Goal: Task Accomplishment & Management: Complete application form

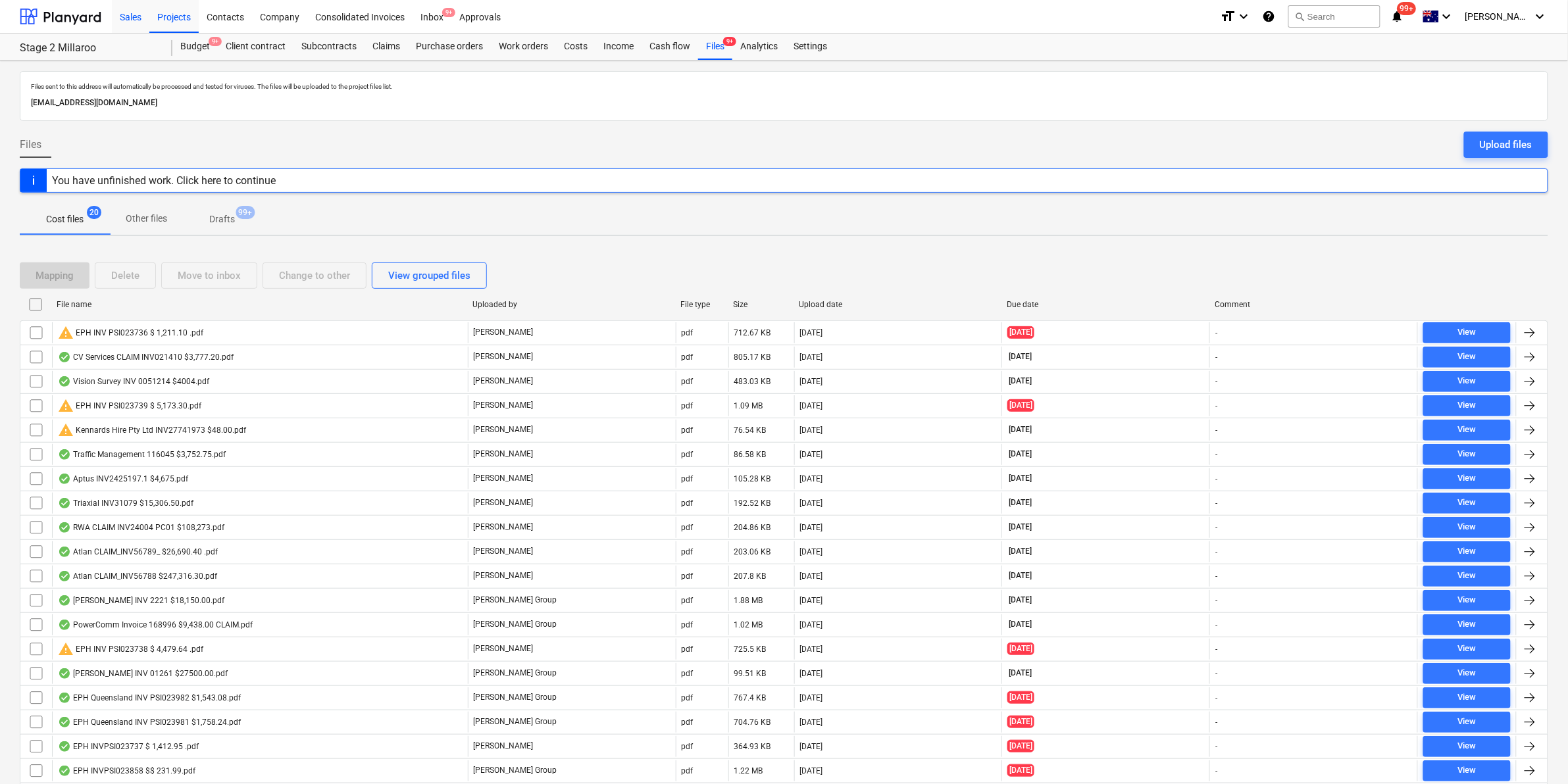
click at [133, 7] on div "Sales" at bounding box center [130, 16] width 37 height 33
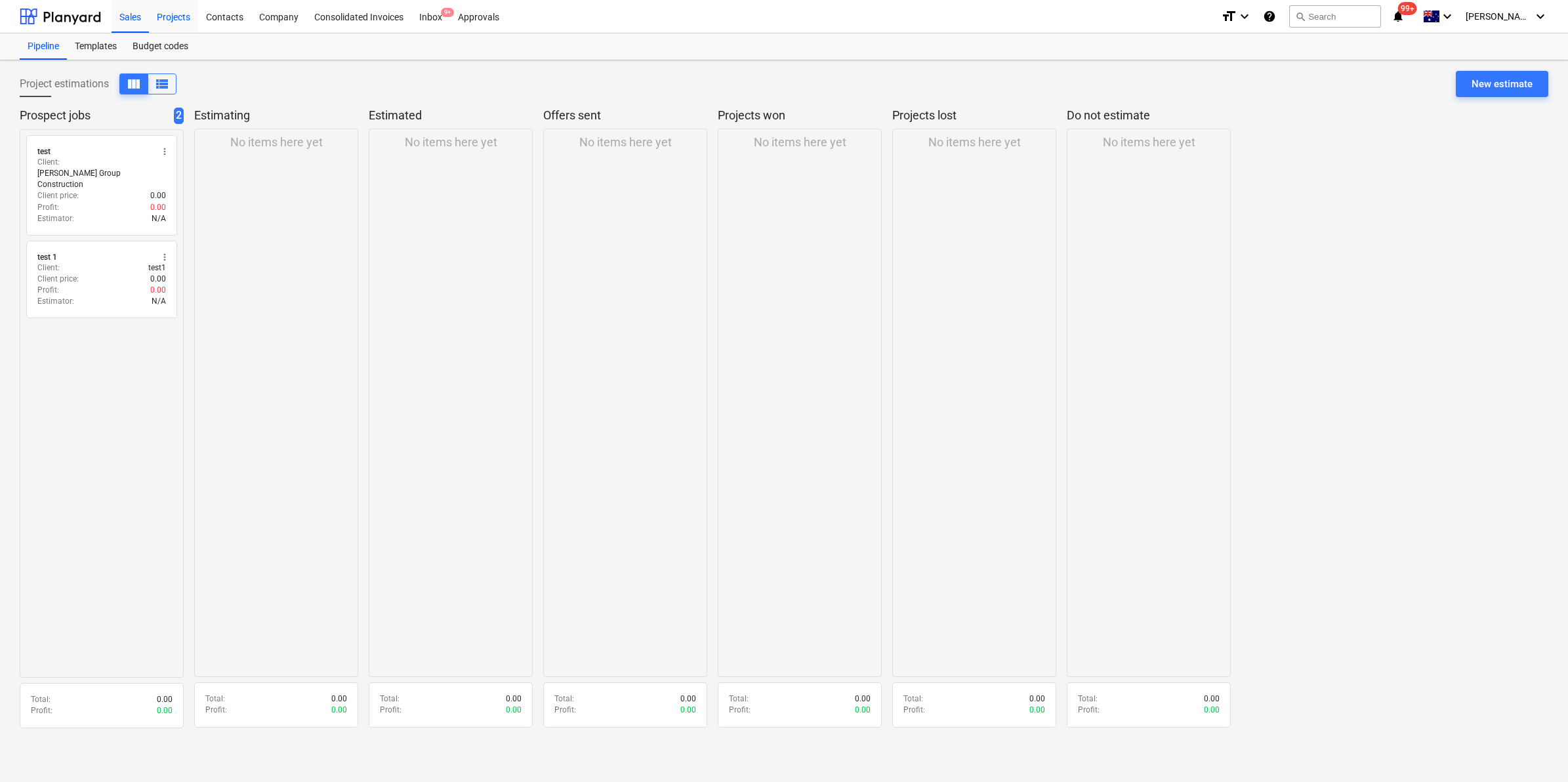
click at [191, 20] on div "Projects" at bounding box center [174, 16] width 50 height 33
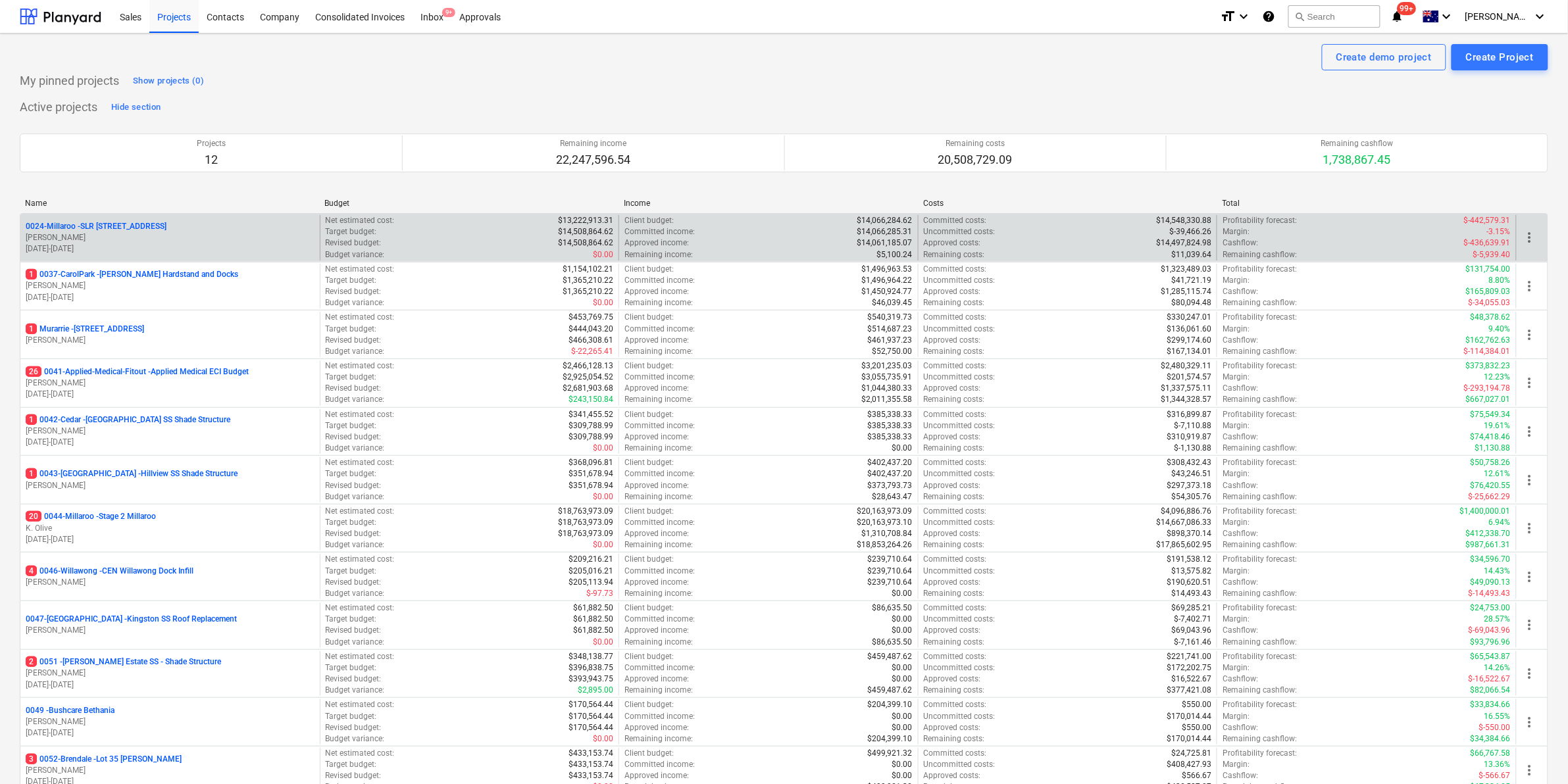
click at [111, 222] on p "0024-Millaroo - SLR [STREET_ADDRESS]" at bounding box center [96, 226] width 141 height 11
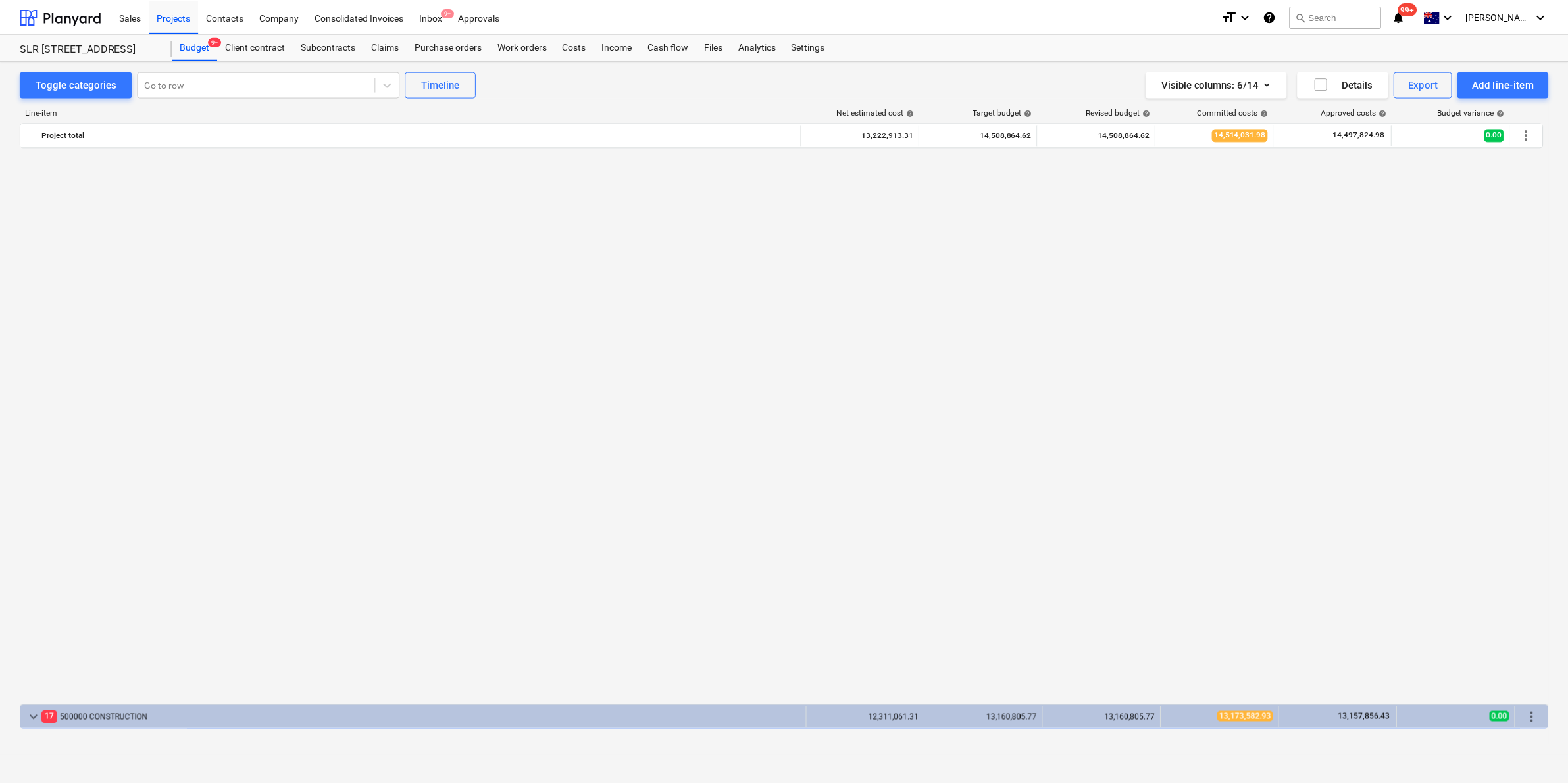
scroll to position [1013, 0]
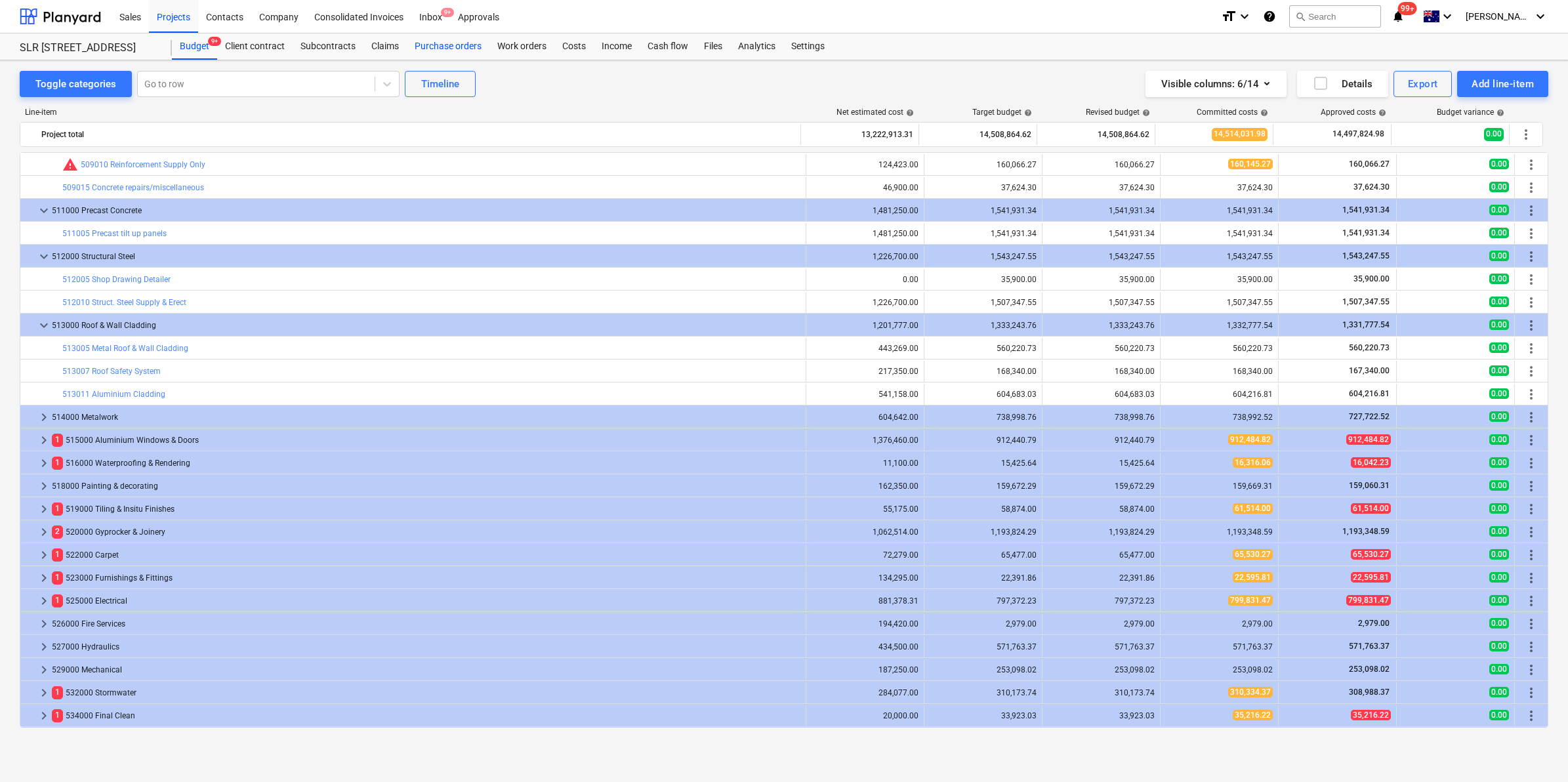
click at [460, 46] on div "Purchase orders" at bounding box center [448, 46] width 83 height 26
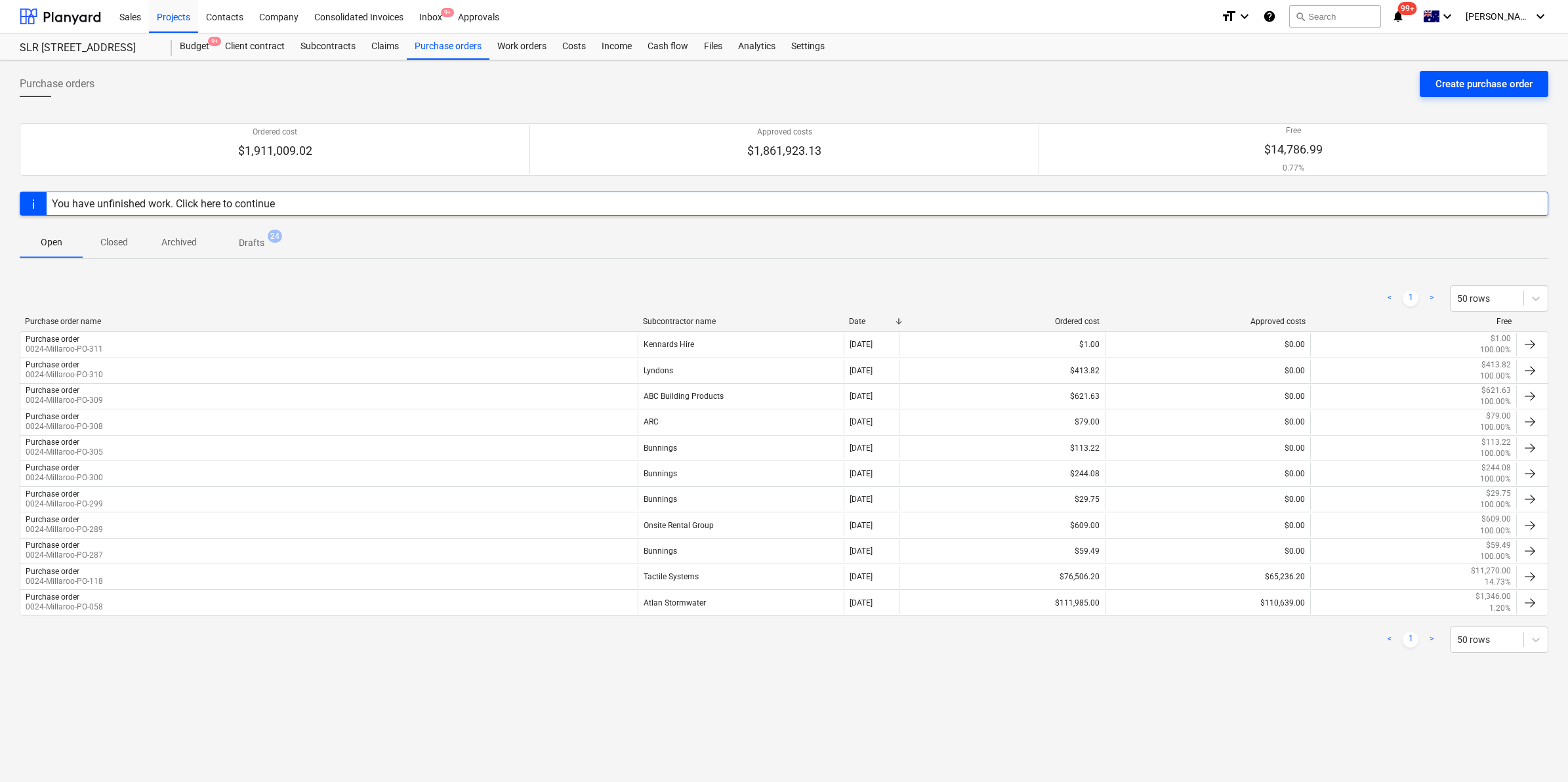
click at [1471, 82] on div "Create purchase order" at bounding box center [1484, 83] width 97 height 17
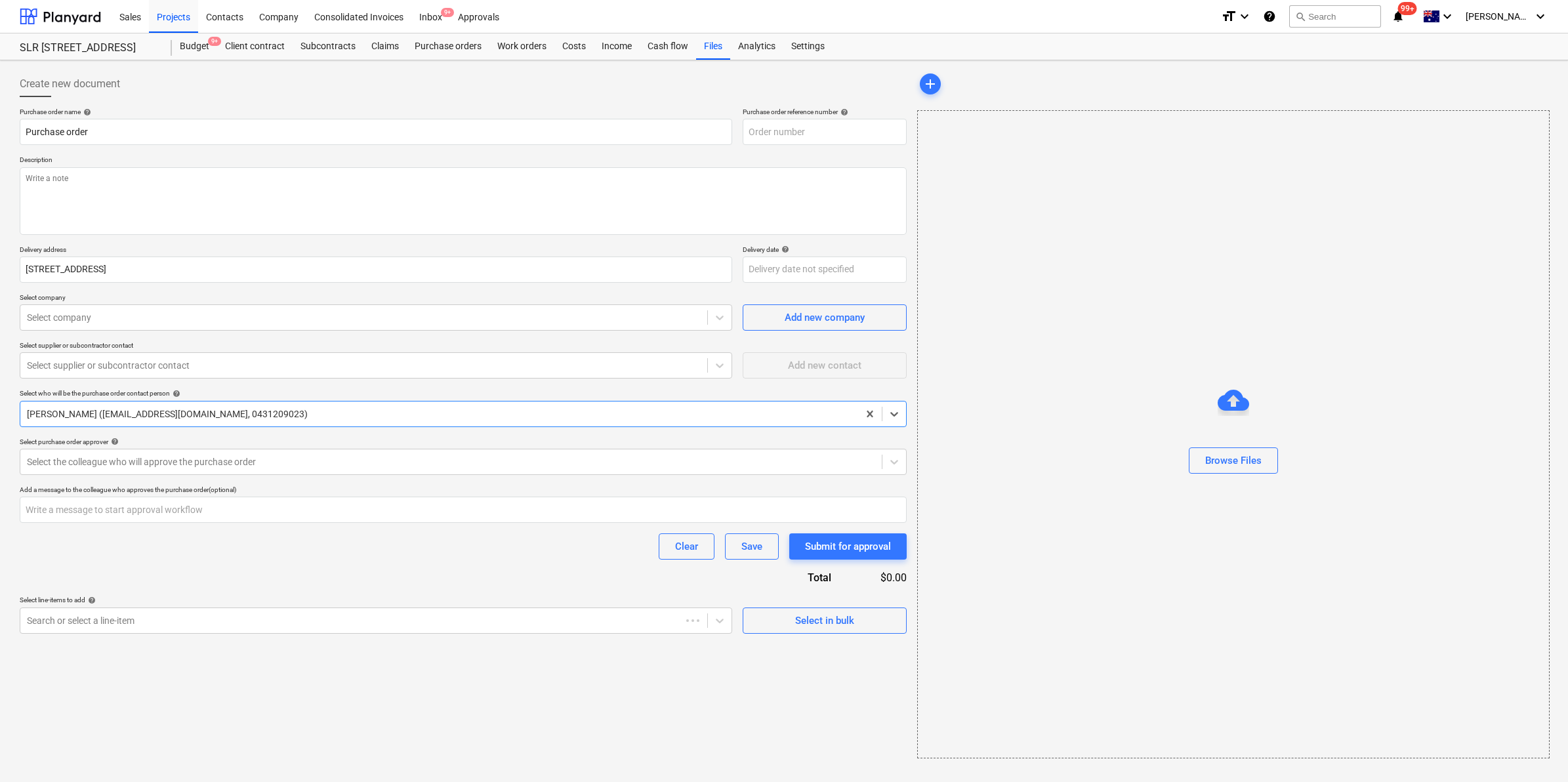
type textarea "x"
type input "0024-Millaroo-PO-312"
click at [674, 158] on p "Description" at bounding box center [463, 161] width 887 height 11
click at [450, 194] on textarea at bounding box center [463, 201] width 887 height 68
click at [593, 75] on div "Create new document" at bounding box center [463, 83] width 887 height 26
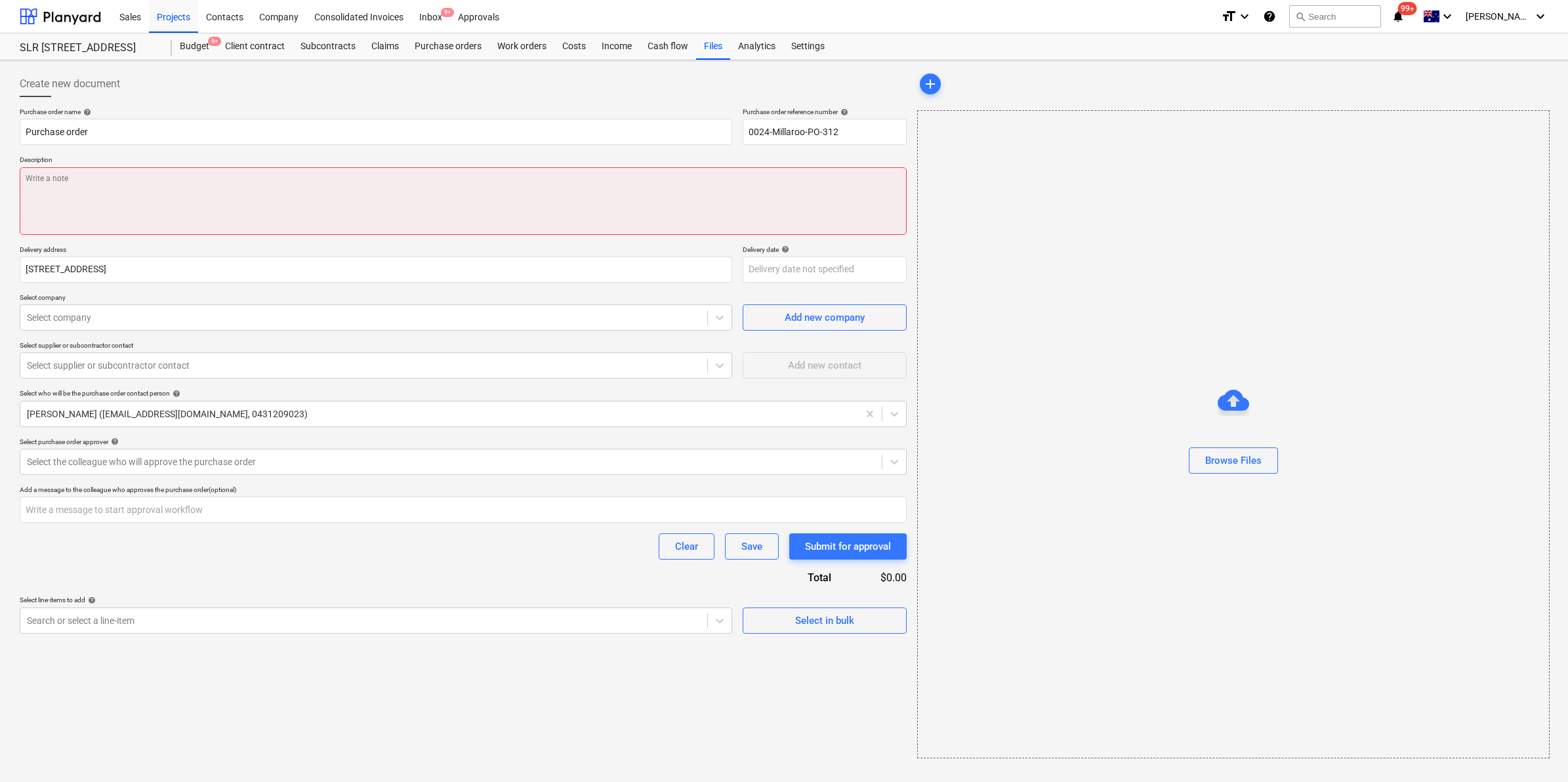
click at [460, 182] on textarea at bounding box center [463, 201] width 887 height 68
click at [329, 204] on textarea at bounding box center [463, 201] width 887 height 68
type textarea "x"
type textarea "N"
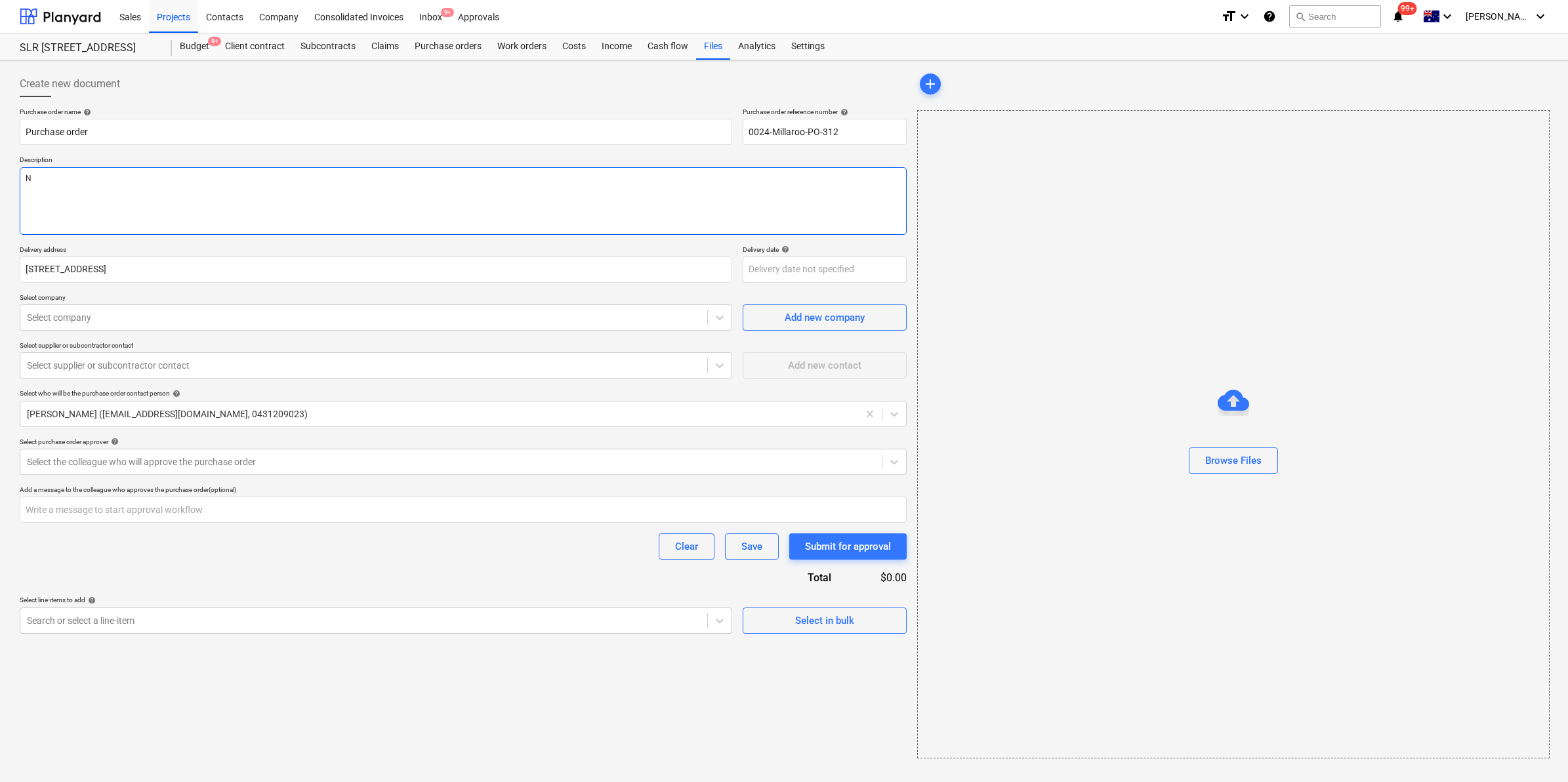
type textarea "x"
type textarea "Nu"
type textarea "x"
type textarea "Nuc"
type textarea "x"
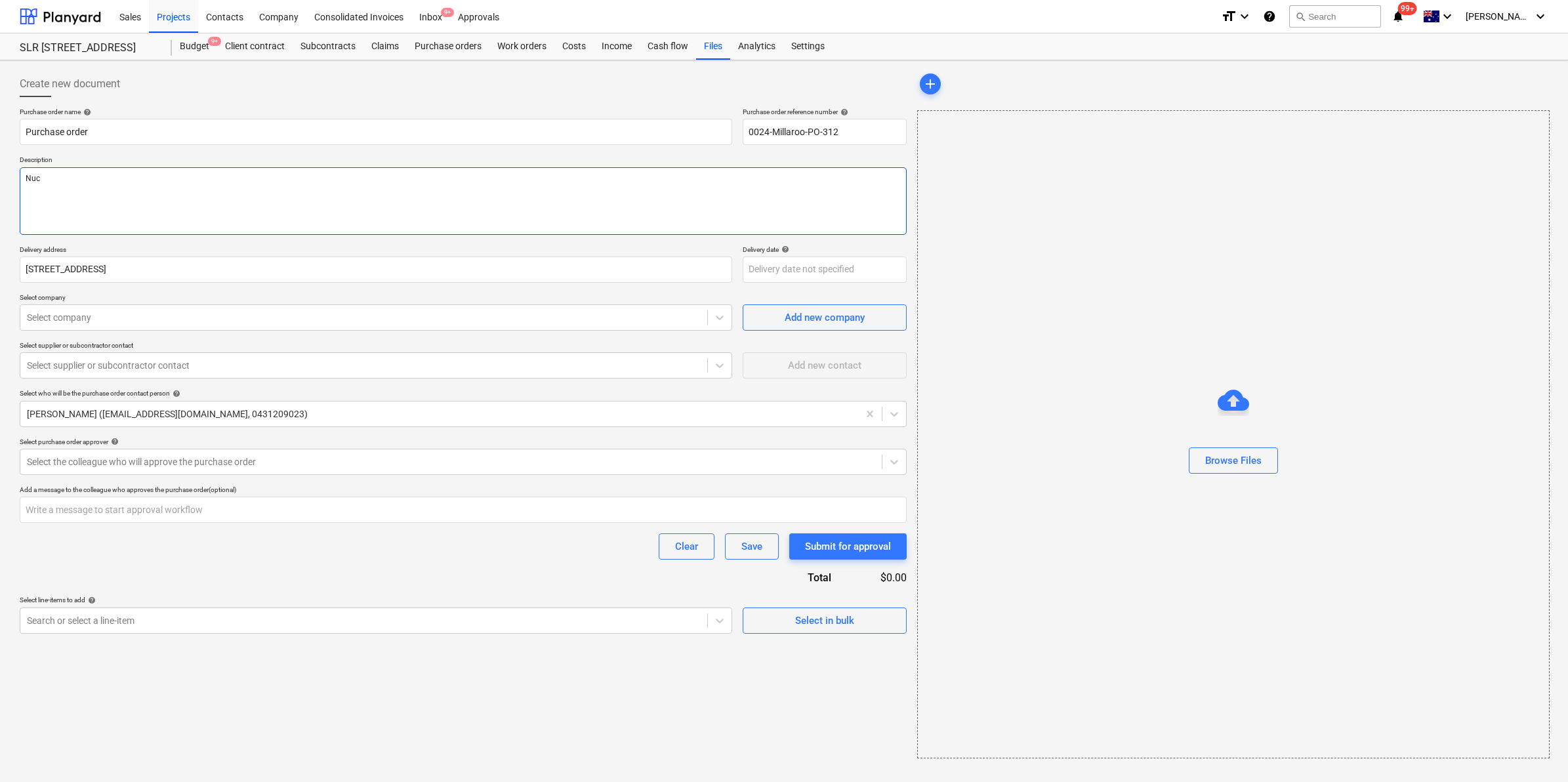
type textarea "Nuco"
type textarea "x"
type textarea "Nucon"
type textarea "x"
type textarea "Nucon"
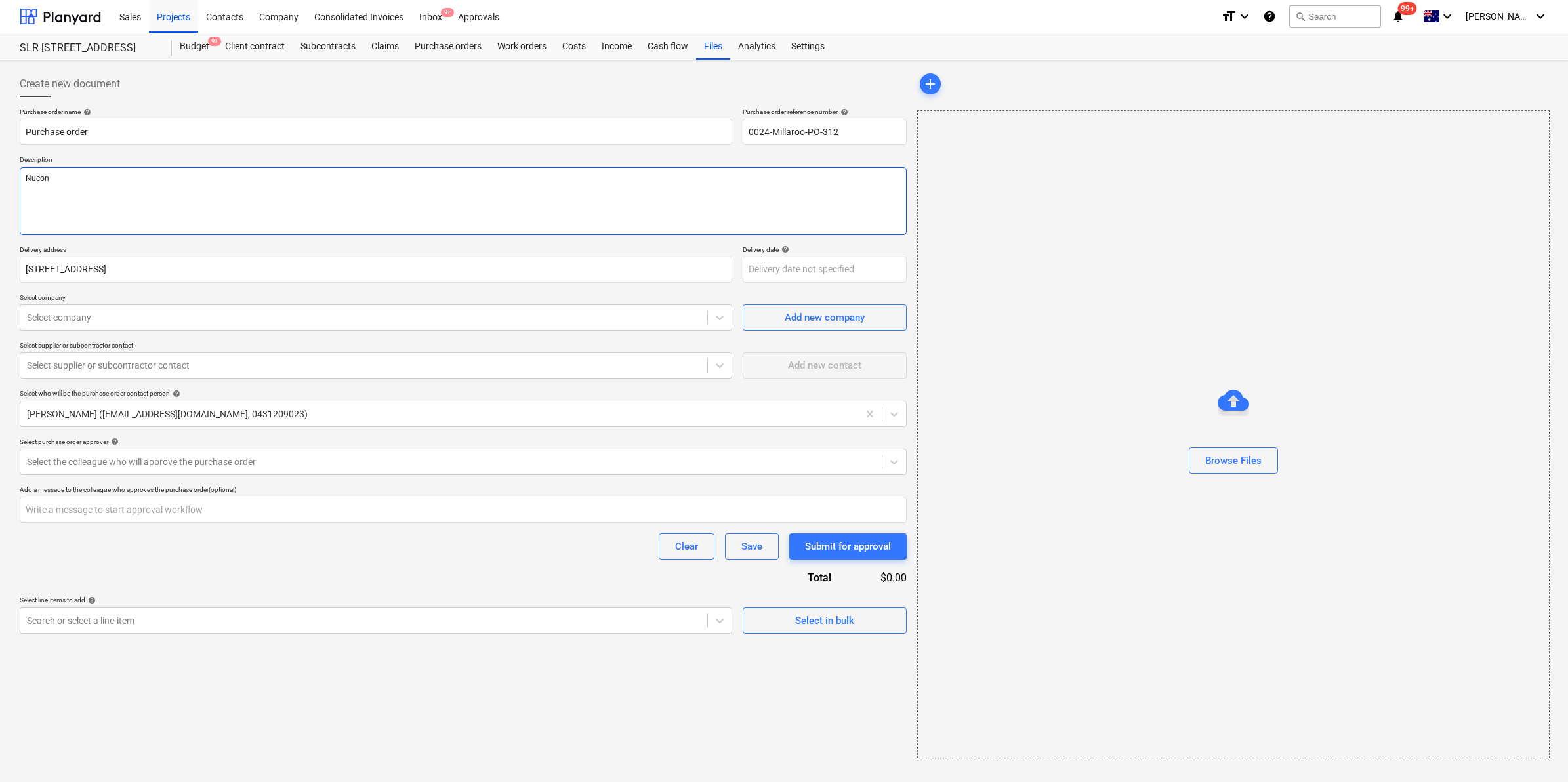
type textarea "x"
type textarea "Nucon r"
type textarea "x"
type textarea "Nucon ra"
type textarea "x"
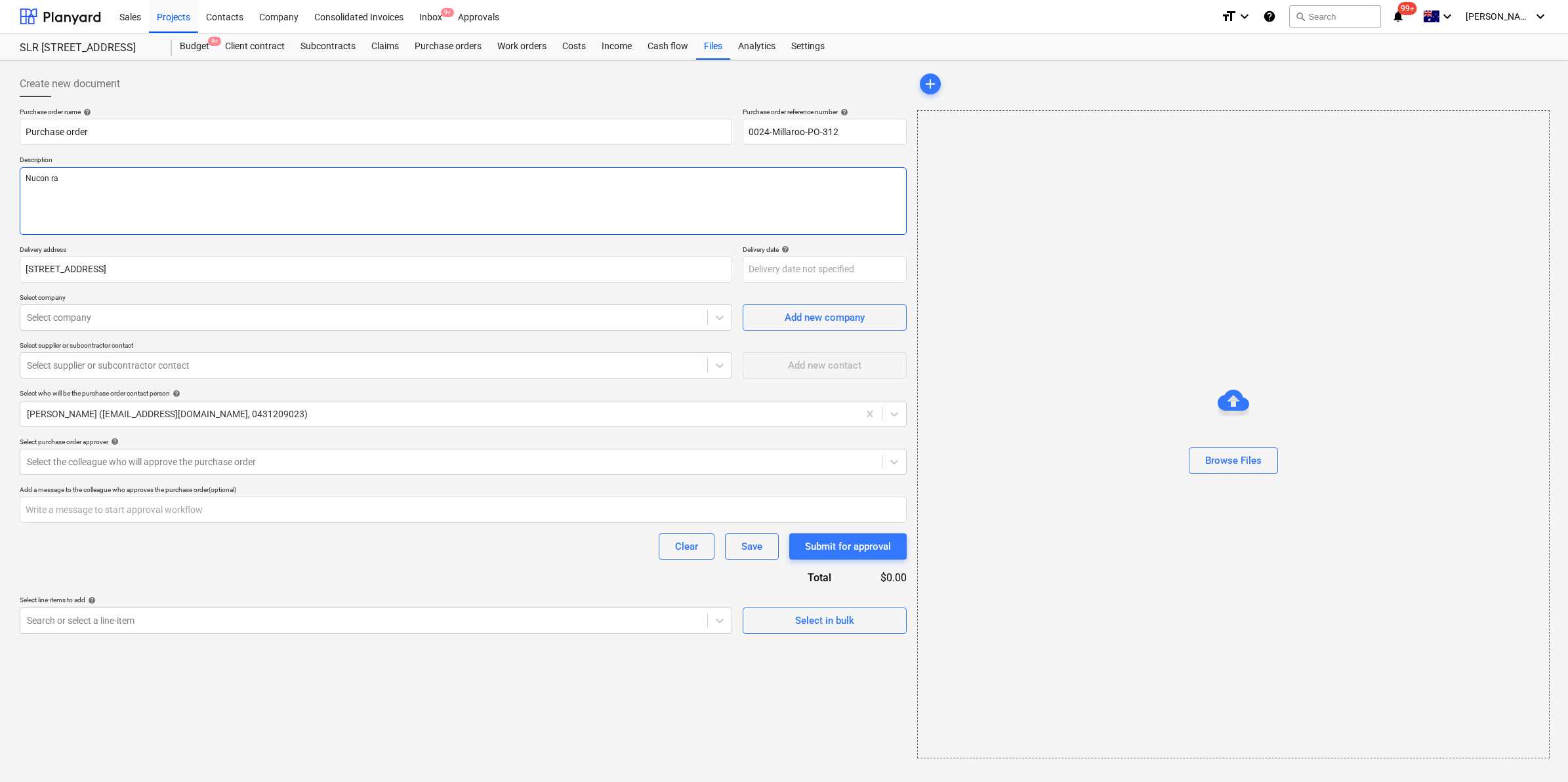
type textarea "Nucon rat"
type textarea "x"
type textarea "Nucon rate"
type textarea "x"
type textarea "Nucon rates"
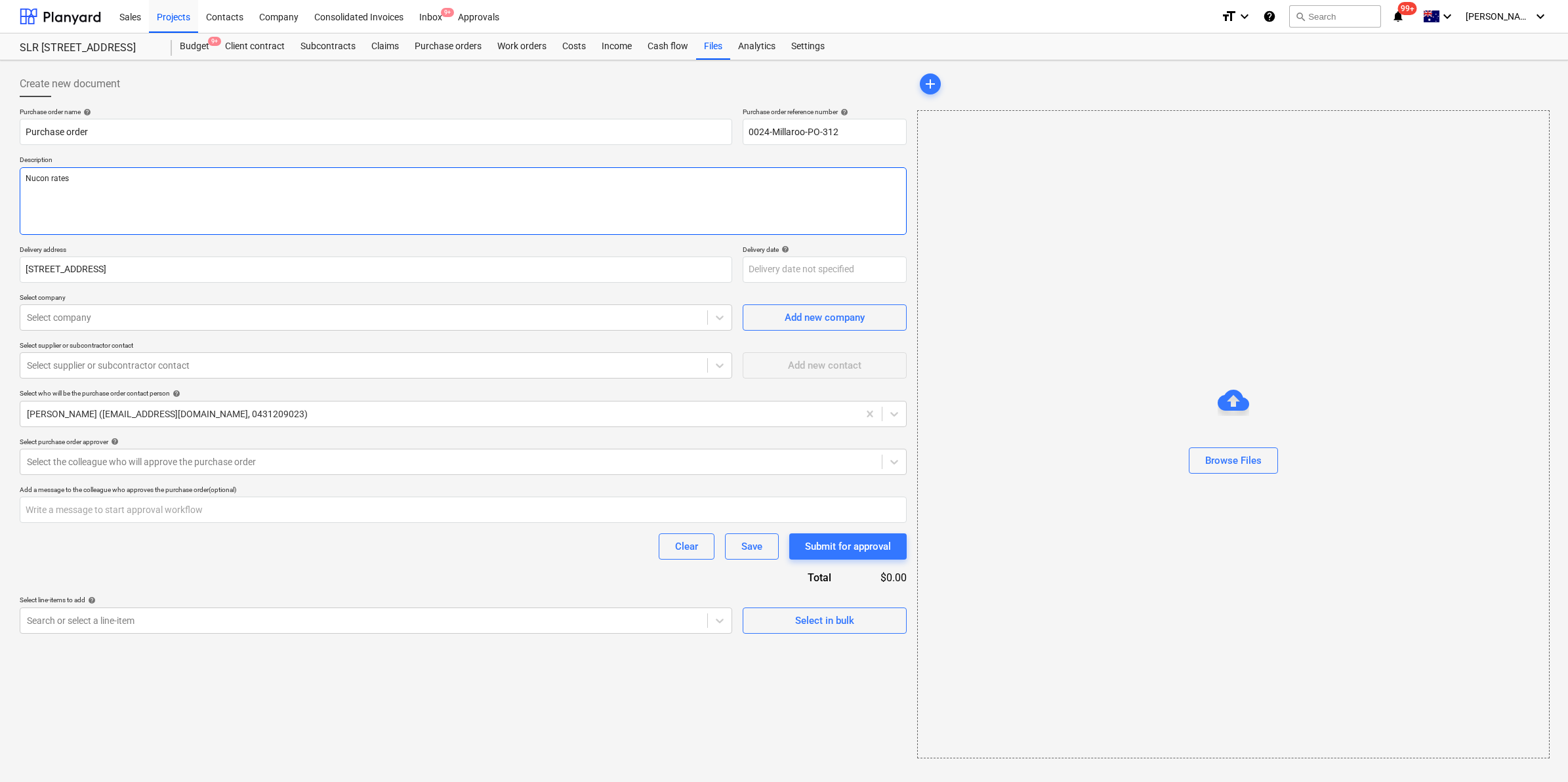
type textarea "x"
type textarea "Nucon rates"
type textarea "x"
type textarea "Nucon rates P"
type textarea "x"
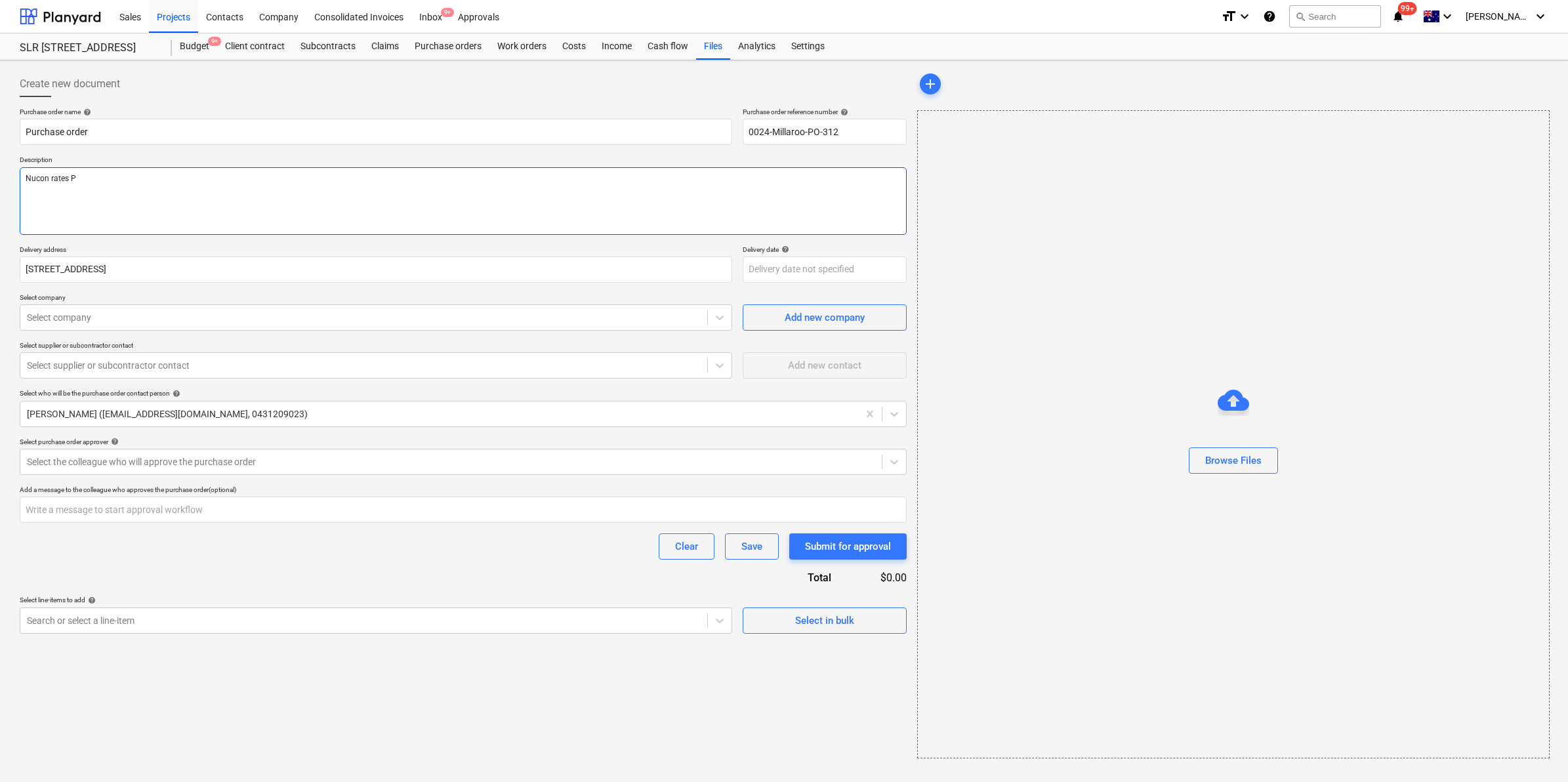
type textarea "Nucon rates P"
type textarea "x"
type textarea "Nucon rates P"
type textarea "x"
type textarea "Nucon rates PO"
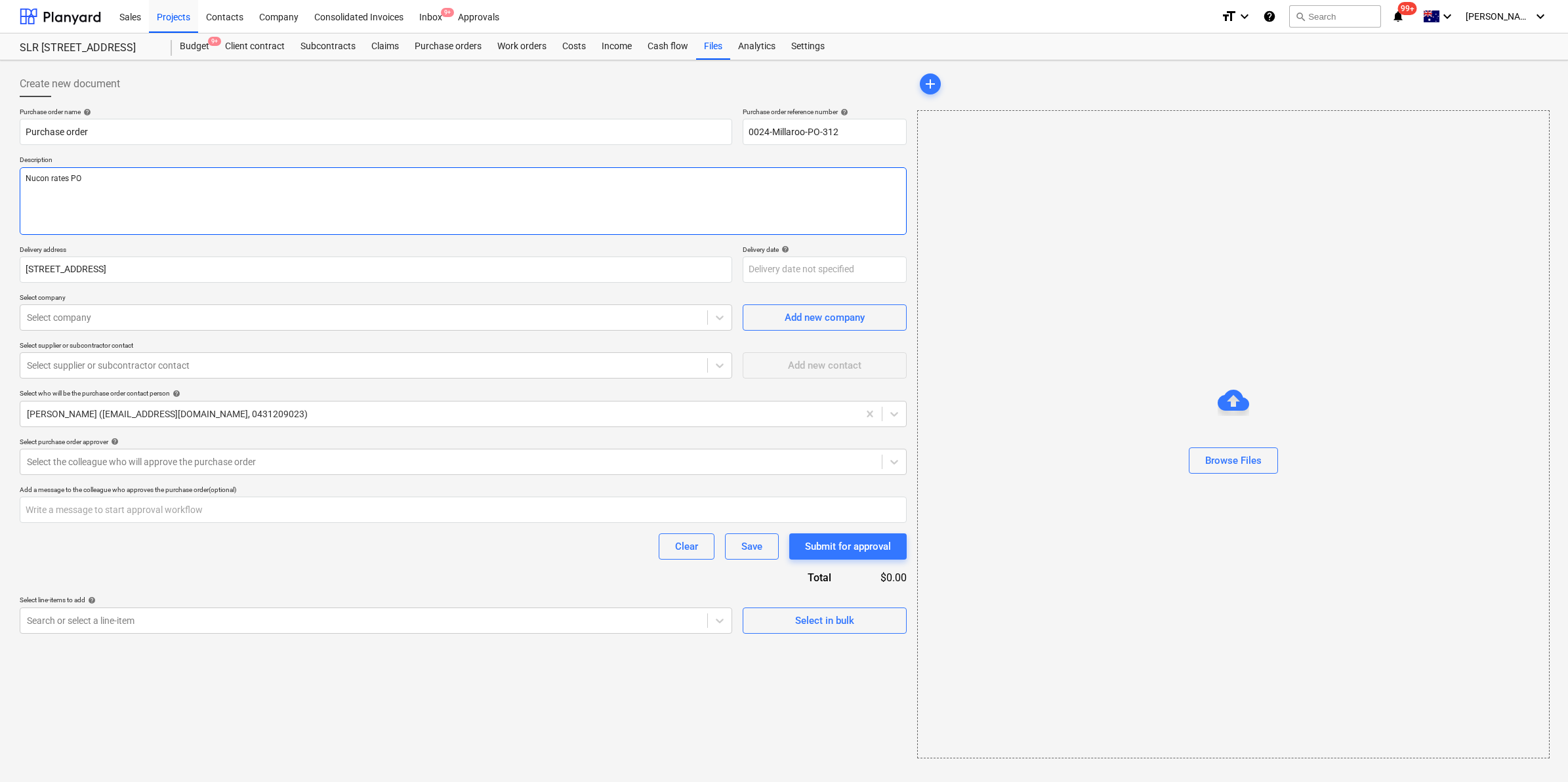
type textarea "x"
type textarea "Nucon rates PO"
type textarea "x"
type textarea "Nucon rates PO f"
type textarea "x"
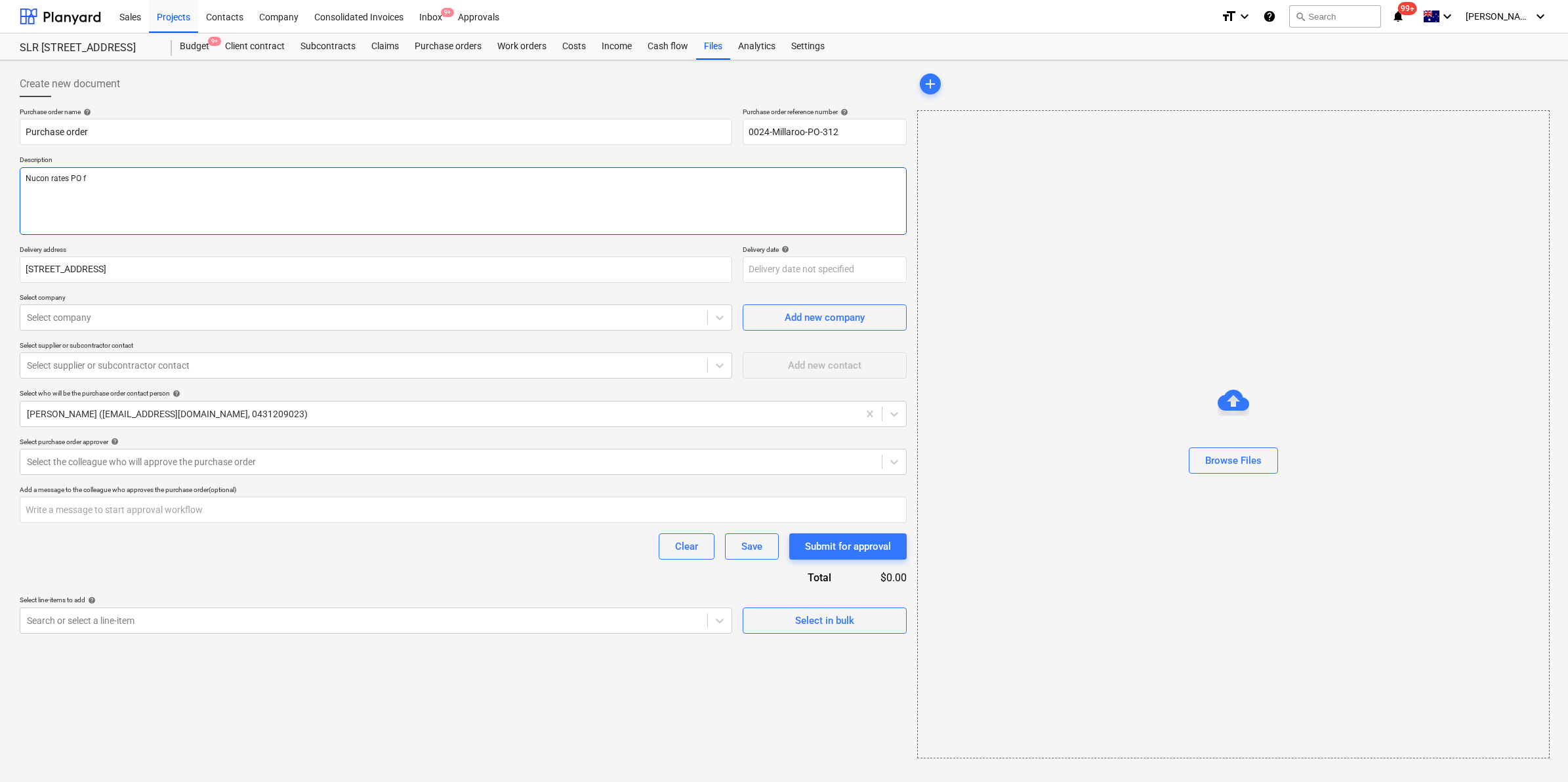
type textarea "Nucon rates PO fo"
type textarea "x"
type textarea "Nucon rates PO for"
type textarea "x"
type textarea "Nucon rates PO for"
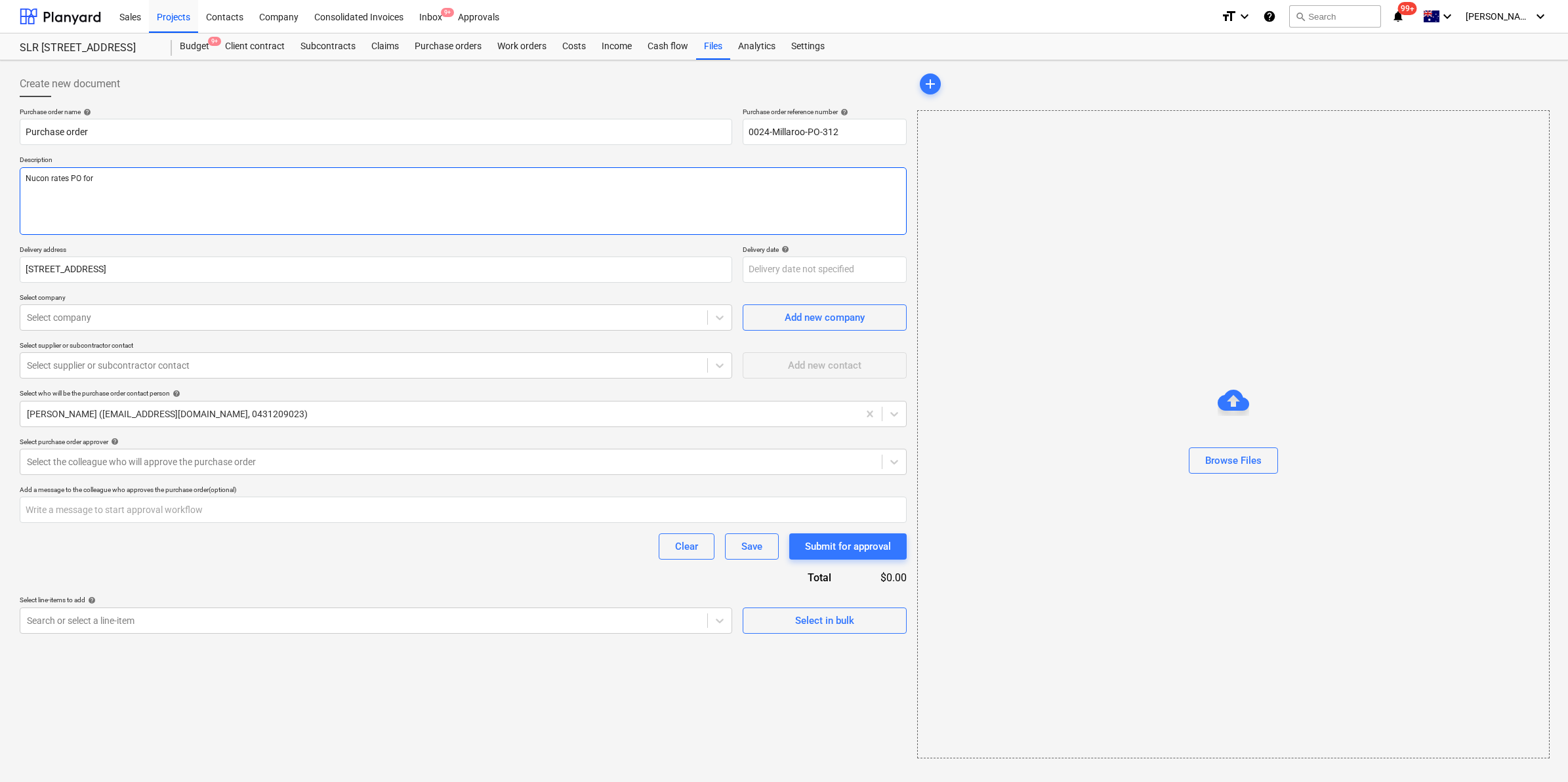
type textarea "x"
type textarea "Nucon rates PO for c"
type textarea "x"
type textarea "Nucon rates PO for co"
type textarea "x"
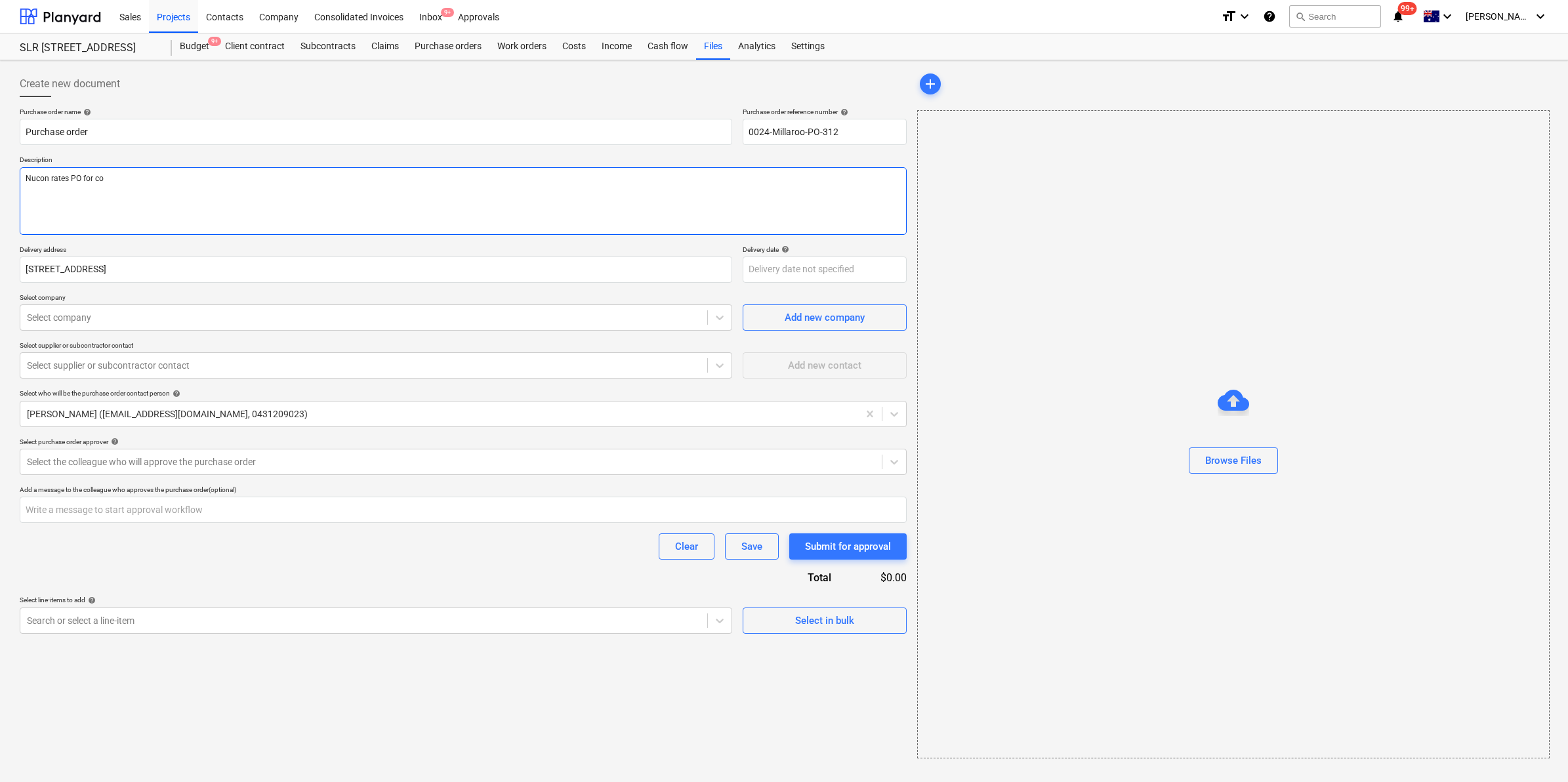
type textarea "Nucon rates PO for con"
type textarea "x"
type textarea "Nucon rates PO for conc"
type textarea "x"
type textarea "Nucon rates PO for concr"
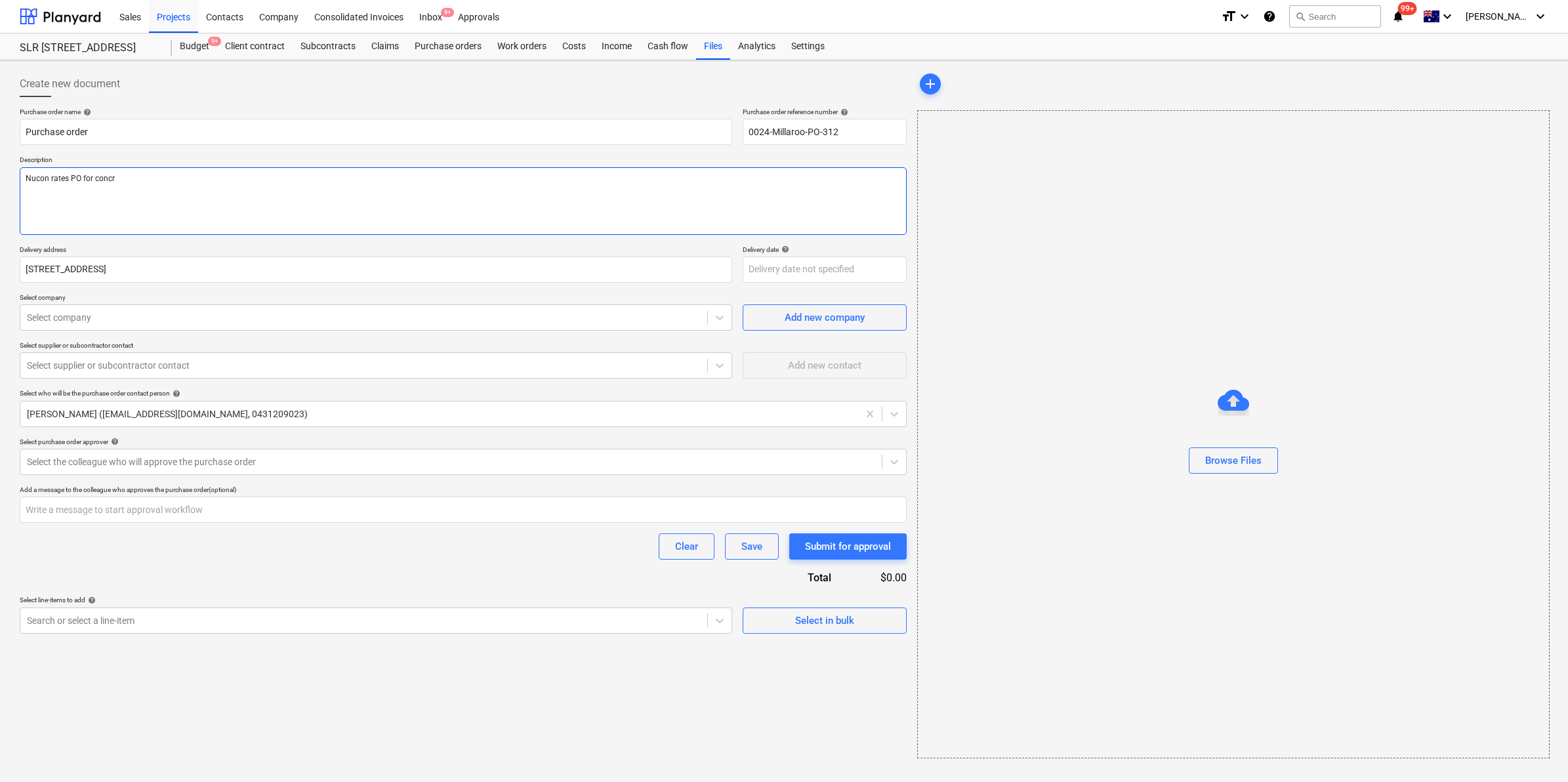
type textarea "x"
type textarea "Nucon rates PO for concre"
type textarea "x"
type textarea "Nucon rates PO for concret"
type textarea "x"
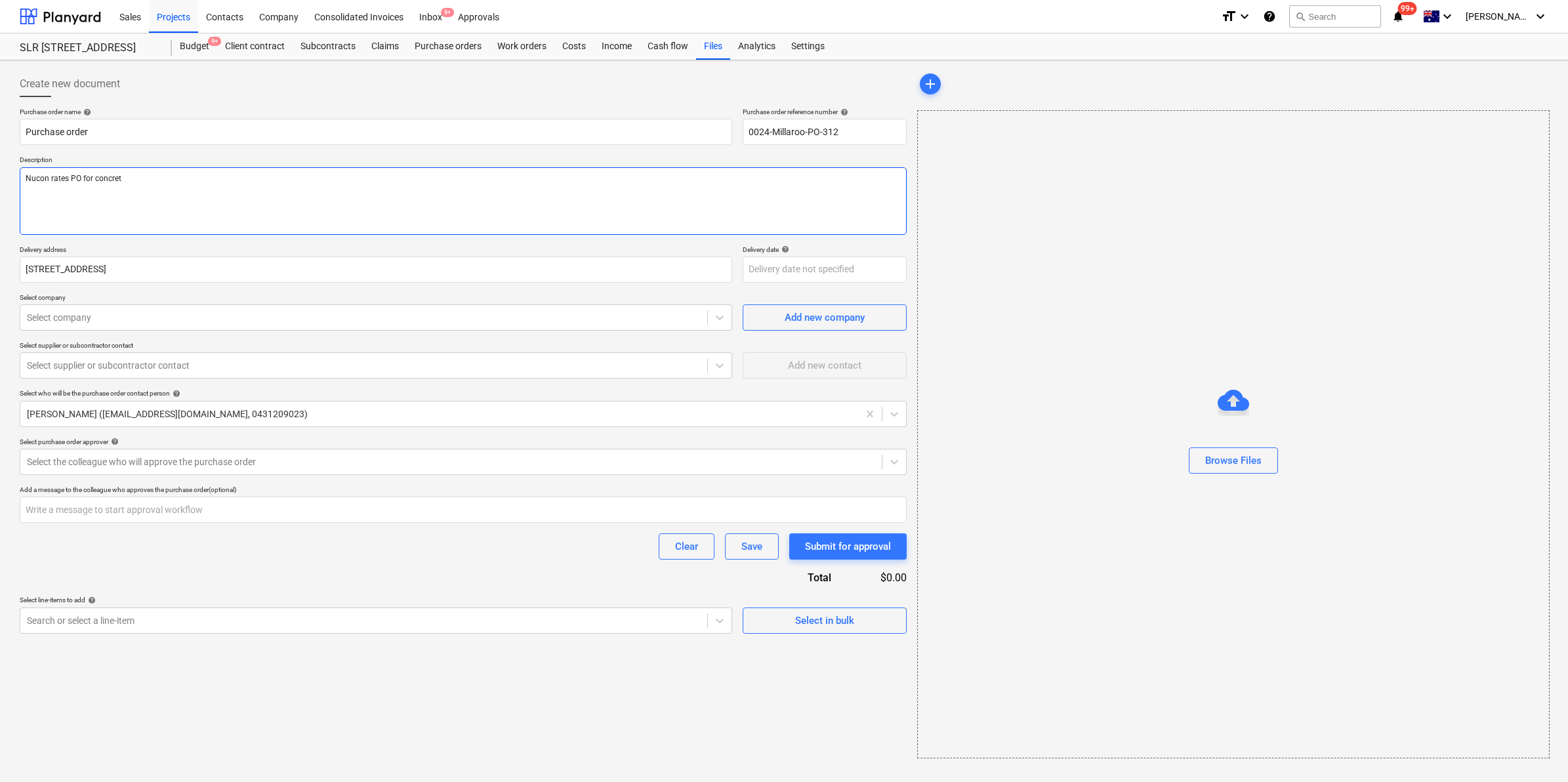
type textarea "Nucon rates PO for concrete"
type textarea "x"
type textarea "Nucon rates PO for concrete"
type textarea "x"
type textarea "Nucon rates PO for concrete at"
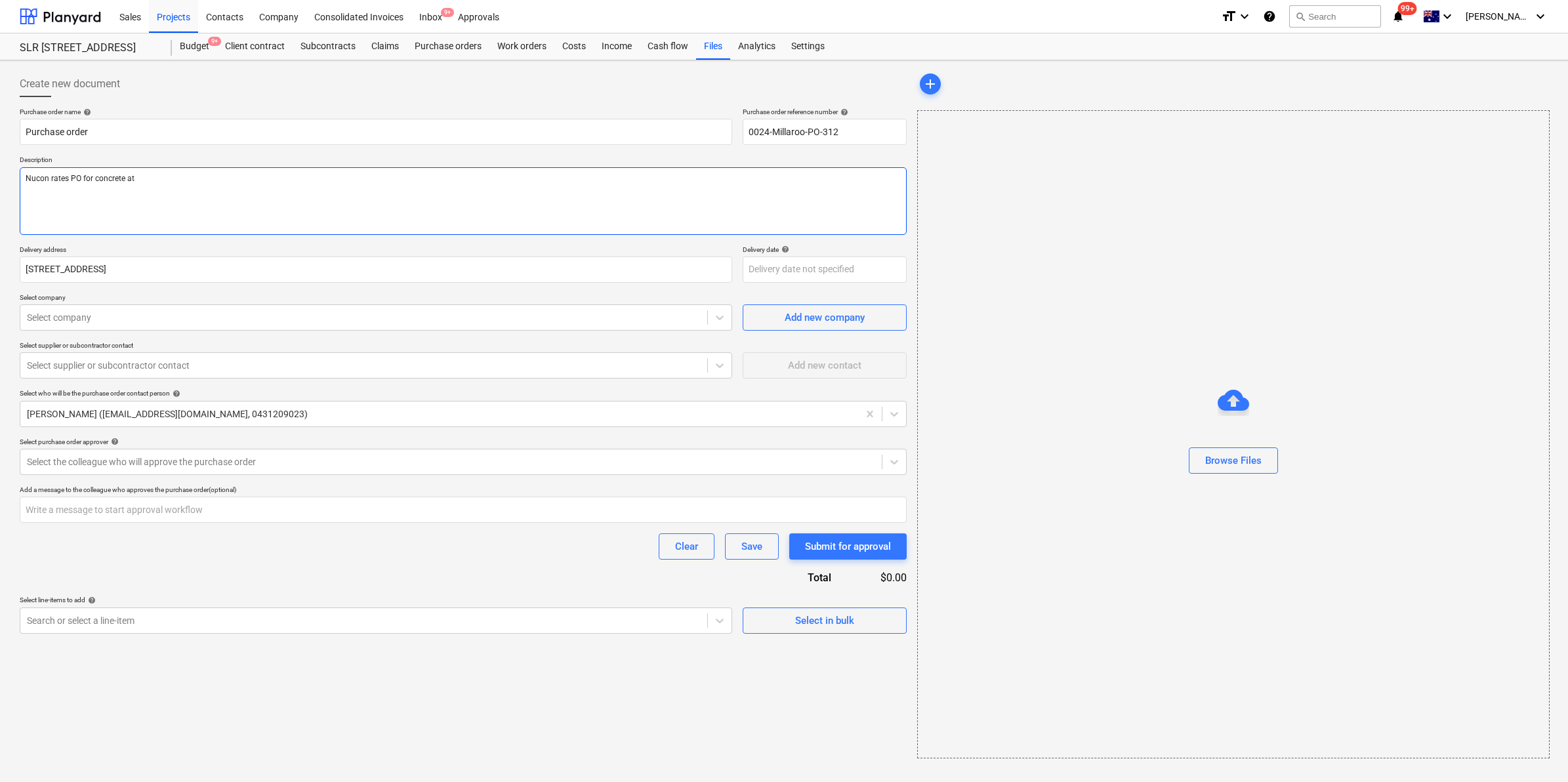
type textarea "x"
type textarea "Nucon rates PO for concrete at"
type textarea "x"
type textarea "Nucon rates PO for concrete at r"
type textarea "x"
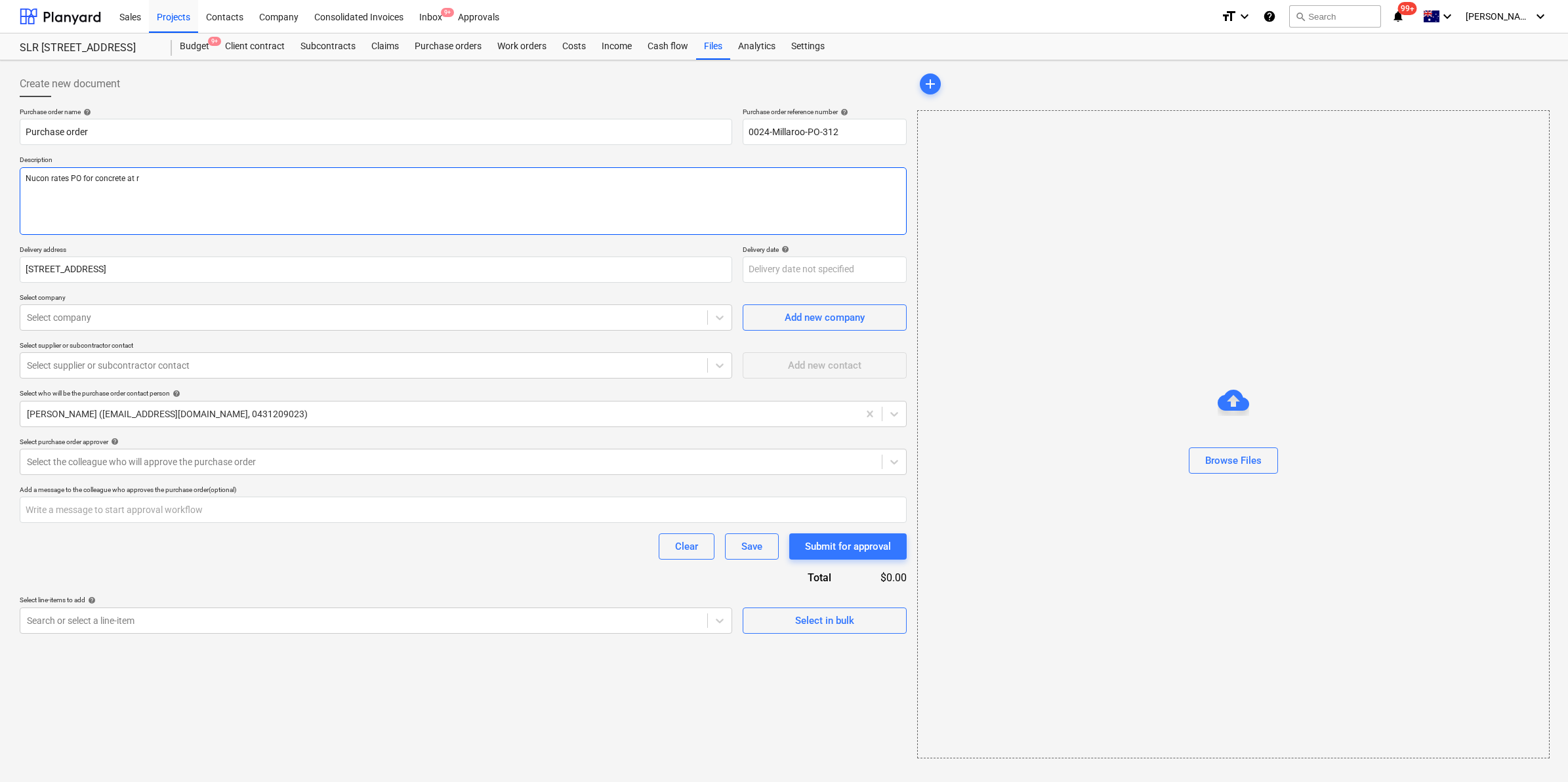
type textarea "Nucon rates PO for concrete at re"
type textarea "x"
type textarea "Nucon rates PO for concrete at rea"
type textarea "x"
type textarea "Nucon rates PO for concrete at rear"
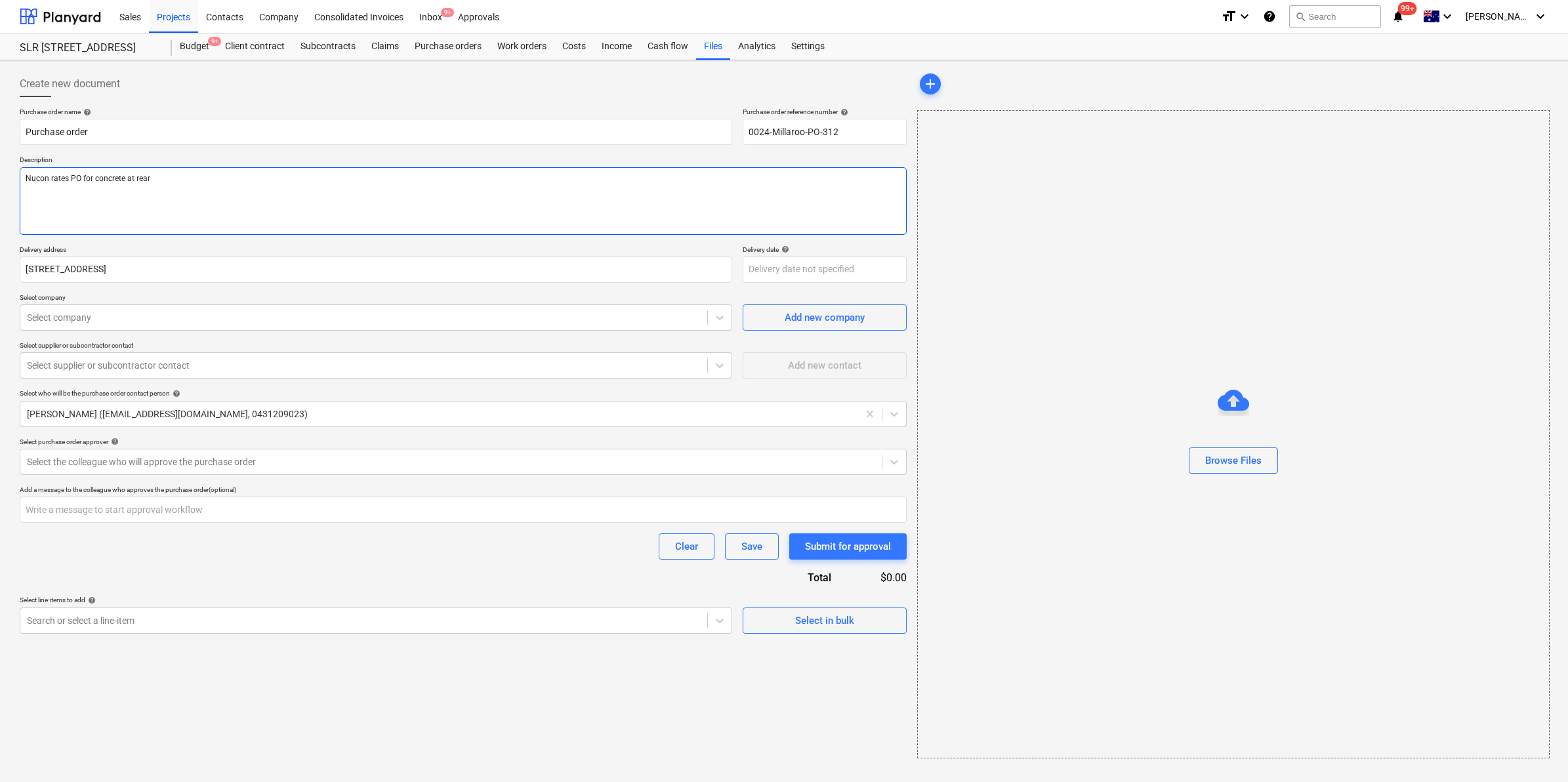
type textarea "x"
type textarea "Nucon rates PO for concrete at rear"
type textarea "x"
type textarea "Nucon rates PO for concrete at rear o"
type textarea "x"
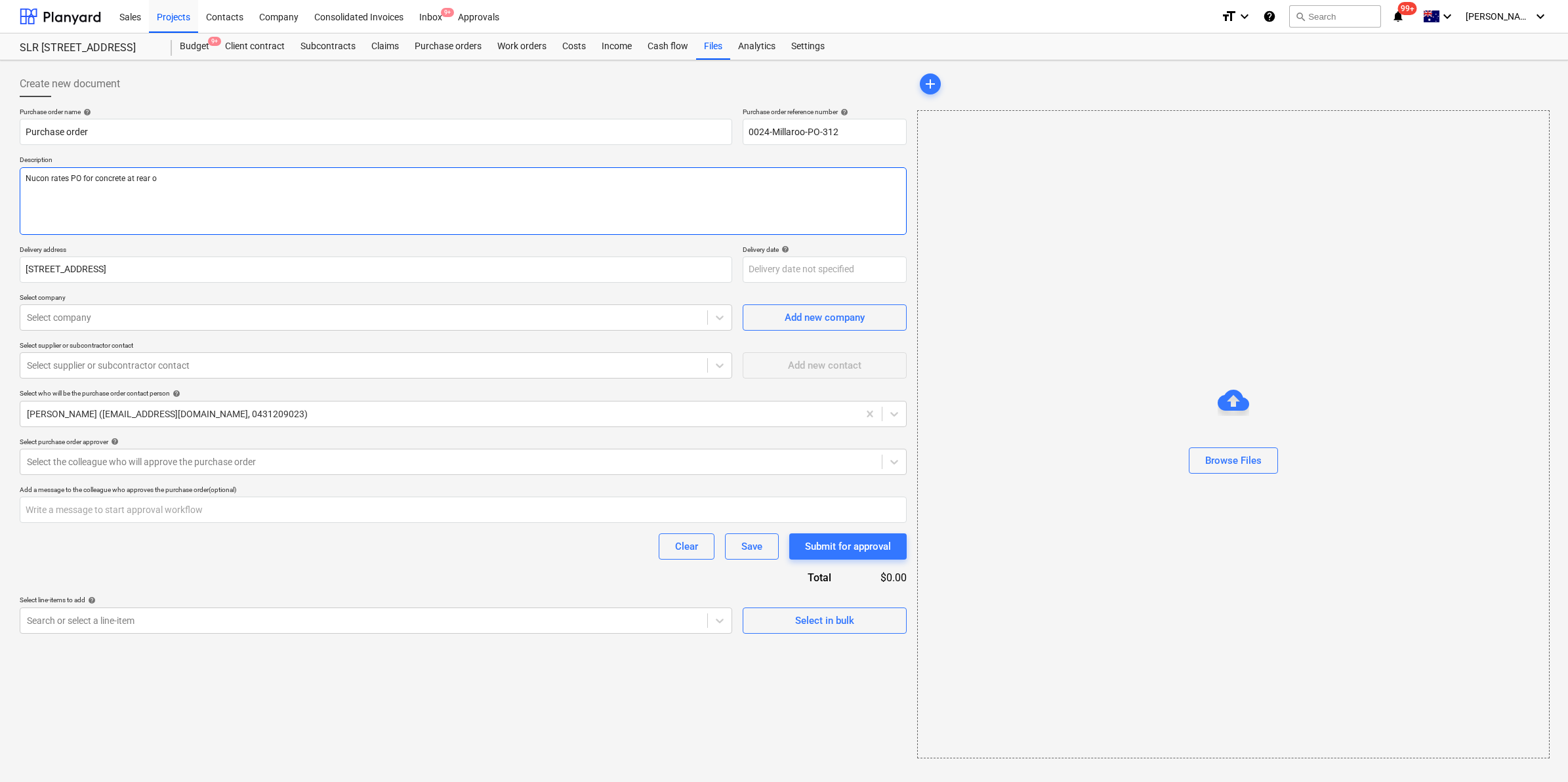
type textarea "Nucon rates PO for concrete at rear of"
type textarea "x"
type textarea "Nucon rates PO for concrete at rear of"
type textarea "x"
type textarea "Nucon rates PO for concrete at rear of u"
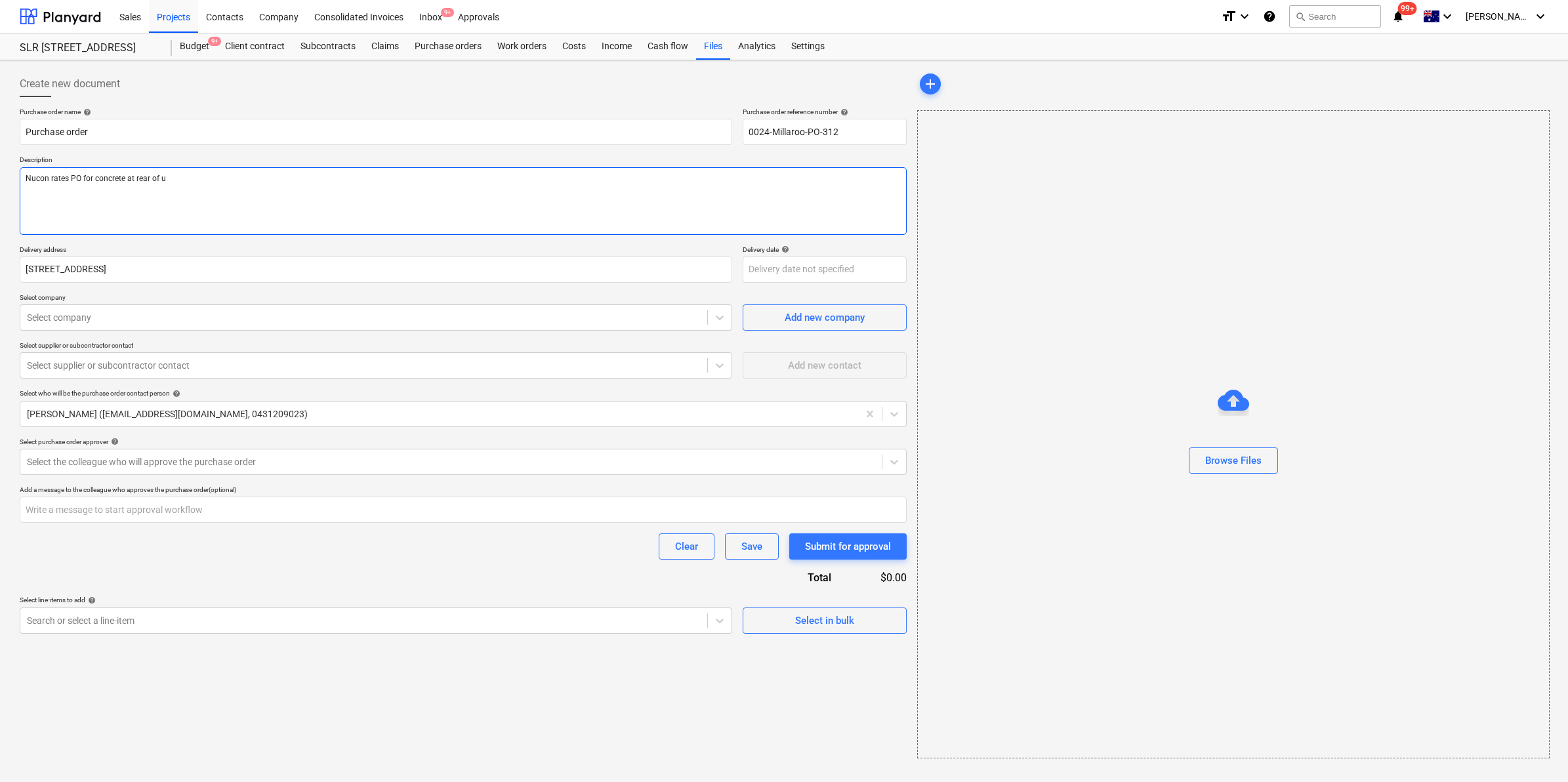
type textarea "x"
type textarea "Nucon rates PO for concrete at rear of un"
type textarea "x"
type textarea "Nucon rates PO for concrete at rear of unit"
type textarea "x"
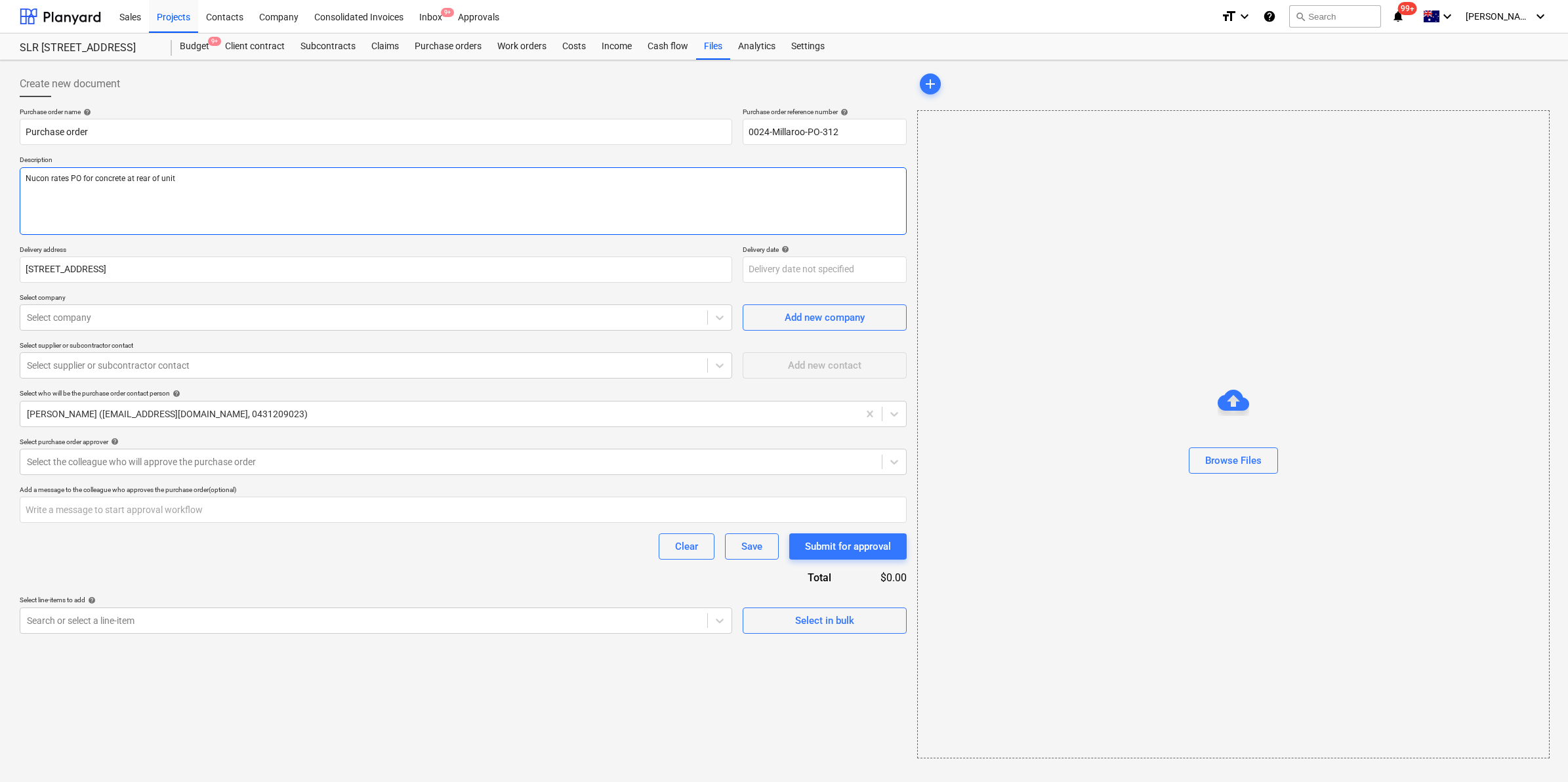
type textarea "Nucon rates PO for concrete at rear of units"
type textarea "x"
type textarea "Nucon rates PO for concrete at rear of units"
type textarea "x"
type textarea "Nucon rates PO for concrete at rear of units 1"
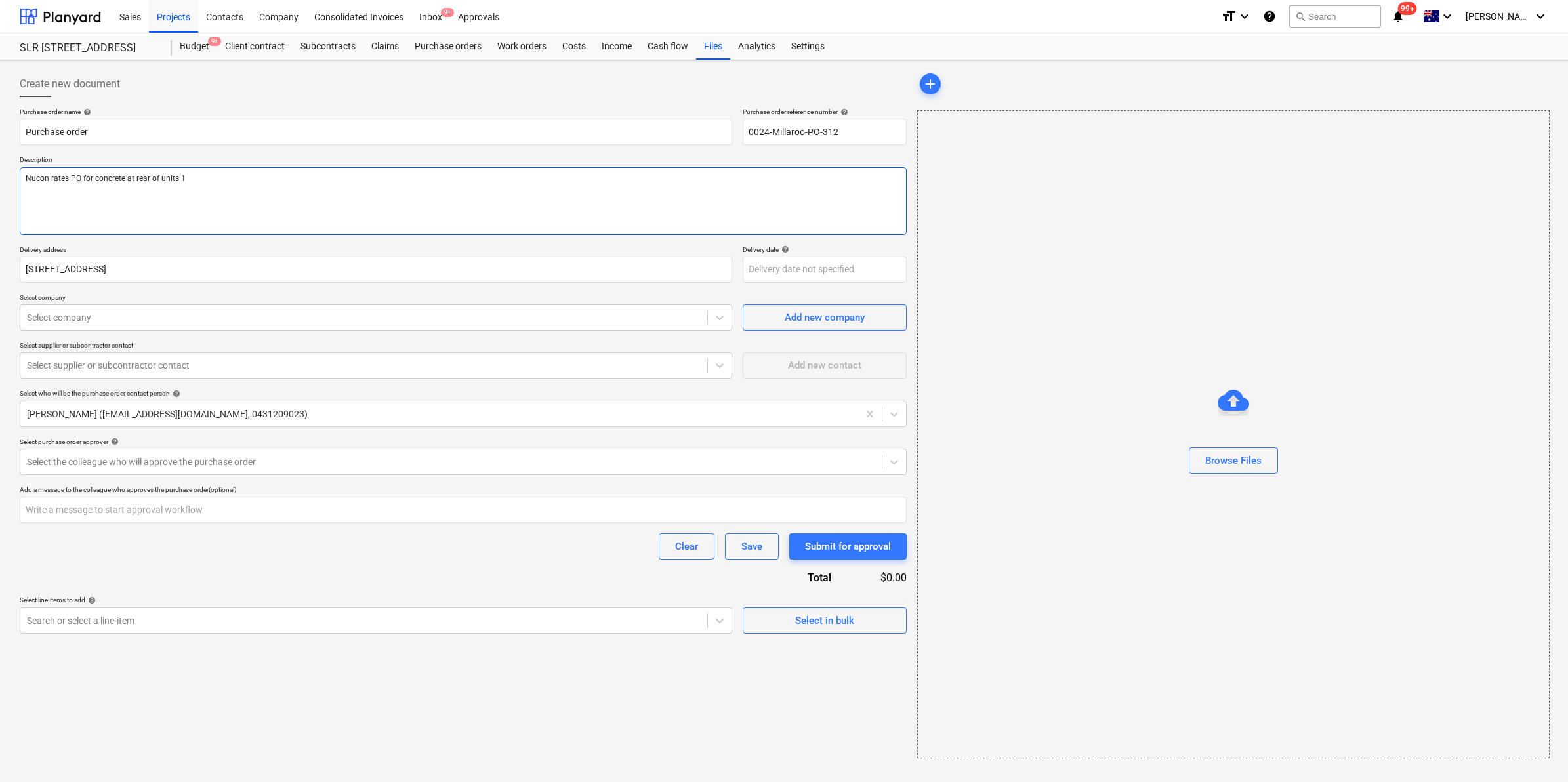
type textarea "x"
type textarea "Nucon rates PO for concrete at rear of units 13"
type textarea "x"
type textarea "Nucon rates PO for concrete at rear of units 13-"
type textarea "x"
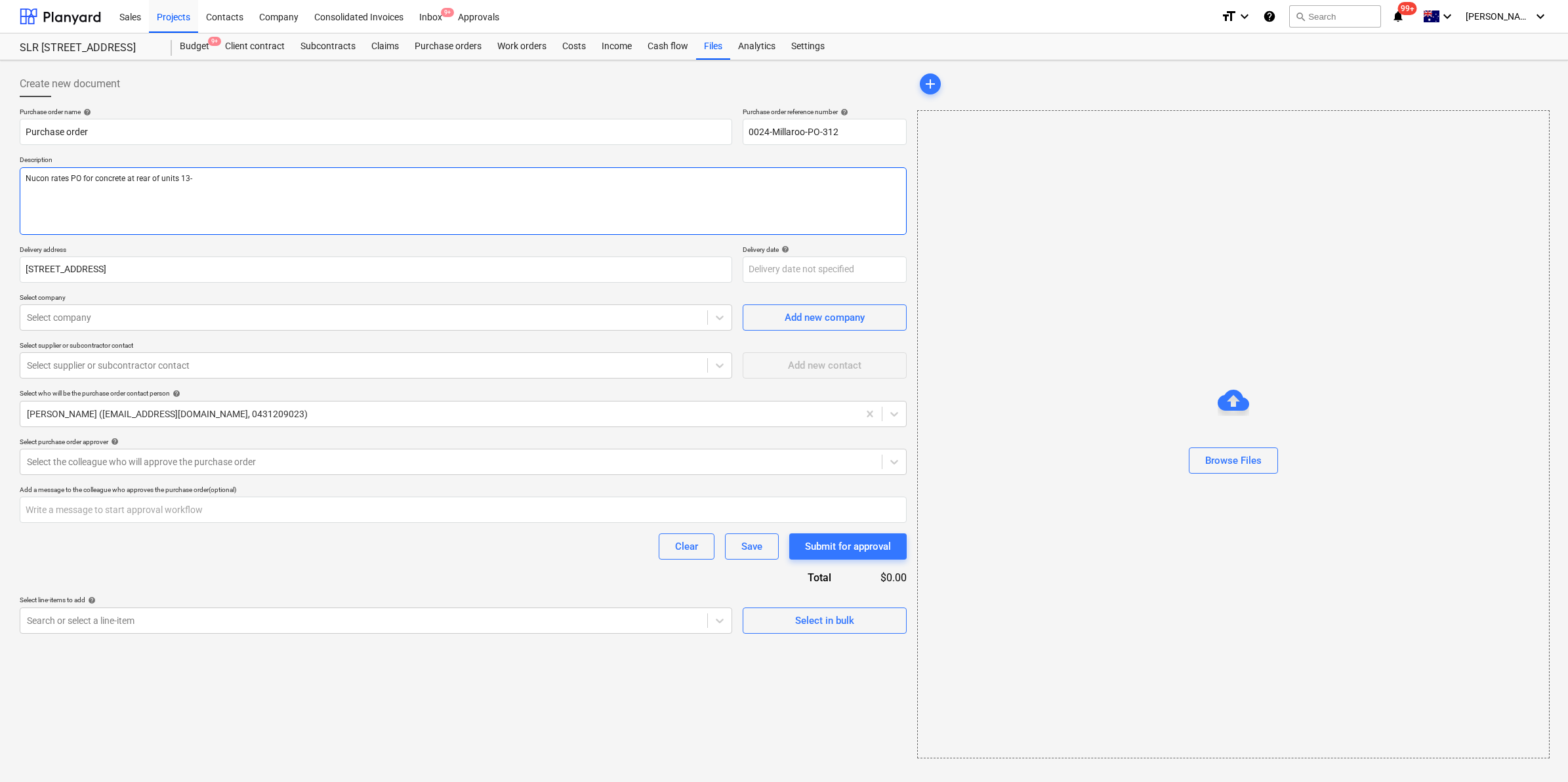
type textarea "Nucon rates PO for concrete at rear of units 13-2"
type textarea "x"
type textarea "Nucon rates PO for concrete at rear of units 13-21"
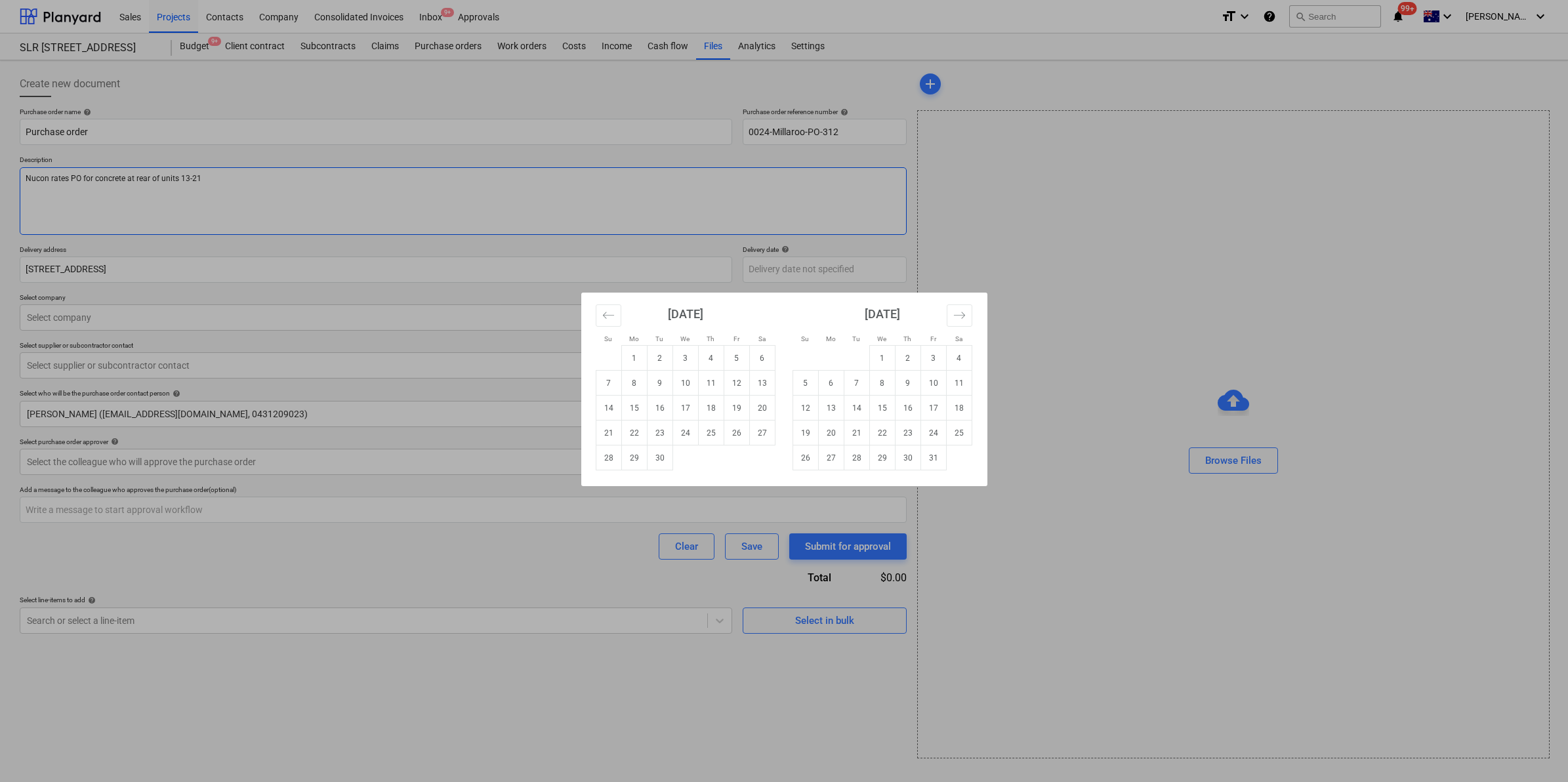
type textarea "x"
click at [345, 335] on div "Su Mo Tu We Th Fr Sa Su Mo Tu We Th Fr Sa [DATE] 1 2 3 4 5 6 7 8 9 10 11 12 13 …" at bounding box center [784, 391] width 1568 height 782
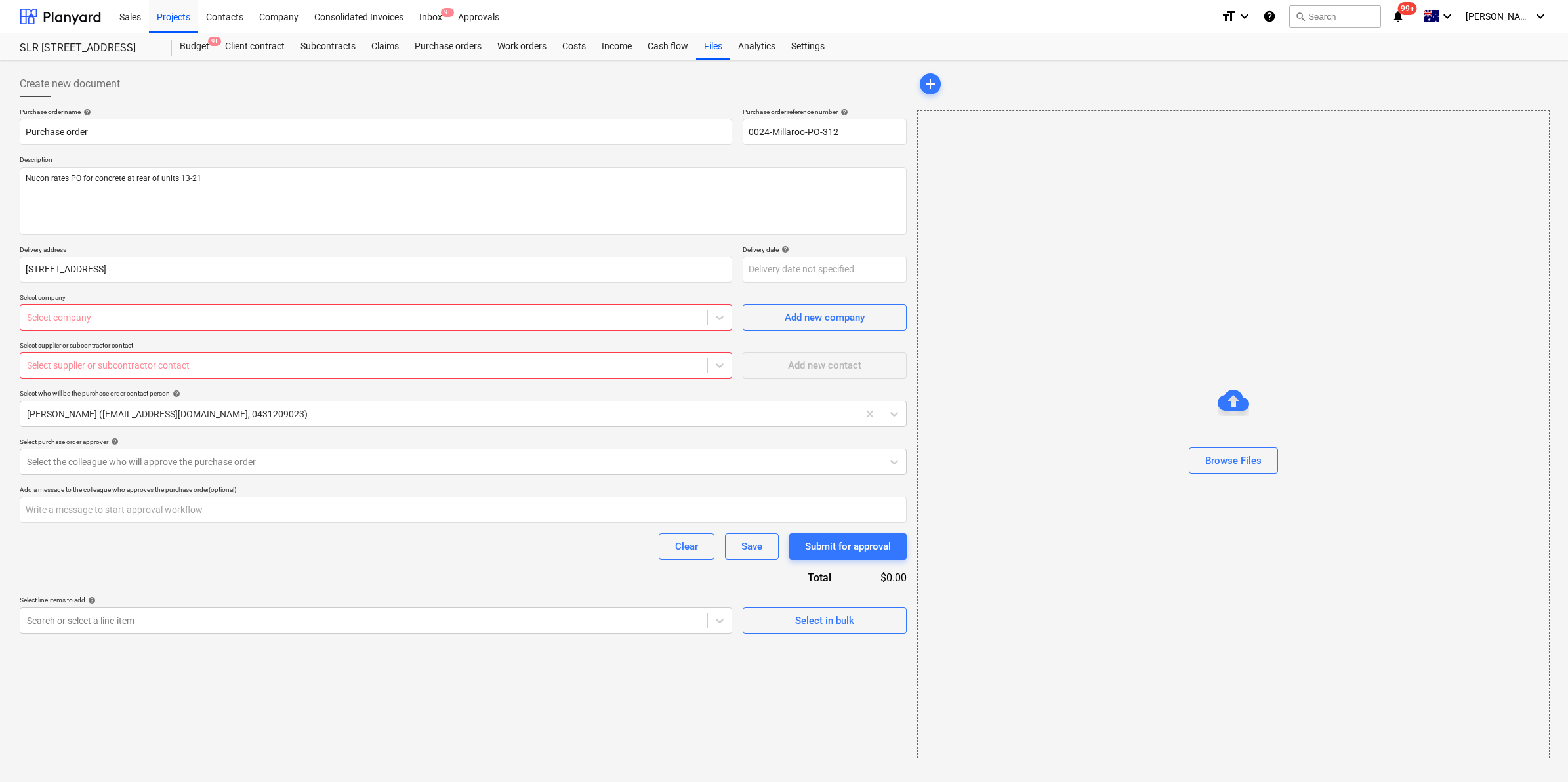
click at [233, 309] on div "Select company" at bounding box center [364, 317] width 687 height 18
type input "nucon"
type textarea "x"
click at [279, 454] on div "Select the colleague who will approve the purchase order" at bounding box center [451, 462] width 861 height 18
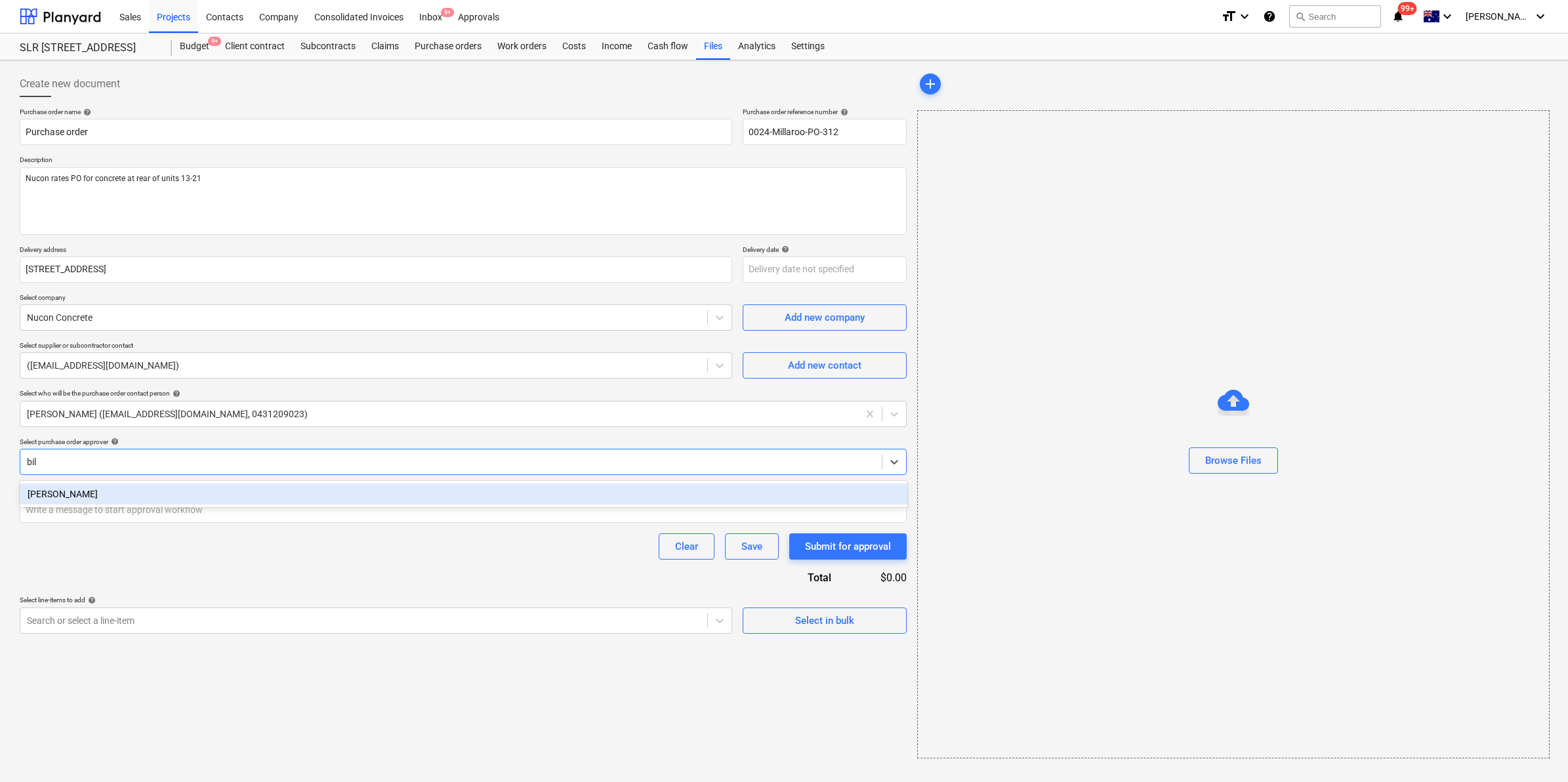
type input "bill"
type textarea "x"
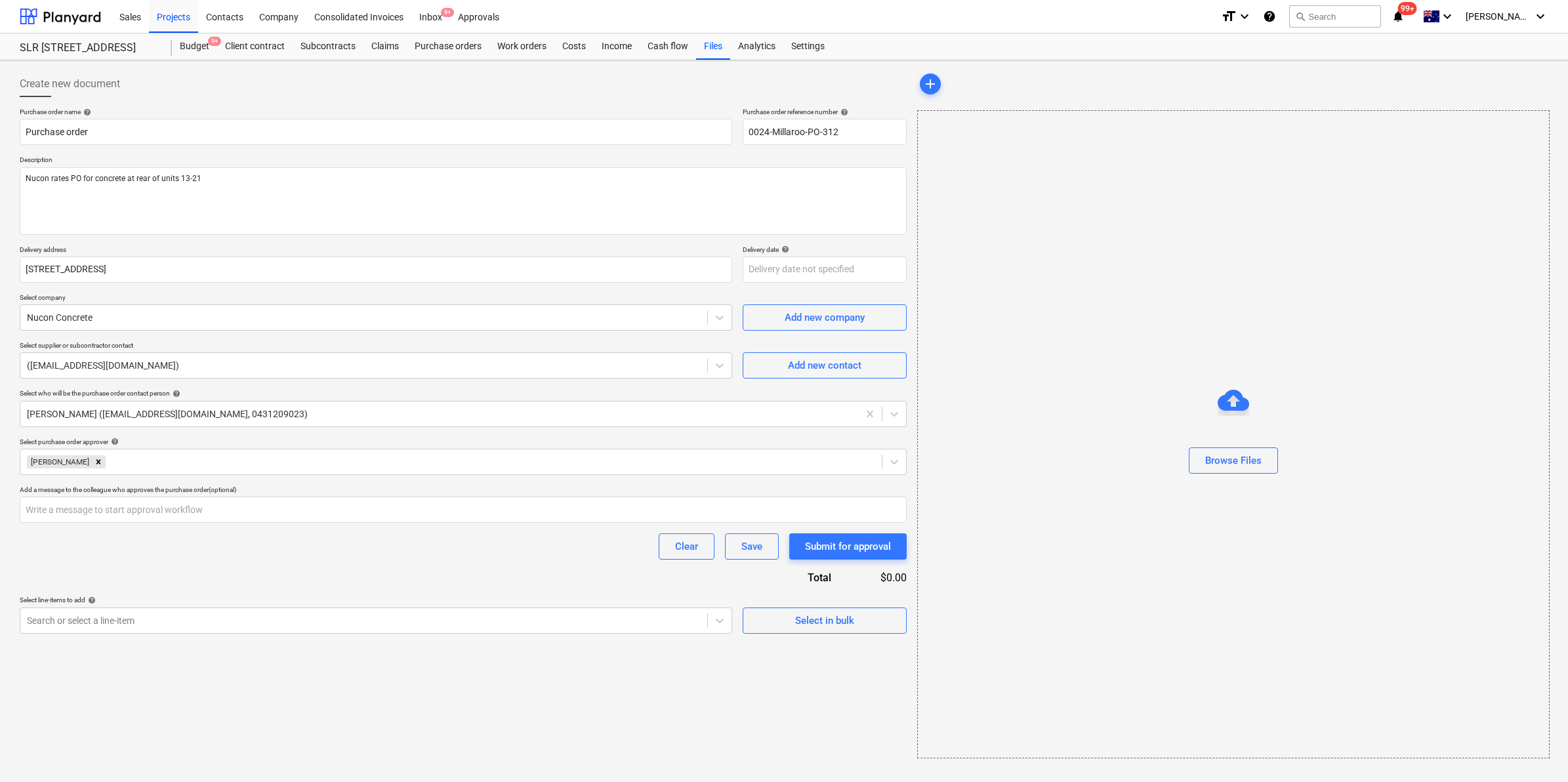
click at [248, 746] on div "Create new document Purchase order name help Purchase order Purchase order refe…" at bounding box center [463, 414] width 897 height 698
click at [159, 614] on div at bounding box center [364, 620] width 674 height 13
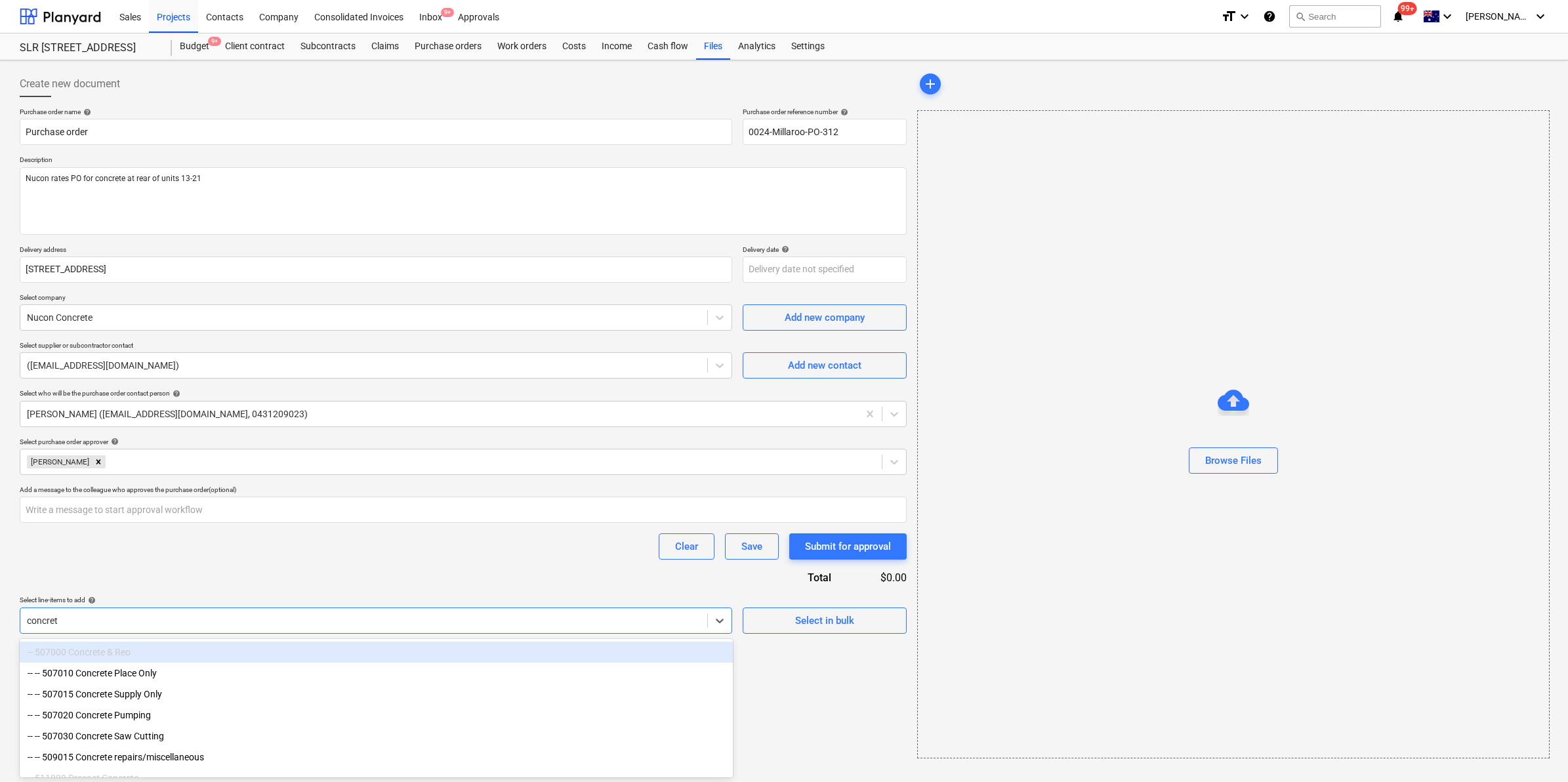
type input "concrete"
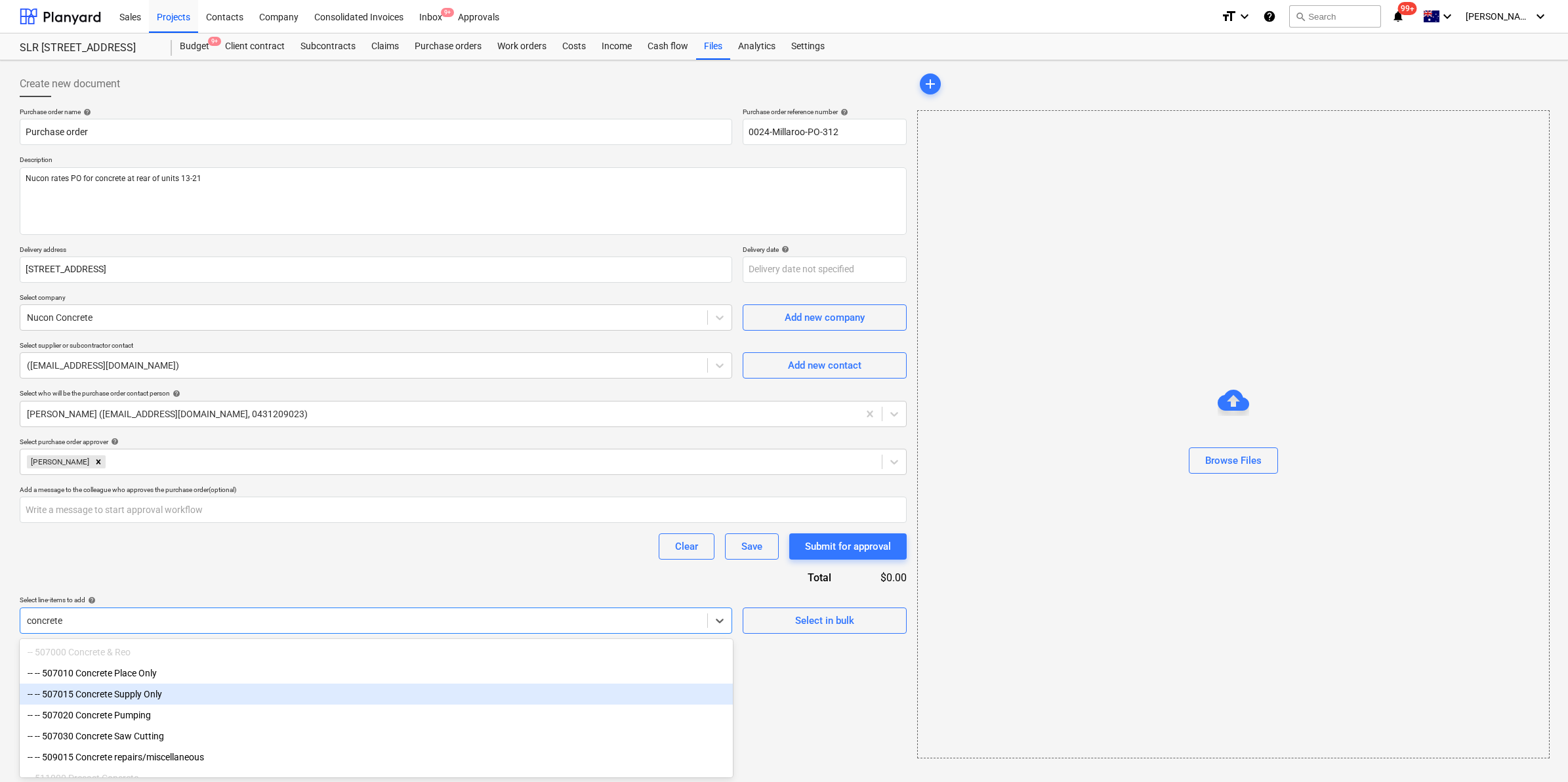
type textarea "x"
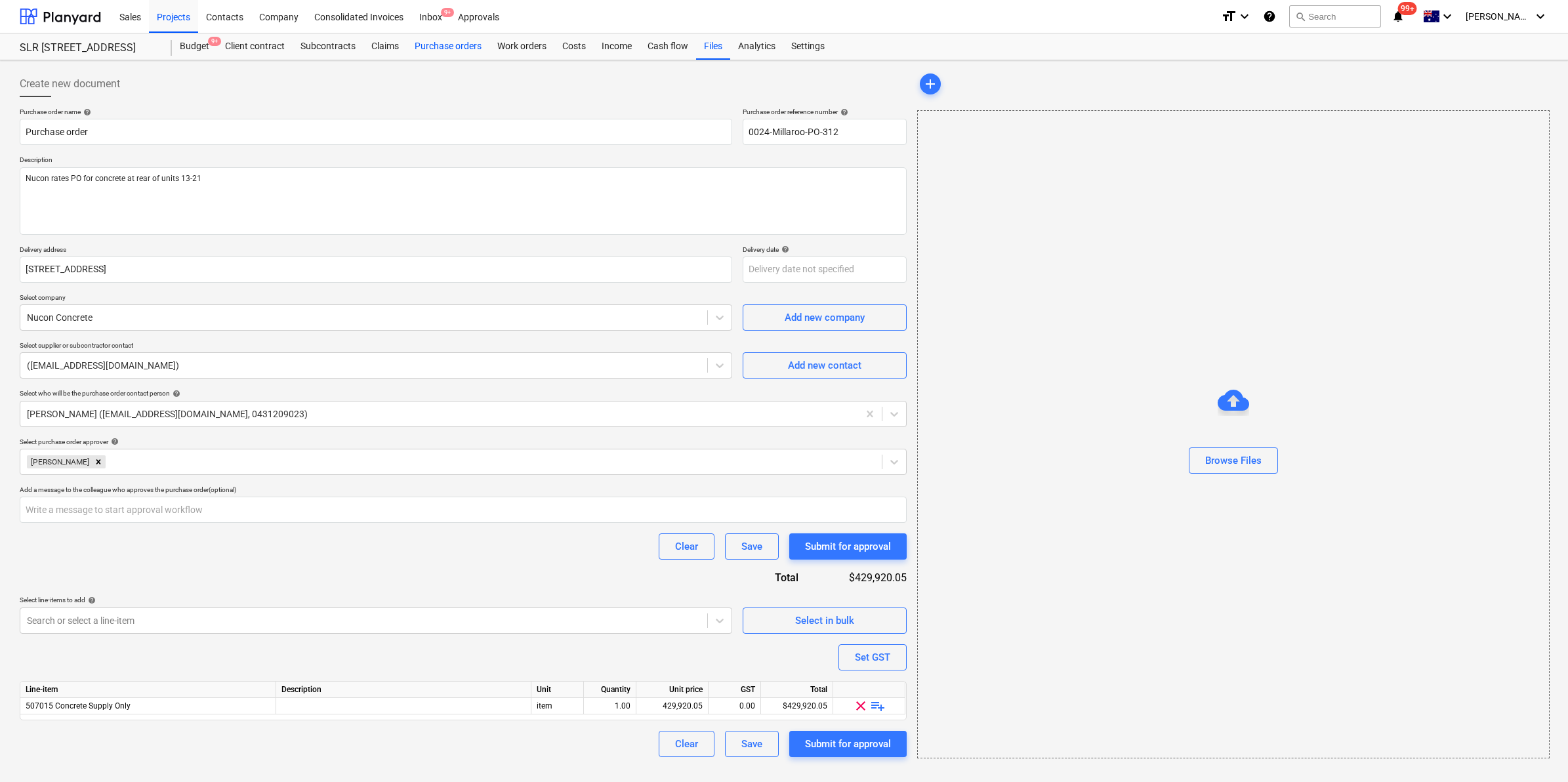
click at [471, 43] on div "Purchase orders" at bounding box center [448, 46] width 83 height 26
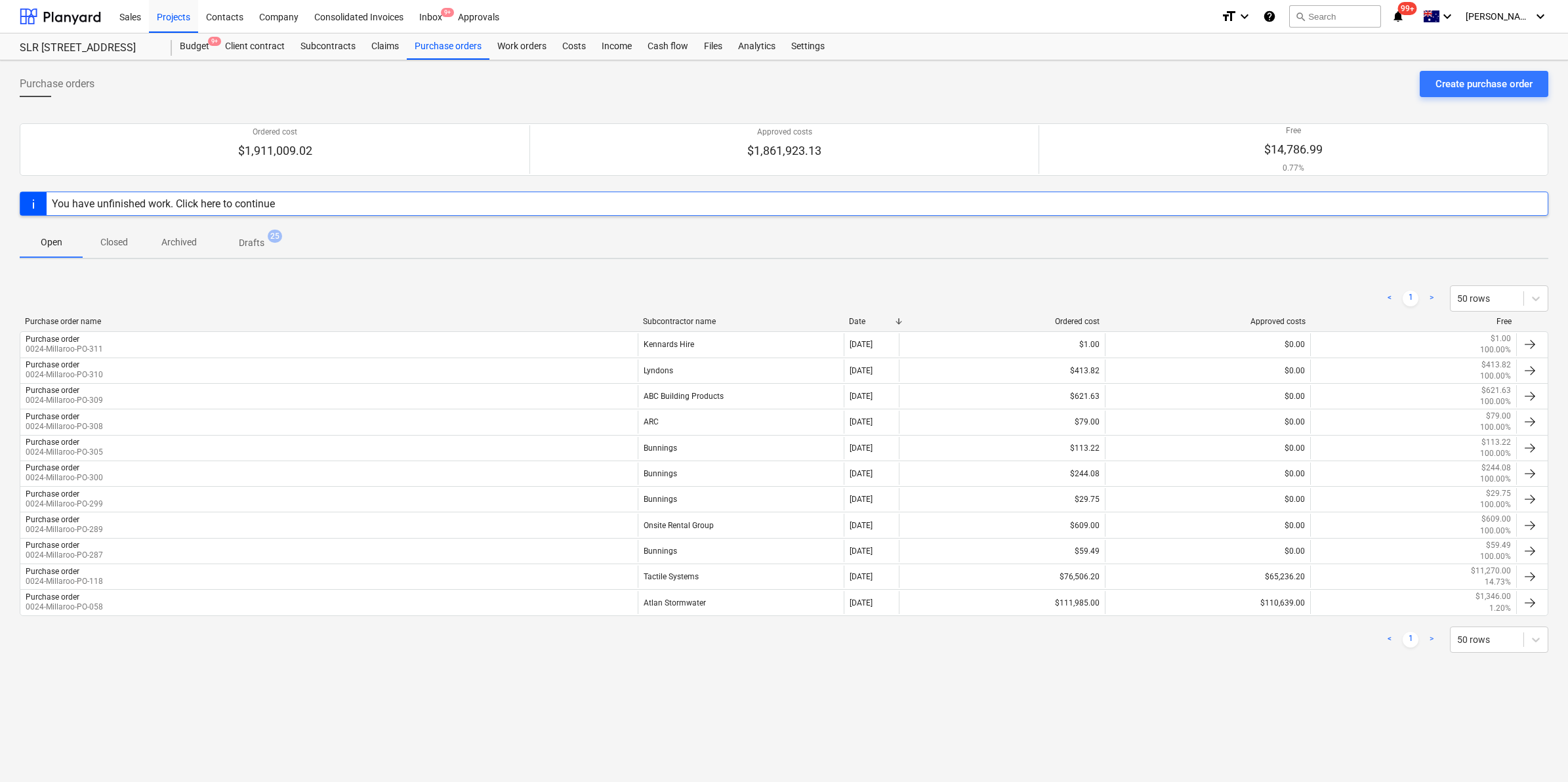
click at [267, 241] on span "Drafts 25" at bounding box center [252, 243] width 47 height 14
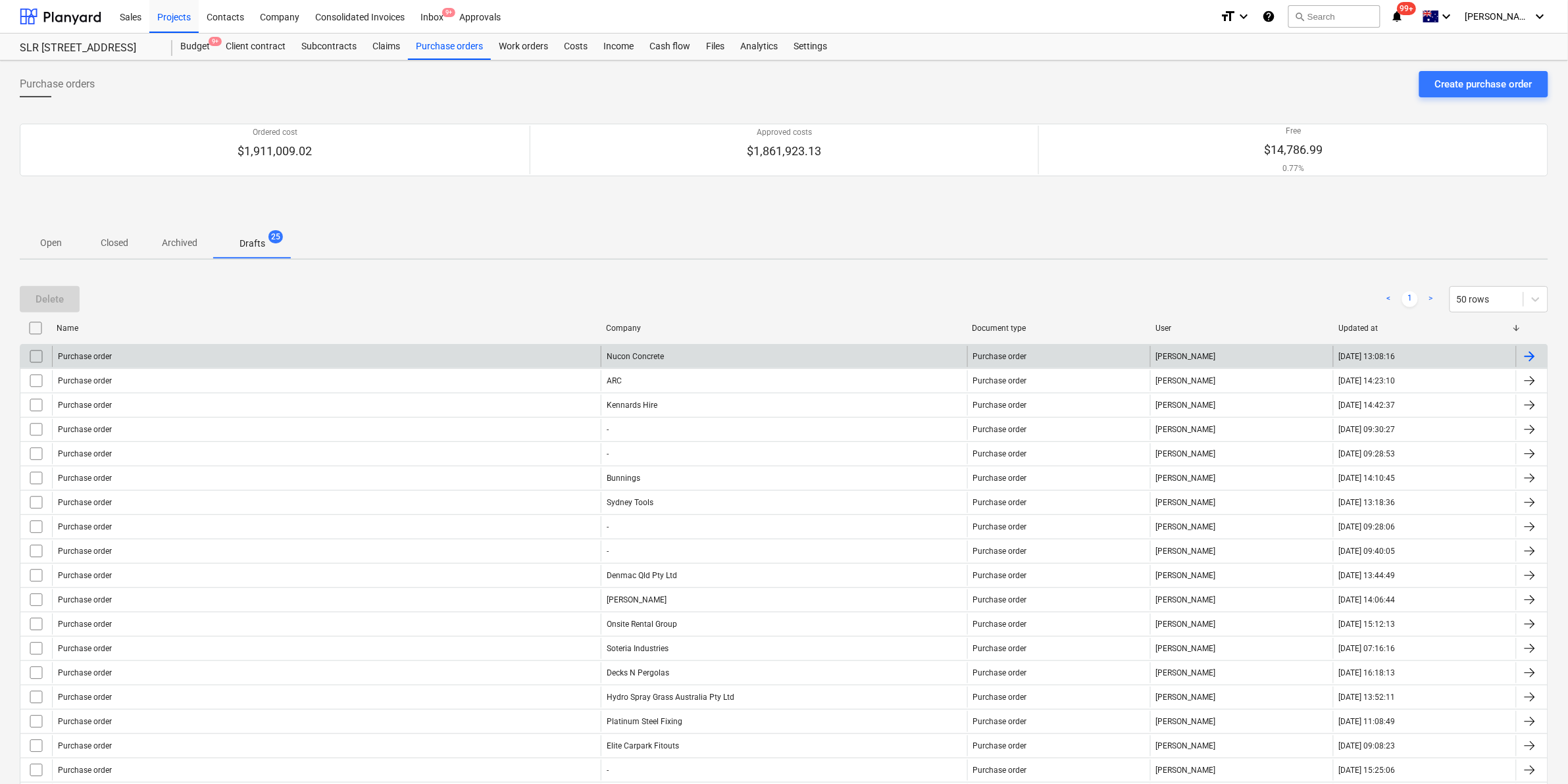
click at [479, 354] on div "Purchase order" at bounding box center [326, 356] width 549 height 21
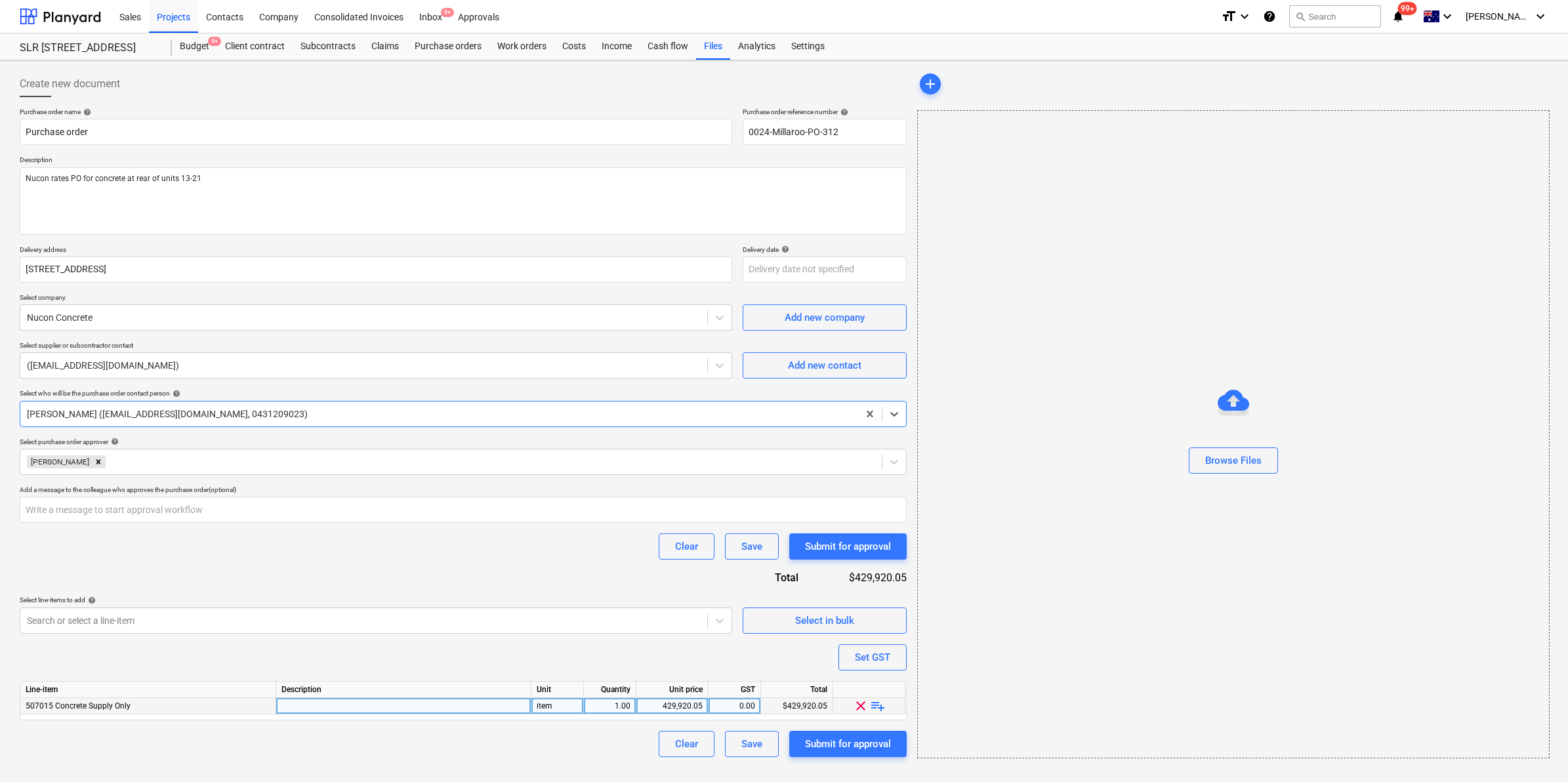
click at [876, 707] on span "playlist_add" at bounding box center [878, 705] width 16 height 16
type textarea "x"
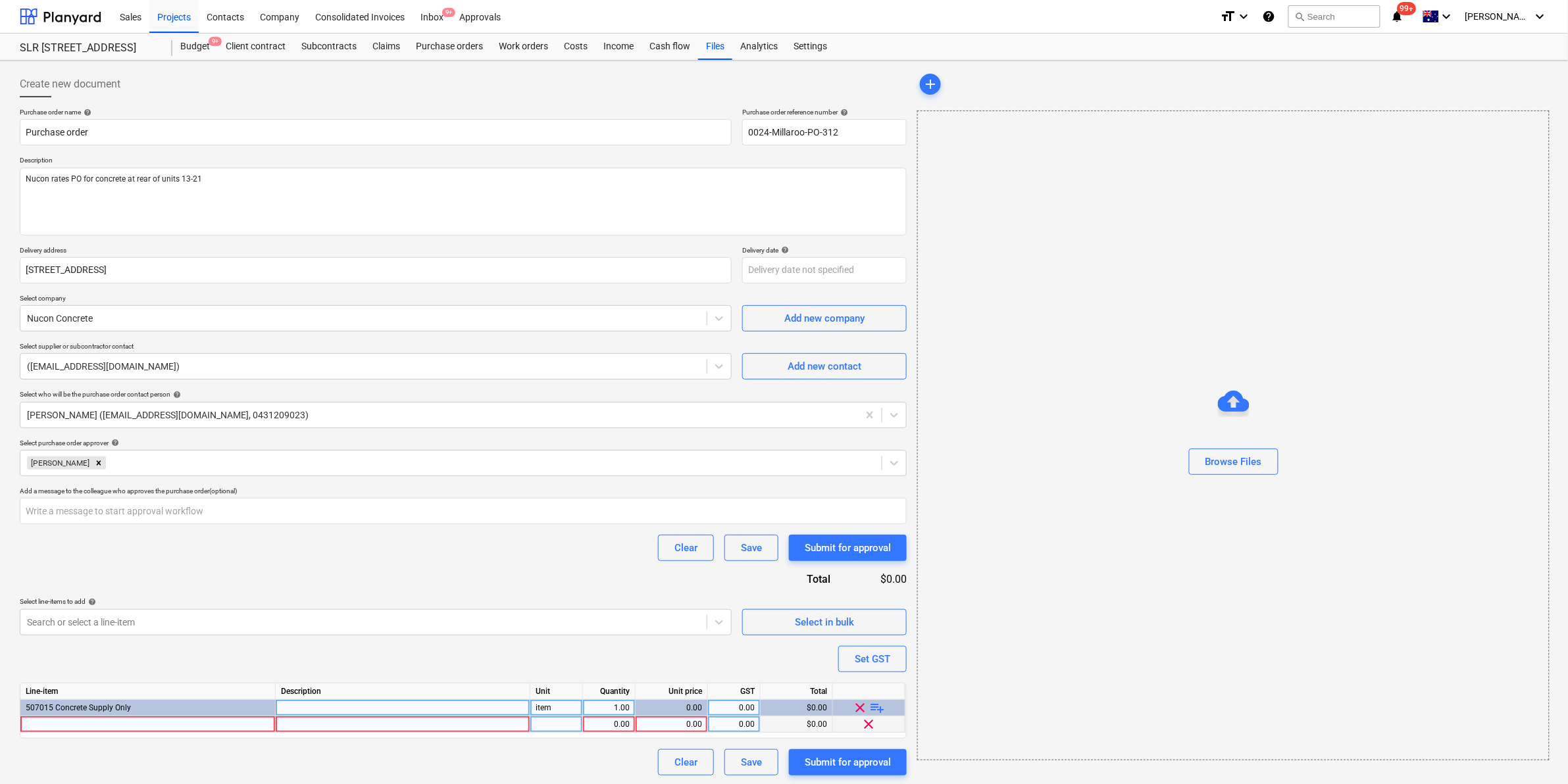
click at [194, 726] on div at bounding box center [148, 724] width 255 height 16
type input "Concrete for footpath rear unit 13-21"
type textarea "x"
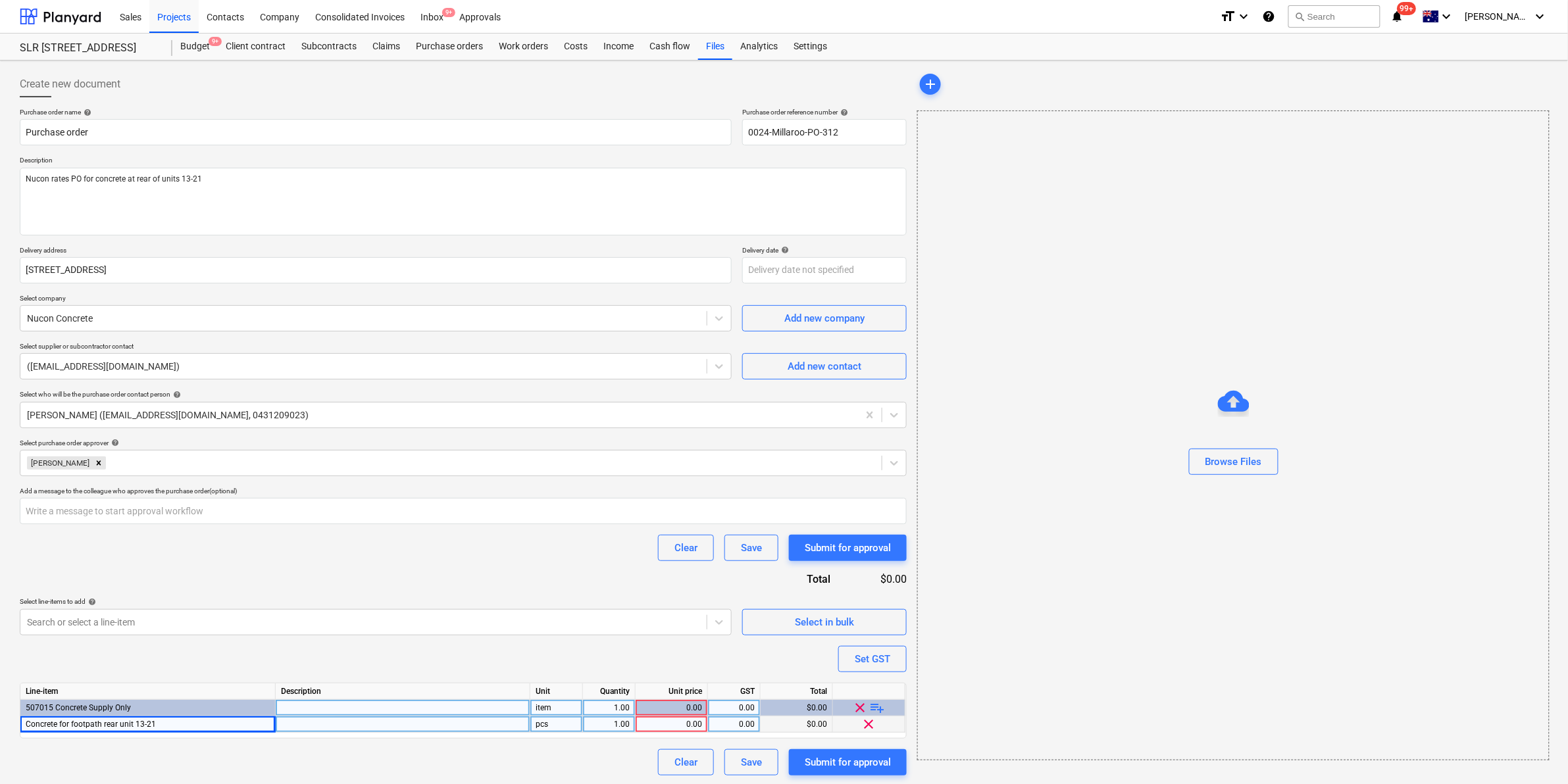
click at [554, 723] on div "pcs" at bounding box center [556, 724] width 52 height 16
type input "item"
type textarea "x"
type input "6"
type input "1230"
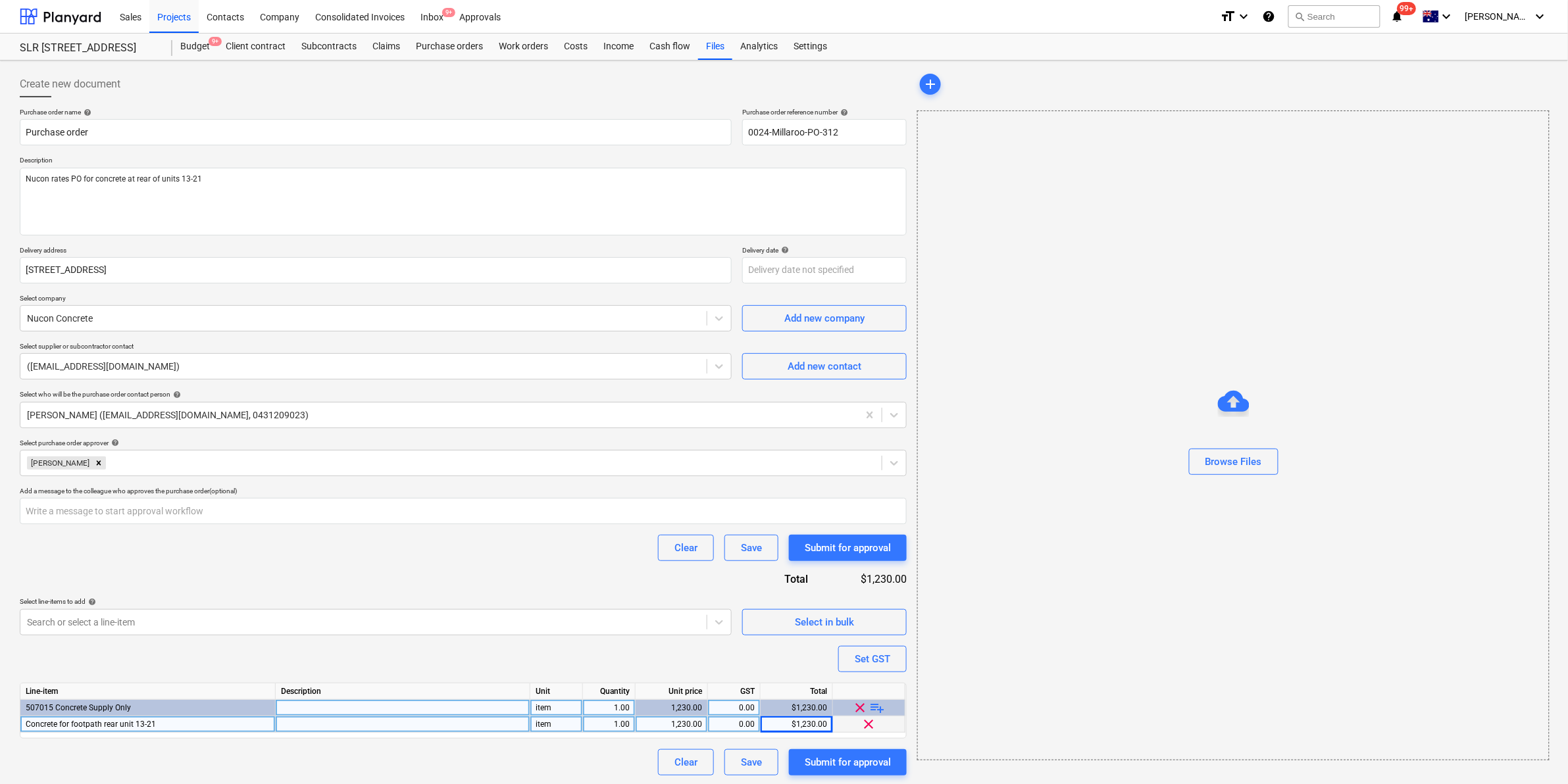
click at [603, 642] on div "Purchase order name help Purchase order Purchase order reference number help 00…" at bounding box center [463, 442] width 887 height 668
click at [837, 757] on div "Submit for approval" at bounding box center [848, 762] width 86 height 17
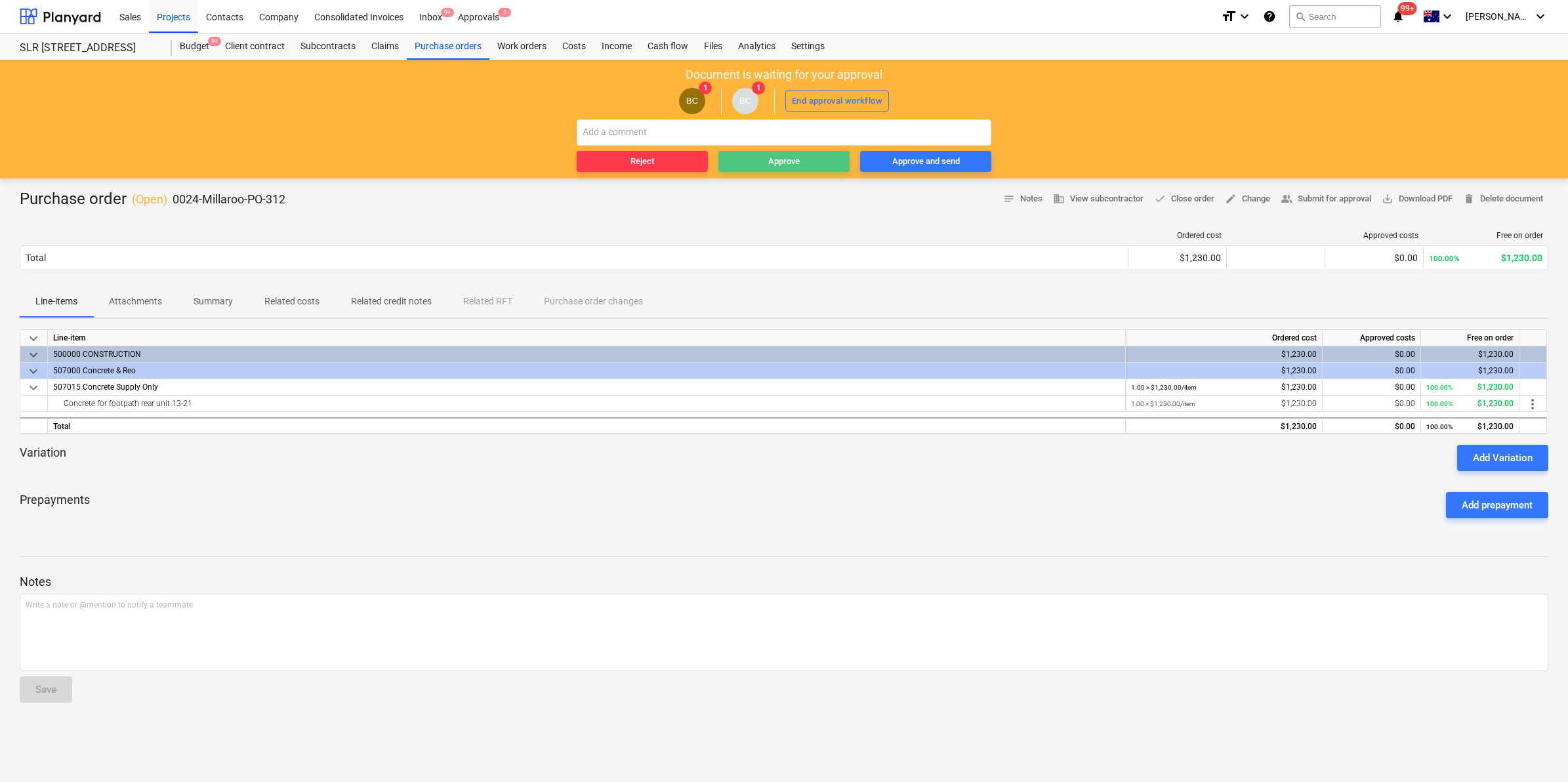
click at [775, 162] on div "Approve" at bounding box center [784, 161] width 31 height 15
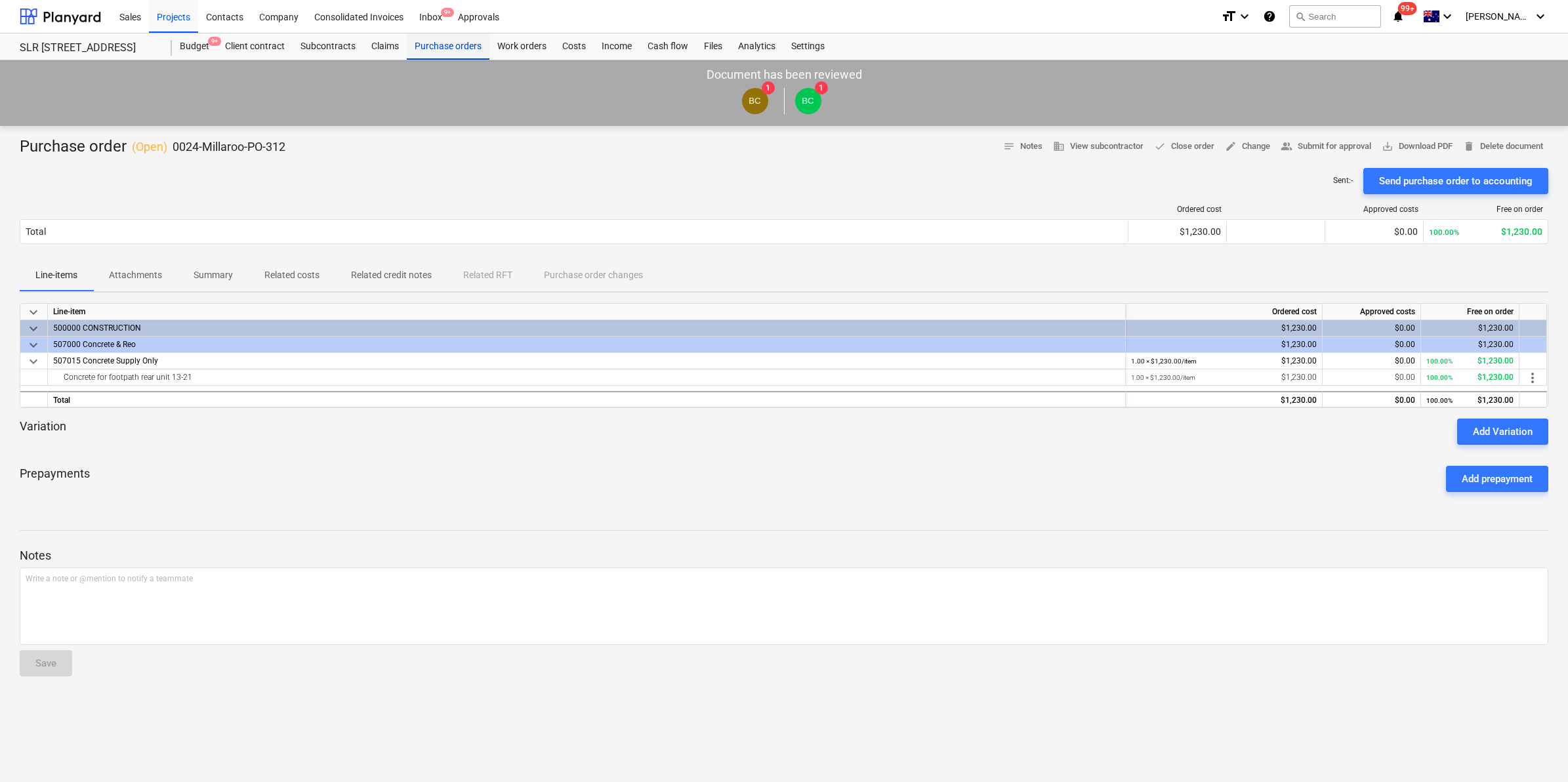
click at [437, 43] on div "Purchase orders" at bounding box center [448, 46] width 83 height 26
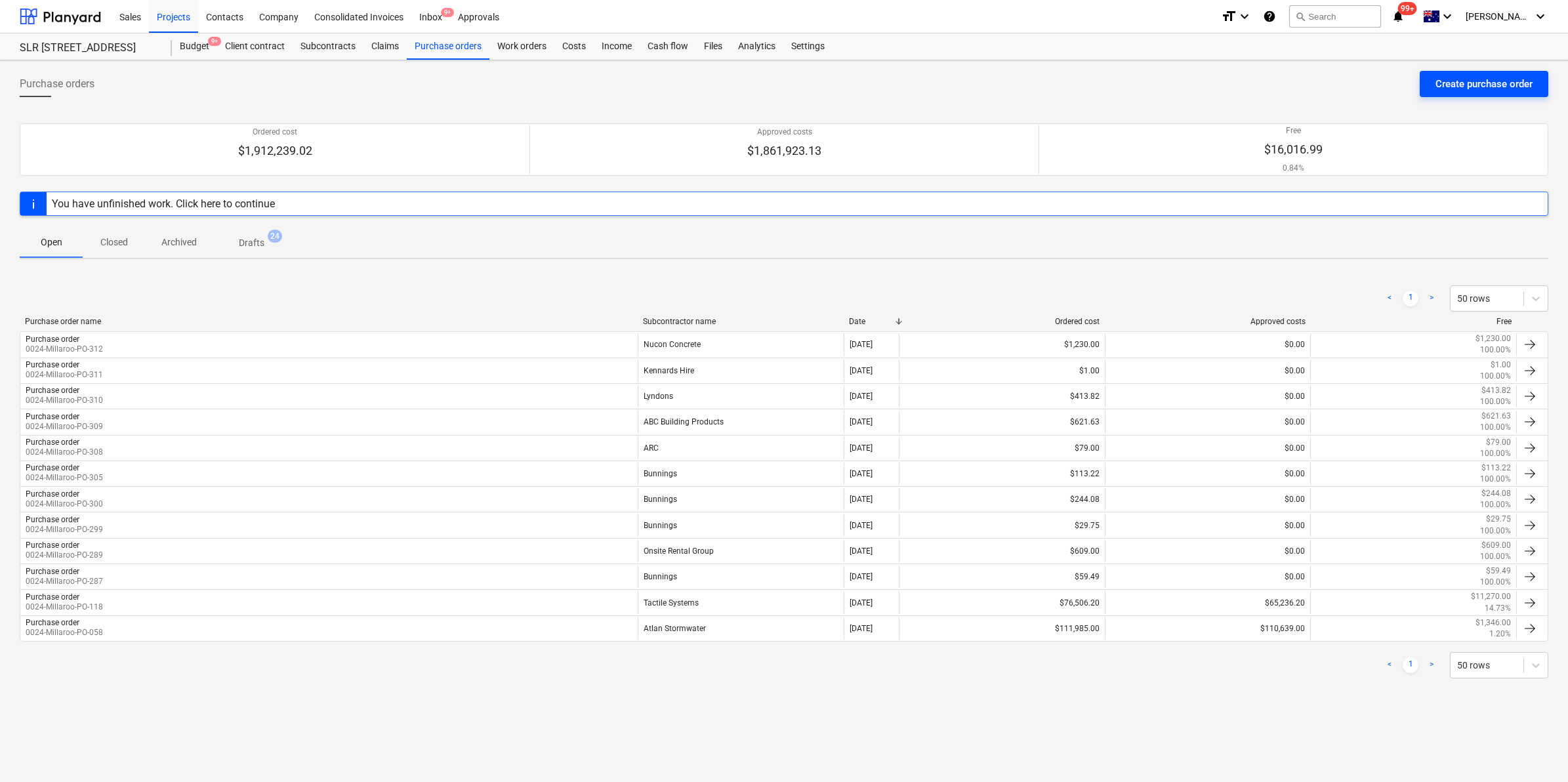
click at [1483, 79] on div "Create purchase order" at bounding box center [1484, 83] width 97 height 17
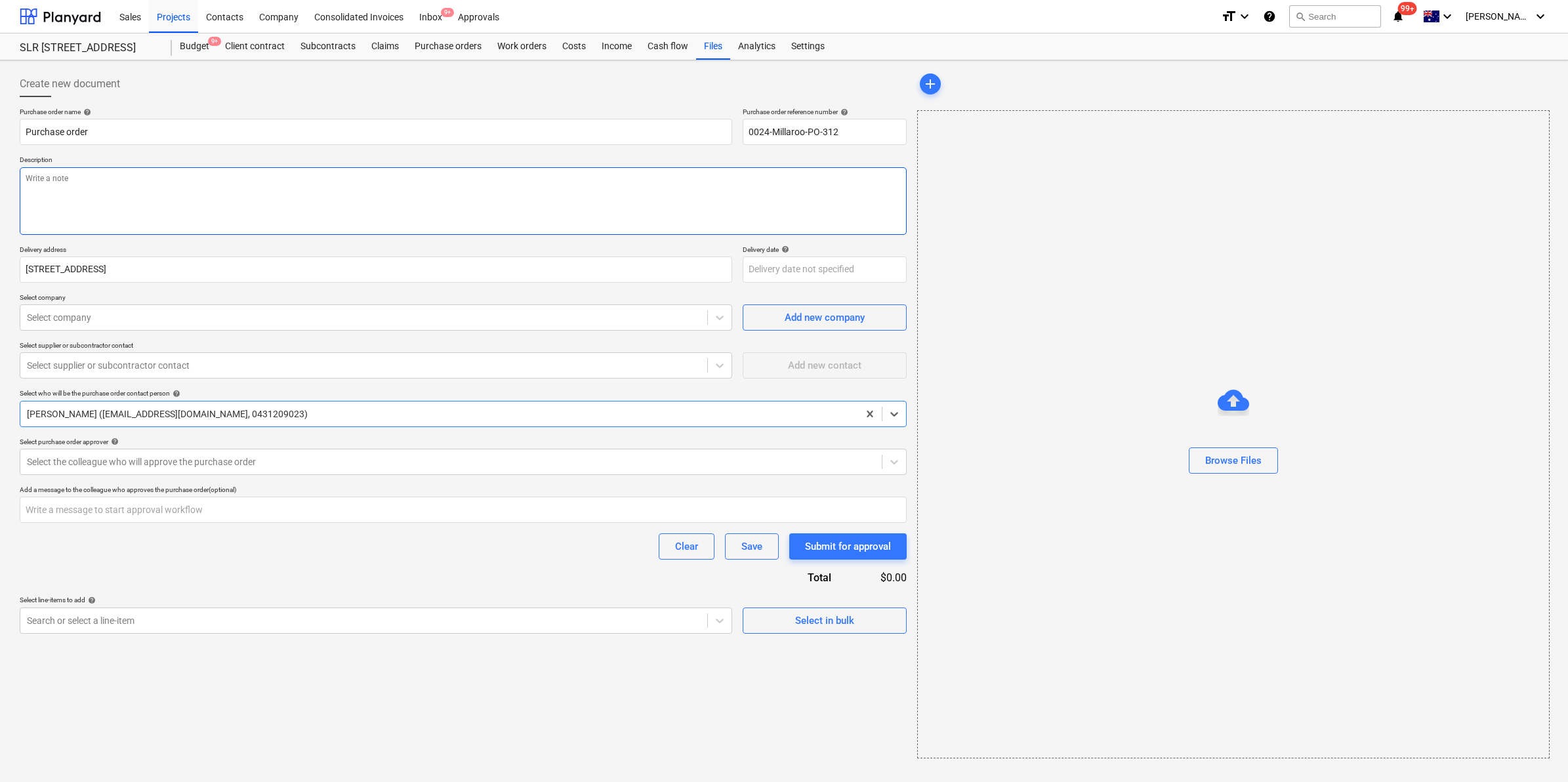
click at [260, 199] on textarea at bounding box center [463, 201] width 887 height 68
type textarea "x"
type textarea "bu"
type textarea "x"
type textarea "bun"
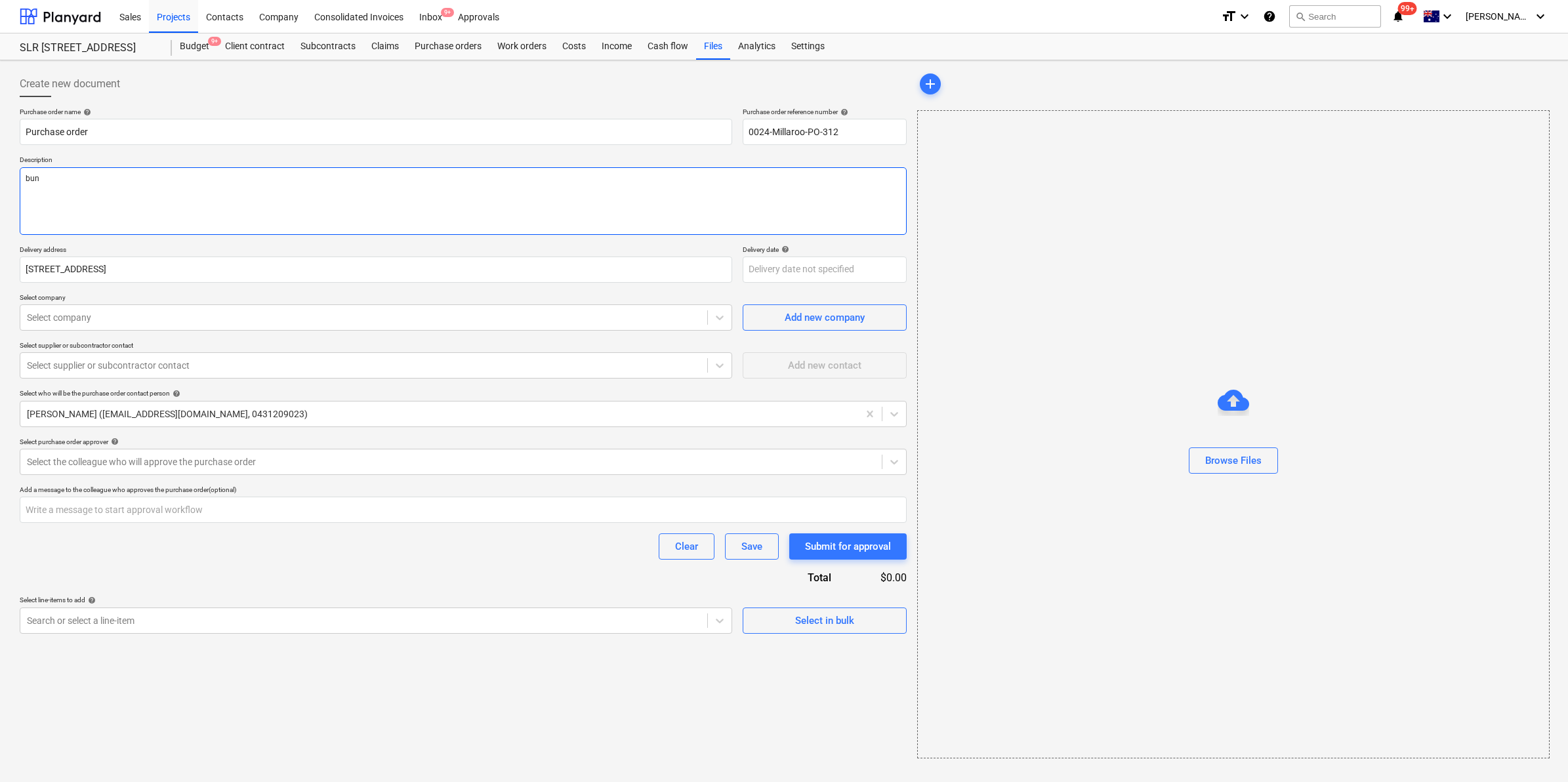
type textarea "x"
type textarea "[PERSON_NAME]"
type textarea "x"
type textarea "bunni"
type textarea "x"
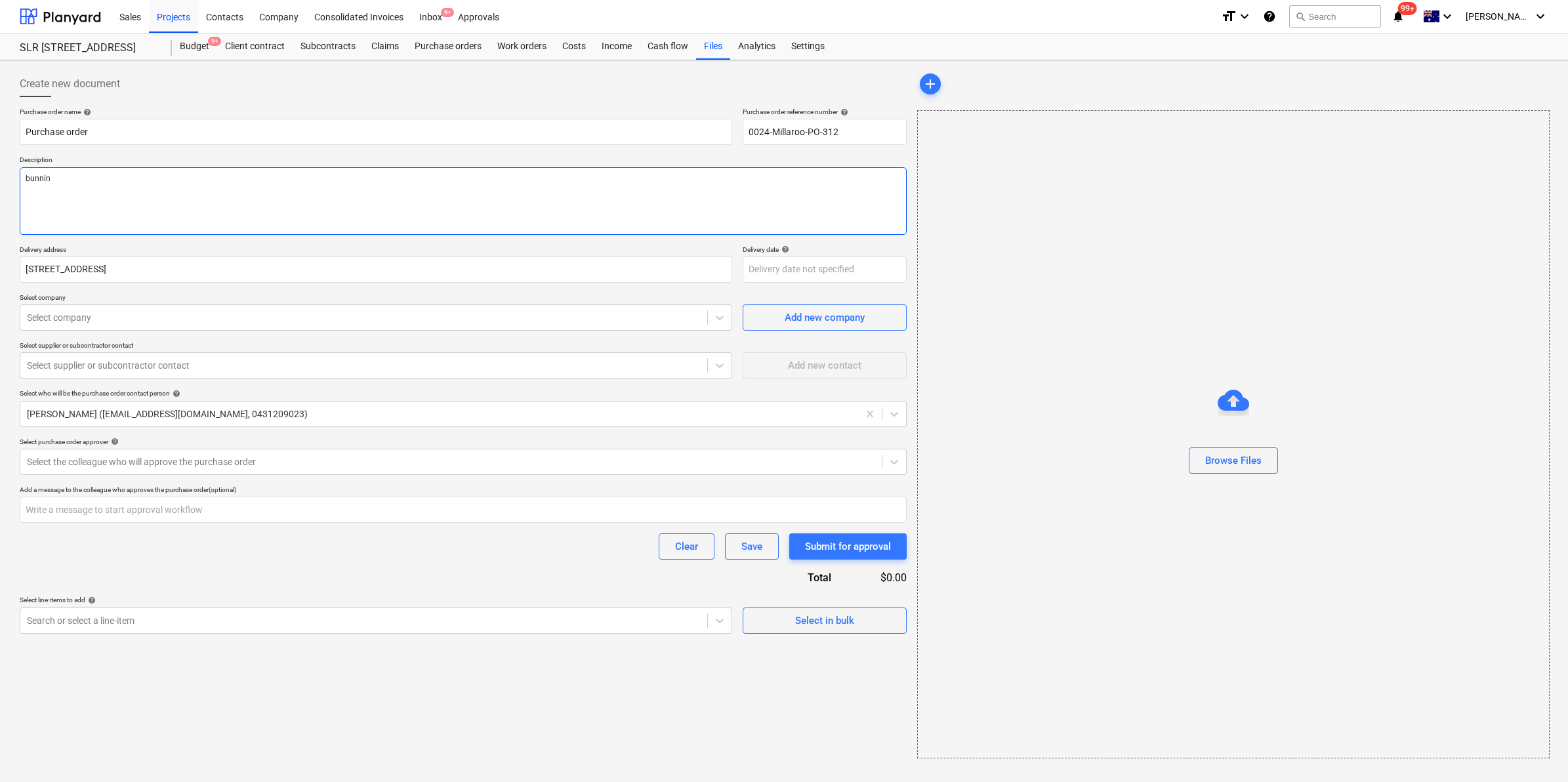
type textarea "[PERSON_NAME]"
type textarea "x"
type textarea "bunnings"
type textarea "x"
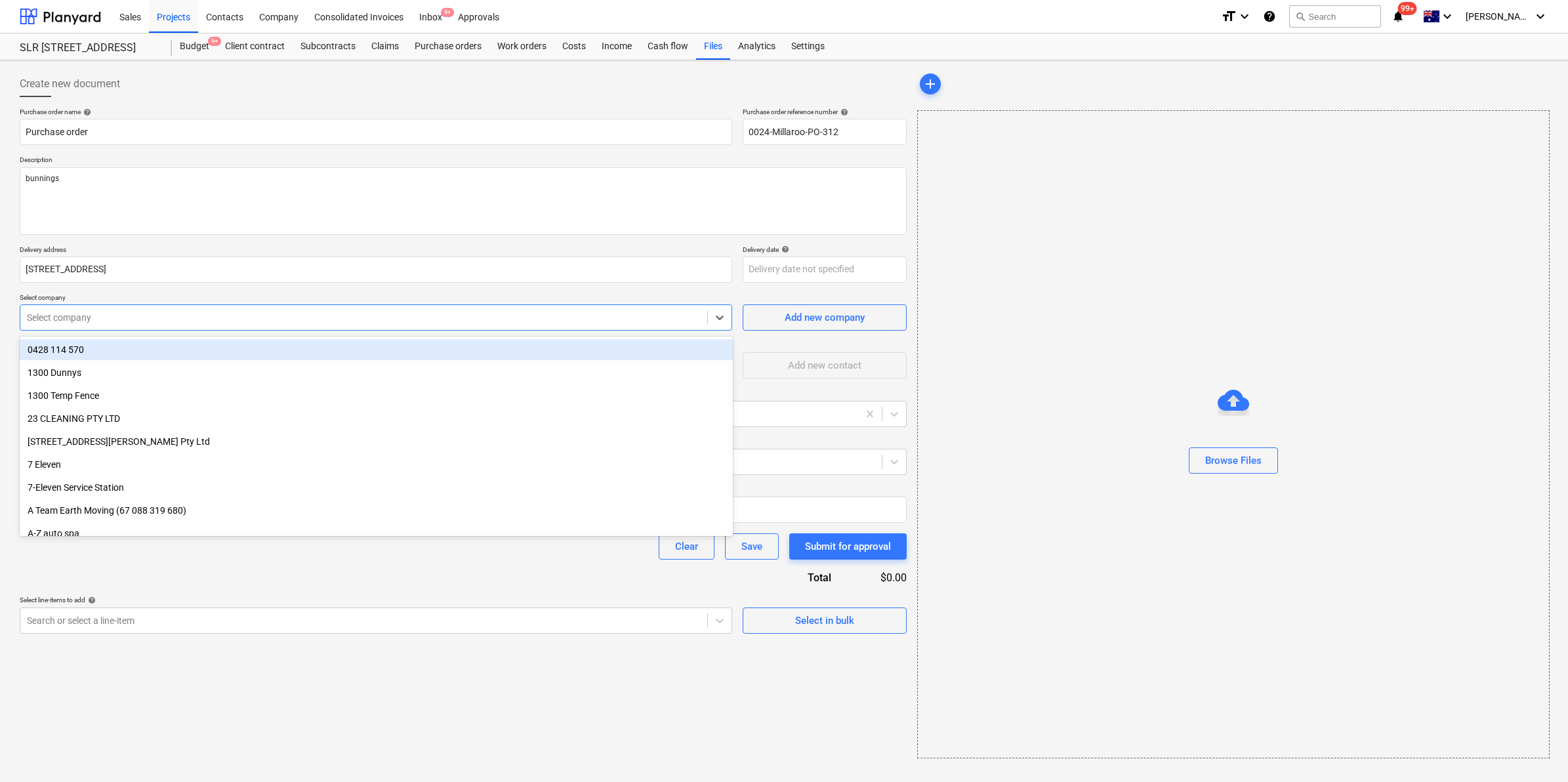
click at [427, 330] on div "Select company" at bounding box center [376, 317] width 713 height 26
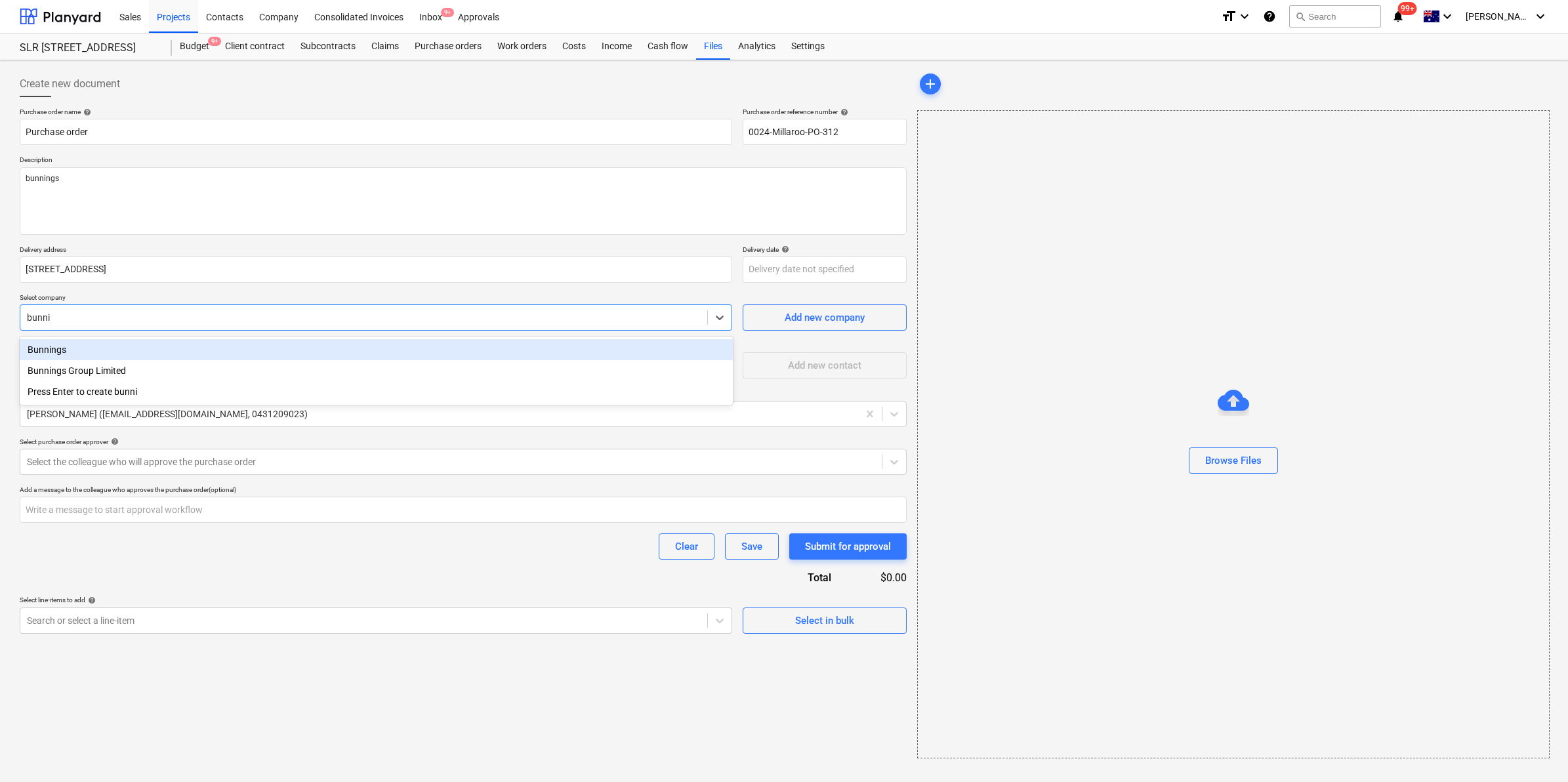
type input "bunnin"
type textarea "x"
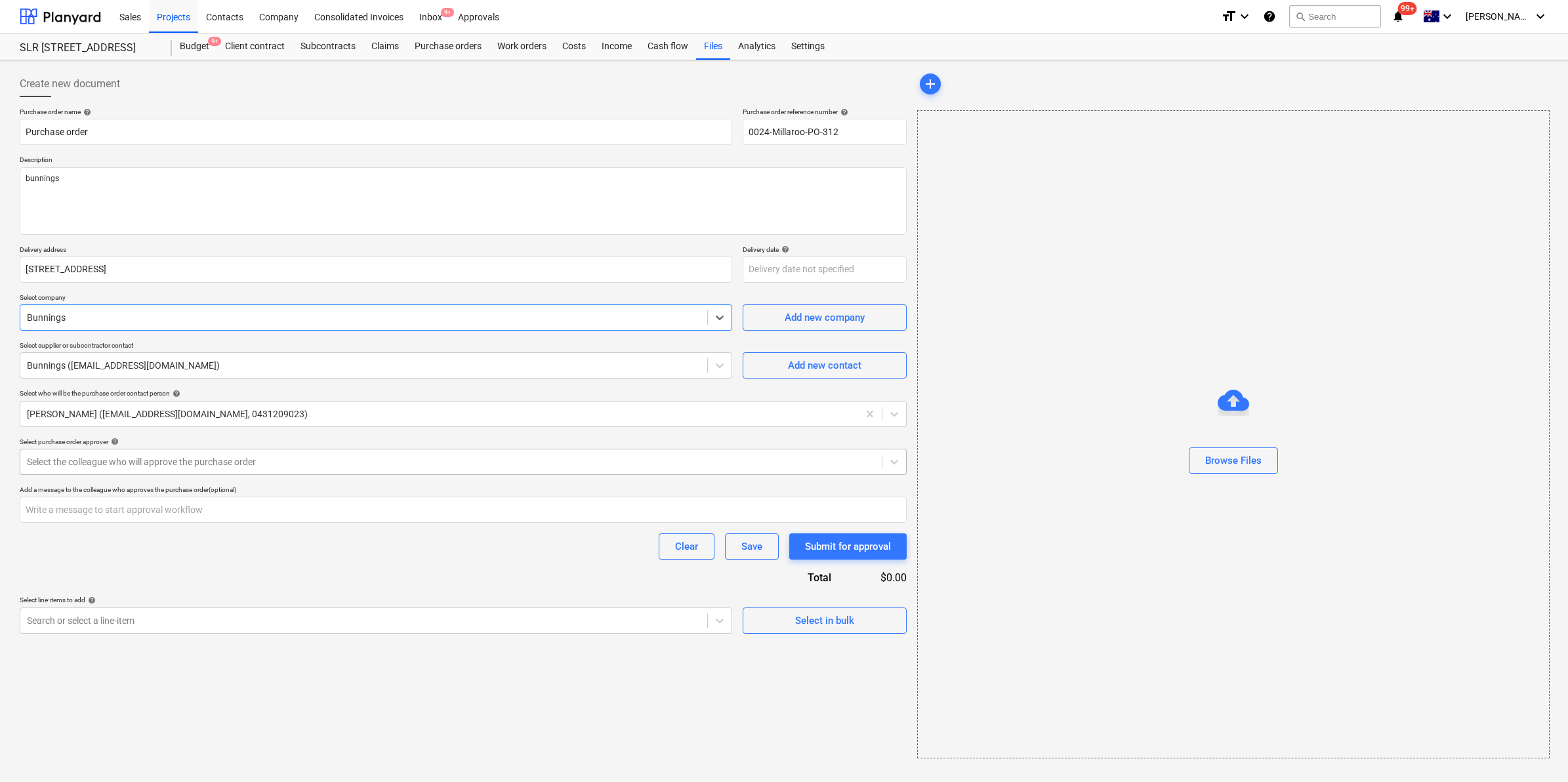
click at [192, 461] on div at bounding box center [451, 461] width 848 height 13
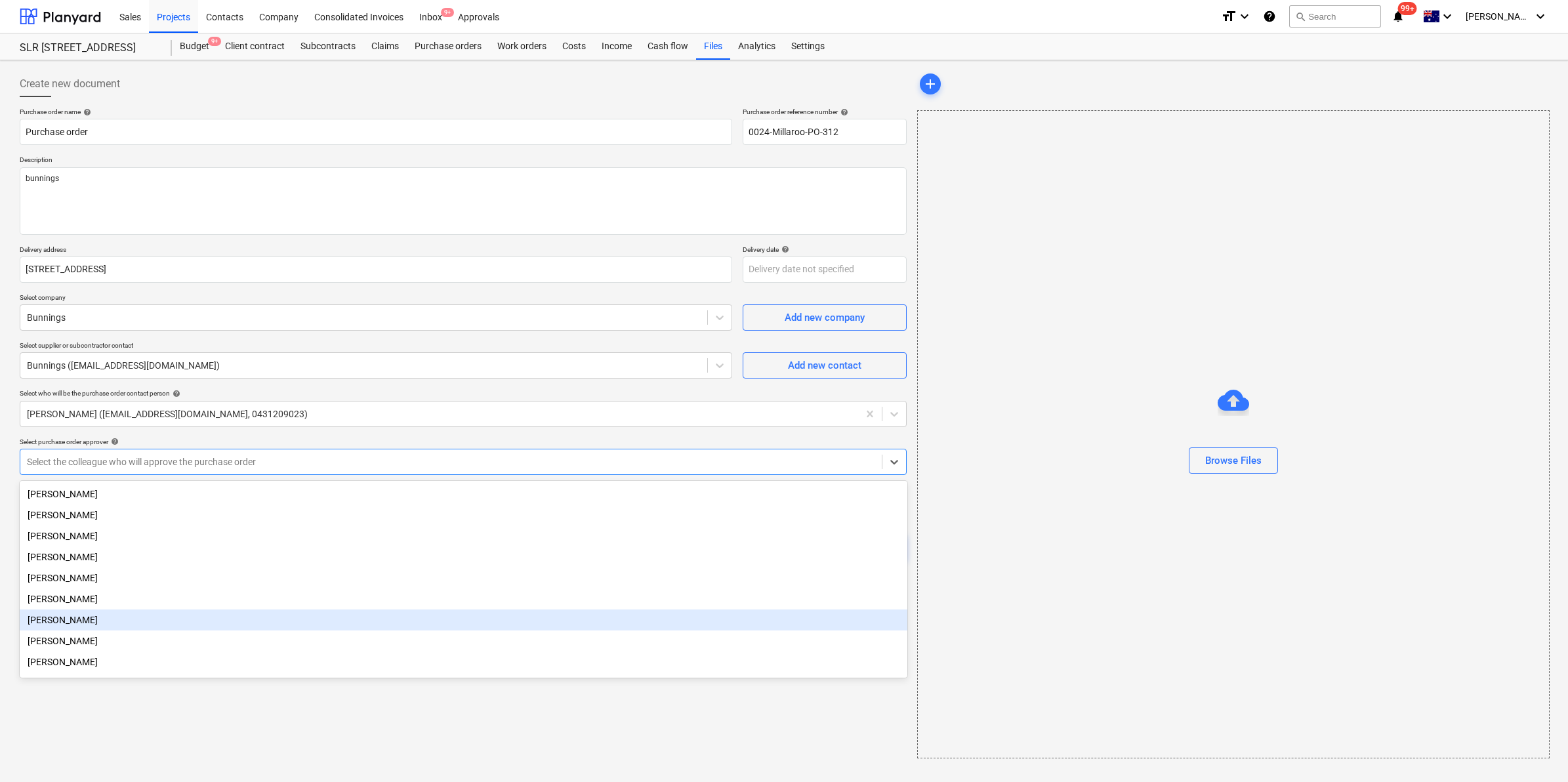
click at [100, 631] on div "[PERSON_NAME]" at bounding box center [463, 620] width 888 height 21
type textarea "x"
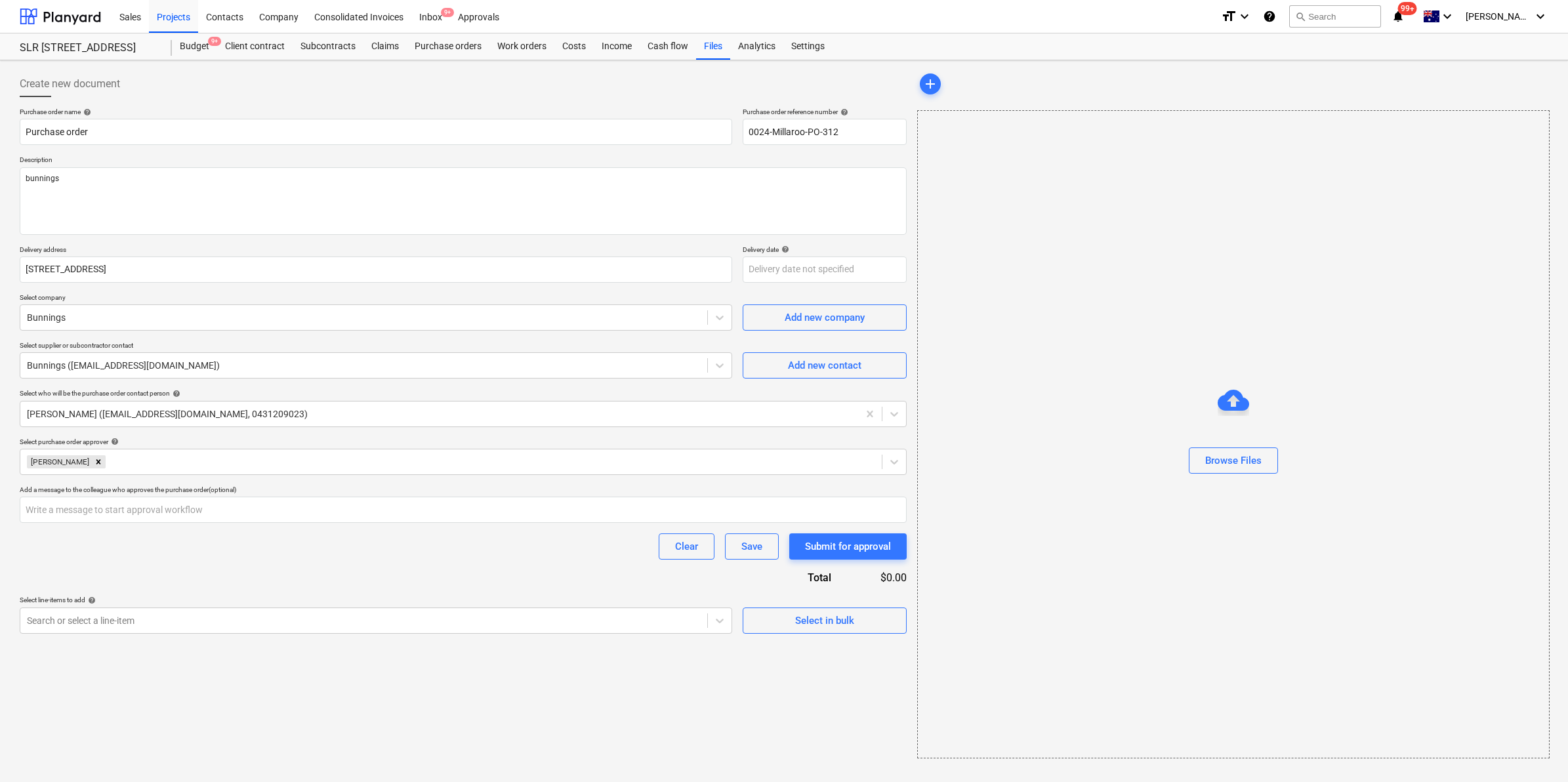
click at [248, 688] on div "Create new document Purchase order name help Purchase order Purchase order refe…" at bounding box center [463, 414] width 897 height 698
click at [164, 622] on div at bounding box center [364, 620] width 674 height 13
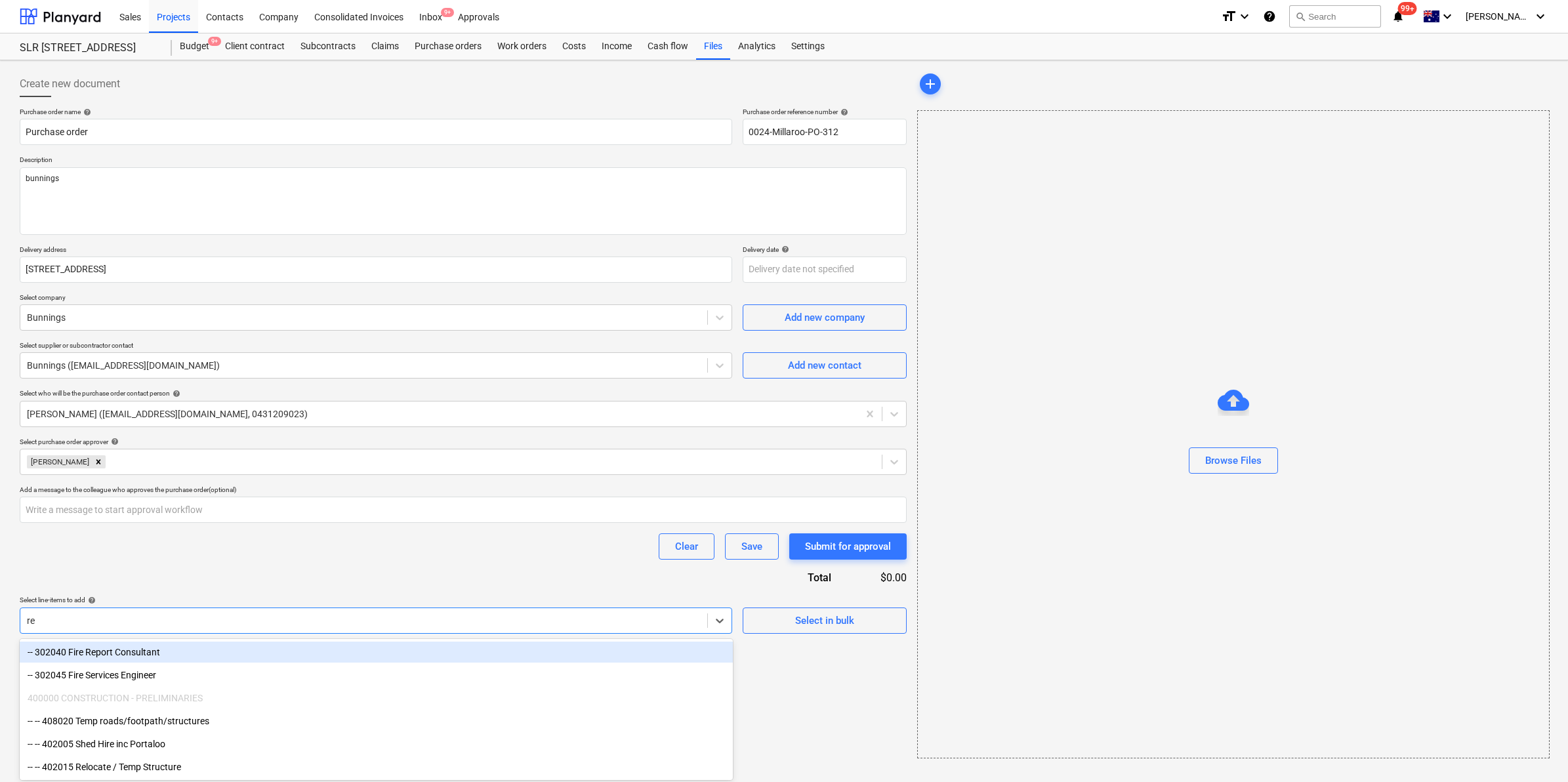
type input "ret"
click at [149, 648] on div "-- -- 504020 Retaining Walls" at bounding box center [376, 652] width 713 height 21
type textarea "x"
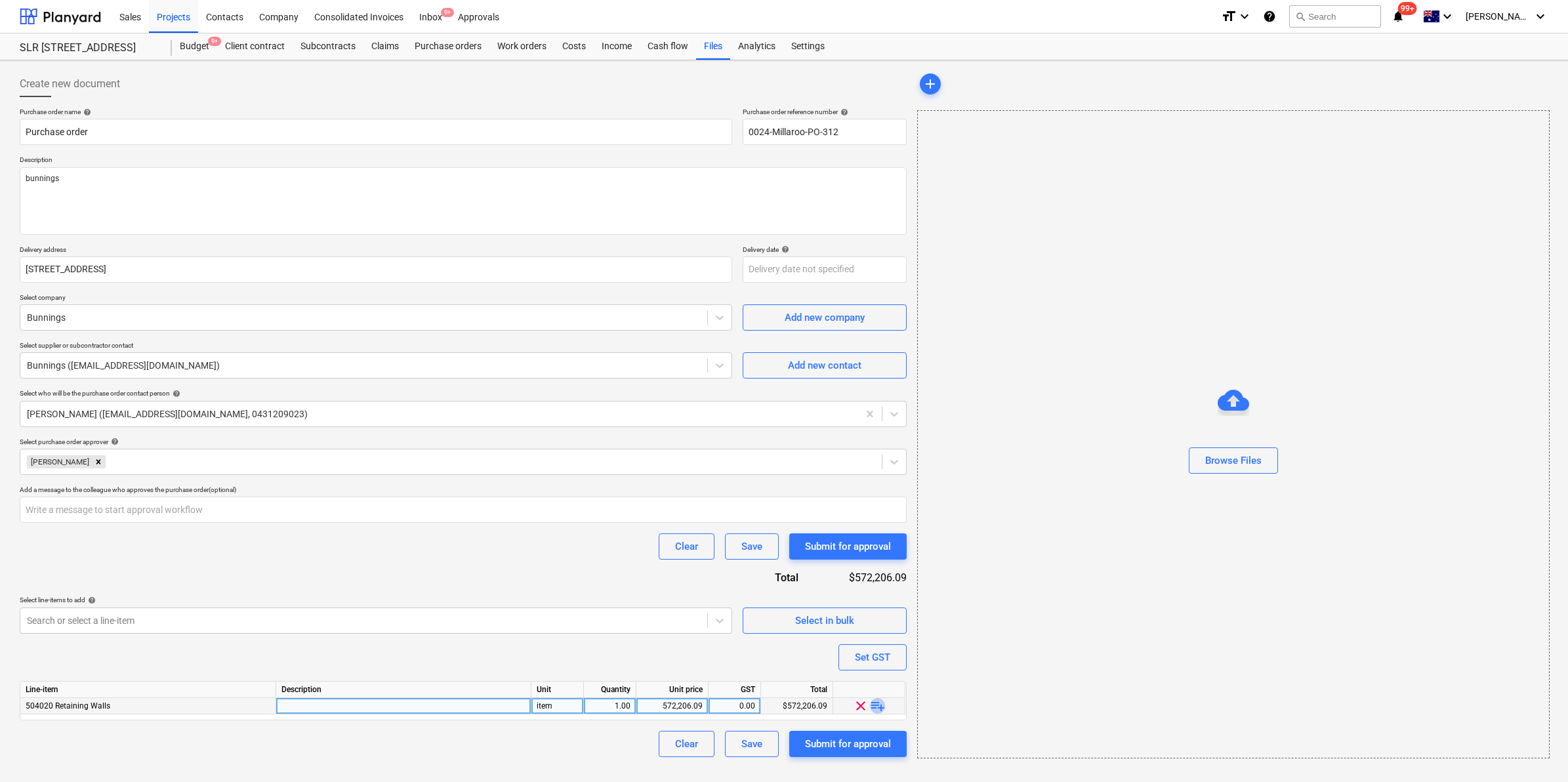
click at [877, 701] on span "playlist_add" at bounding box center [878, 705] width 16 height 16
type textarea "x"
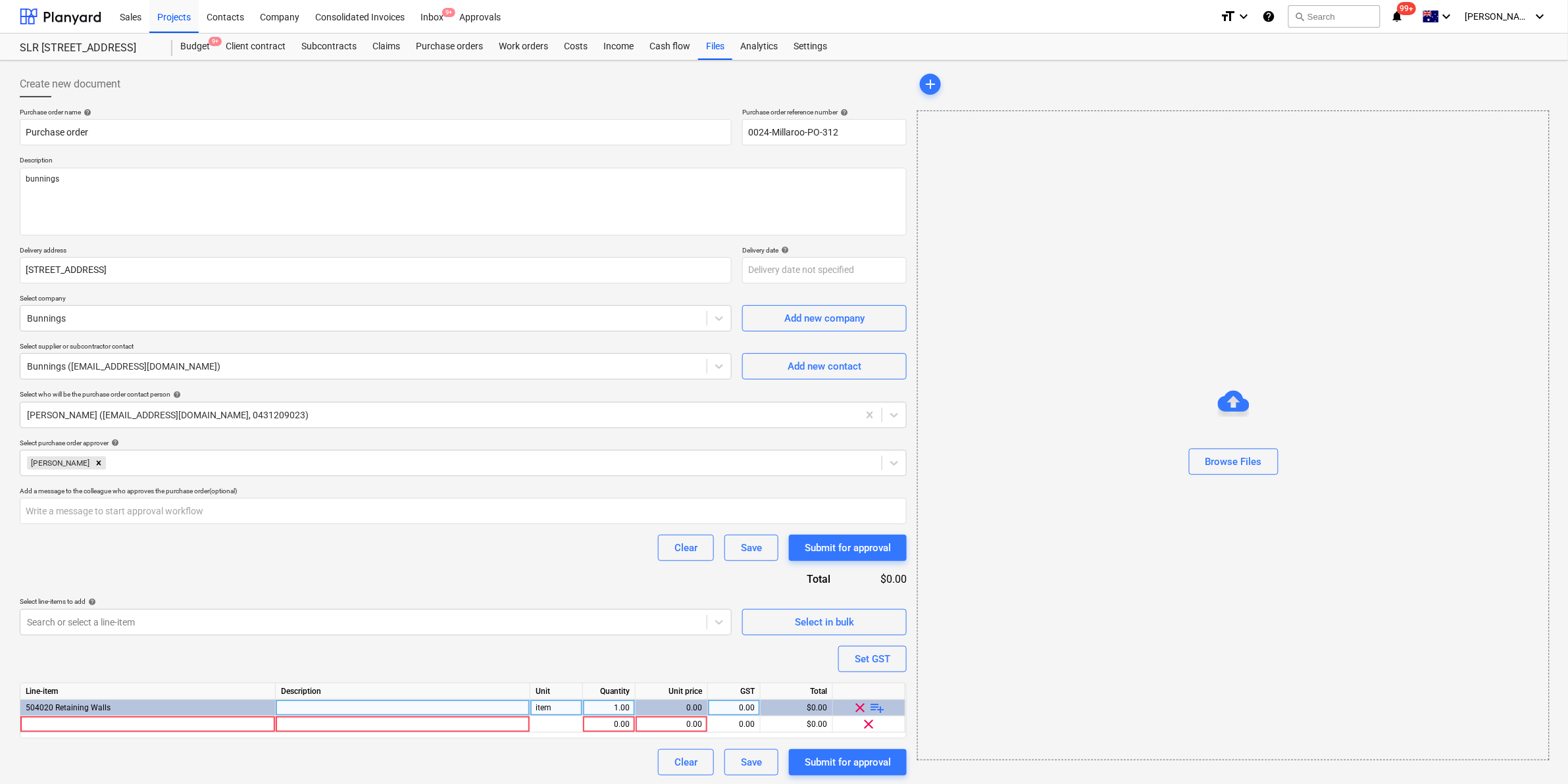
scroll to position [1, 0]
click at [197, 717] on div at bounding box center [148, 723] width 255 height 16
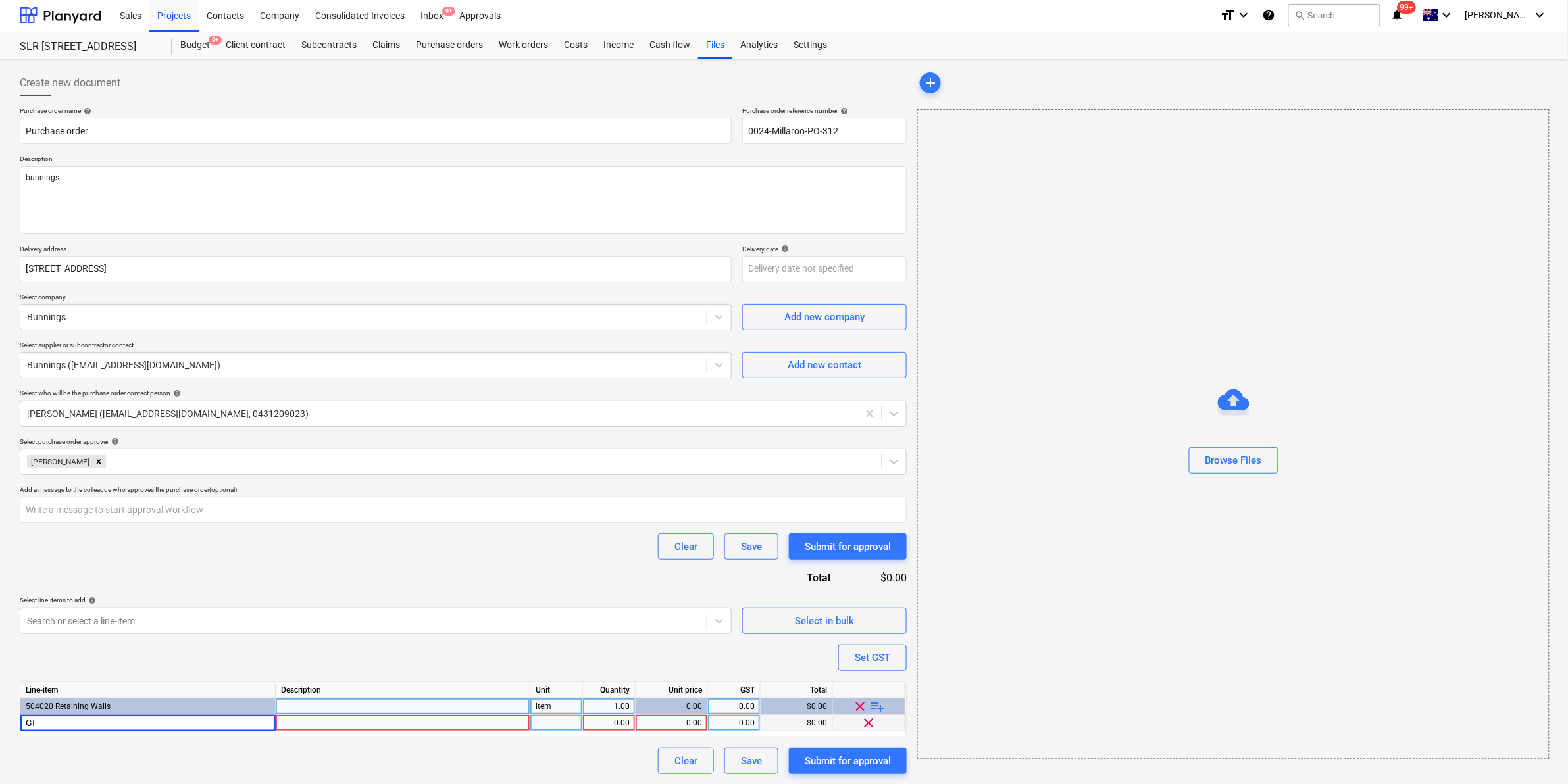
type input "G"
type input "Agi Pipe"
click at [878, 702] on span "playlist_add" at bounding box center [878, 706] width 16 height 16
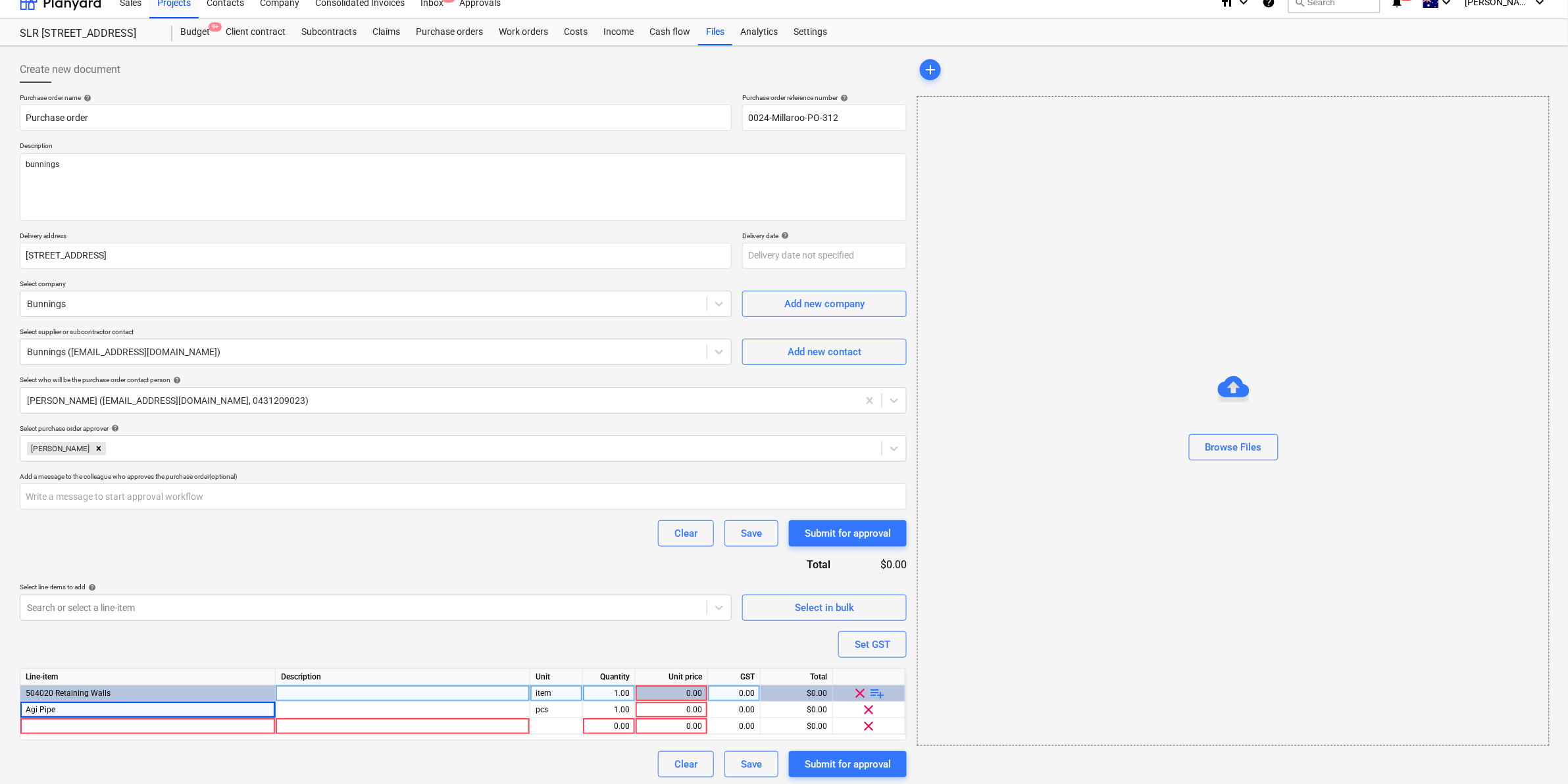
scroll to position [18, 0]
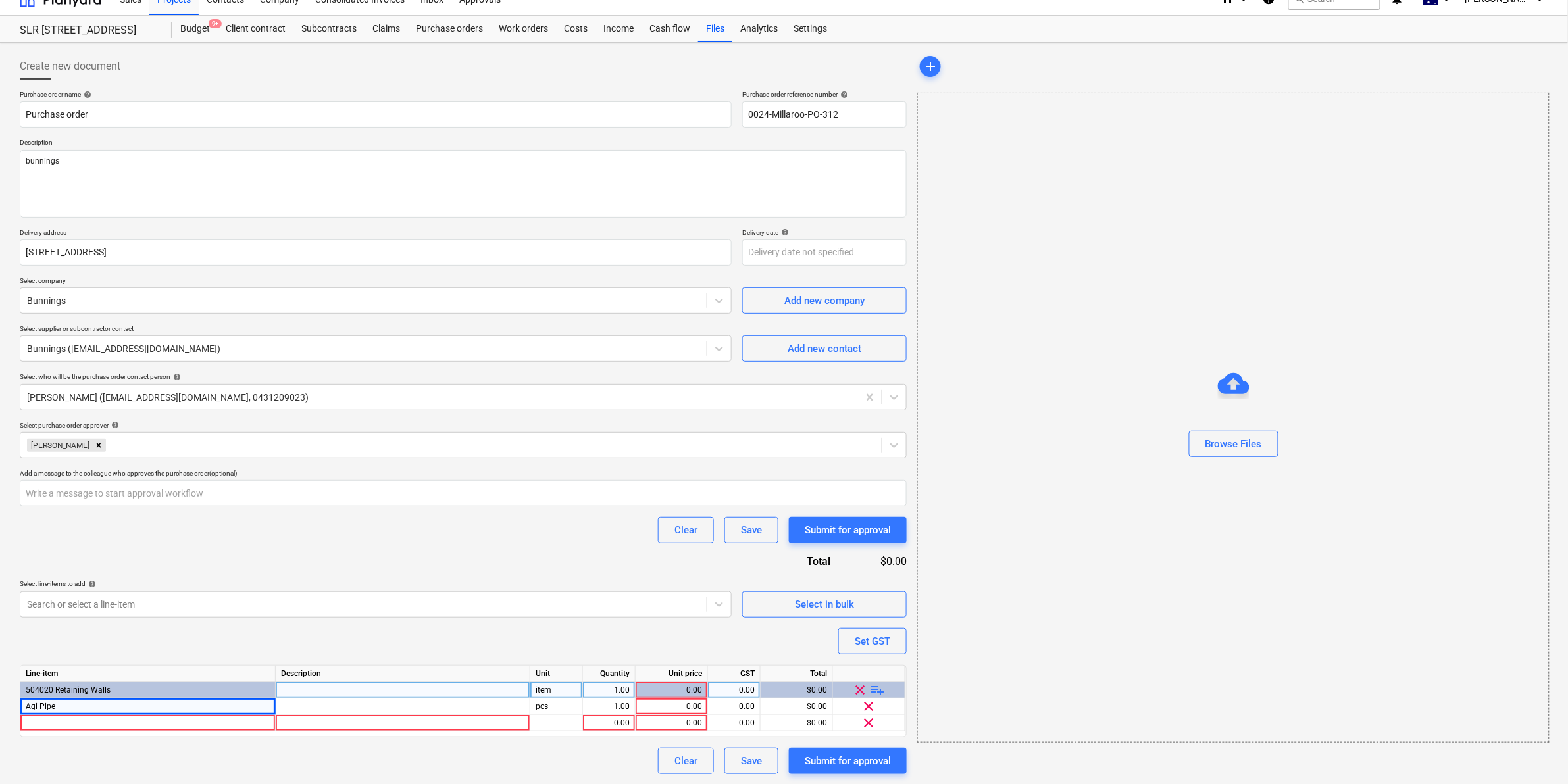
click at [880, 685] on span "playlist_add" at bounding box center [878, 689] width 16 height 16
type textarea "x"
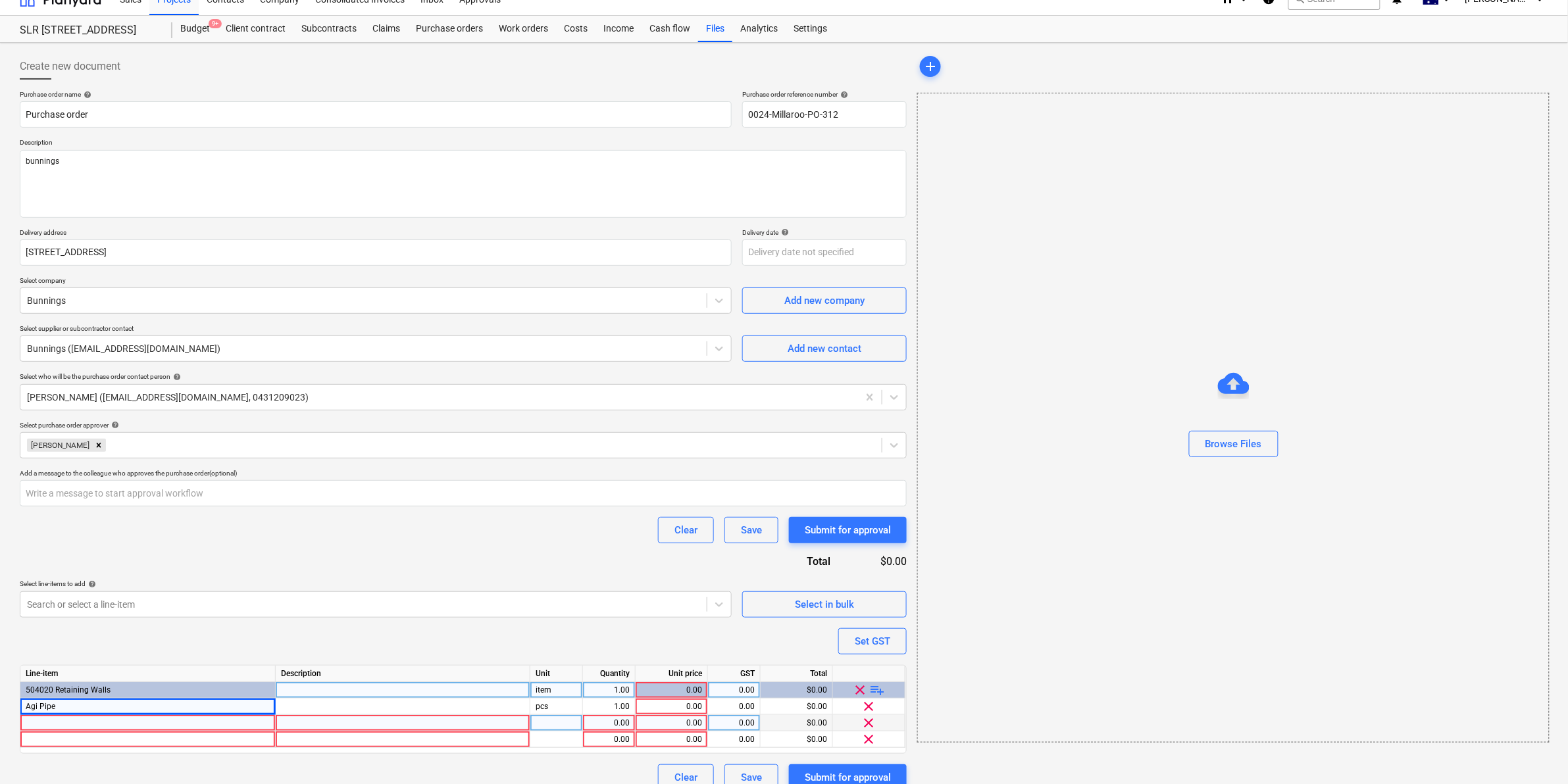
click at [93, 721] on div at bounding box center [148, 723] width 255 height 16
type input "Channel w/ grate everhard easy drain"
type textarea "x"
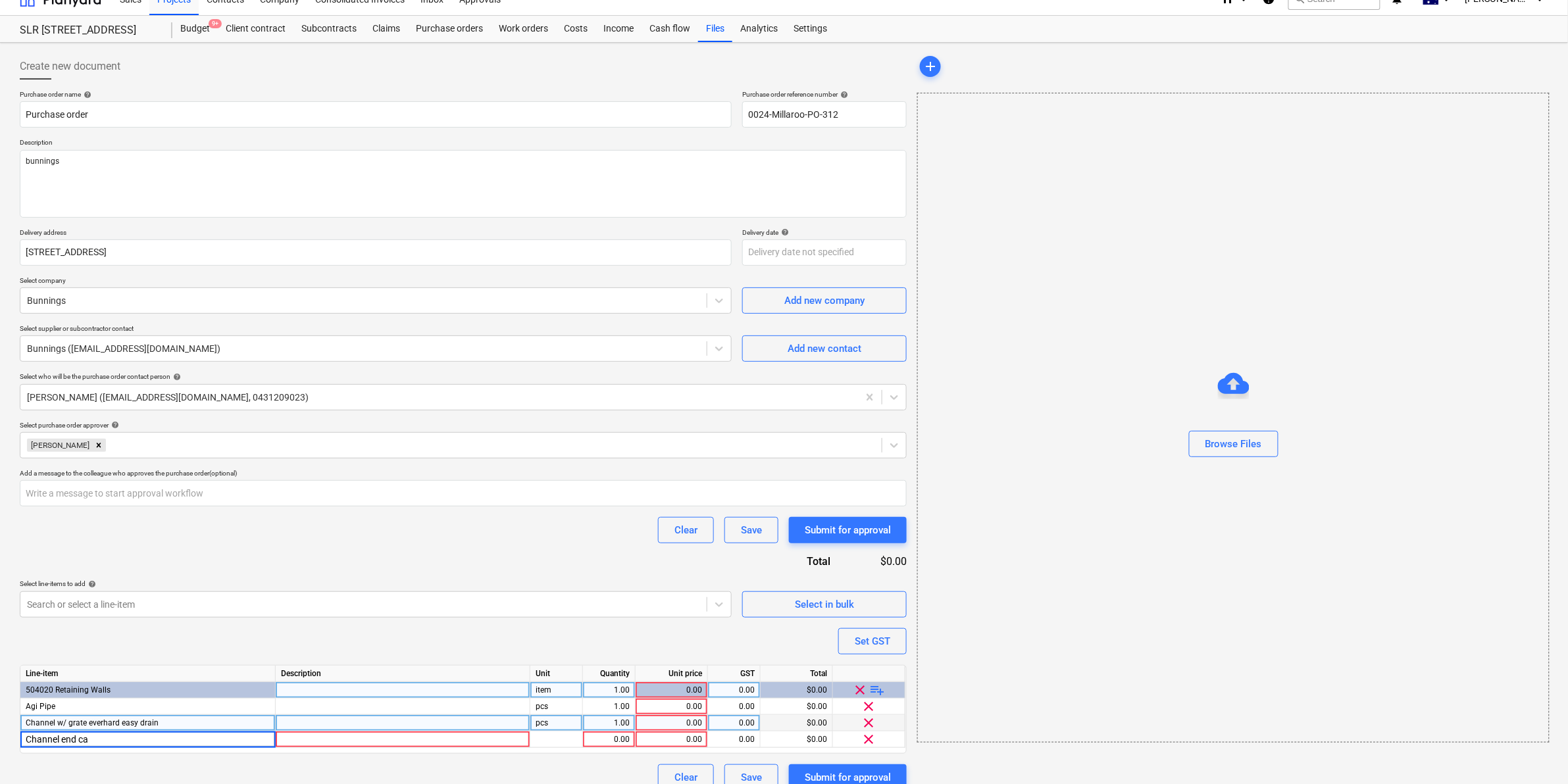
type input "Channel end cap"
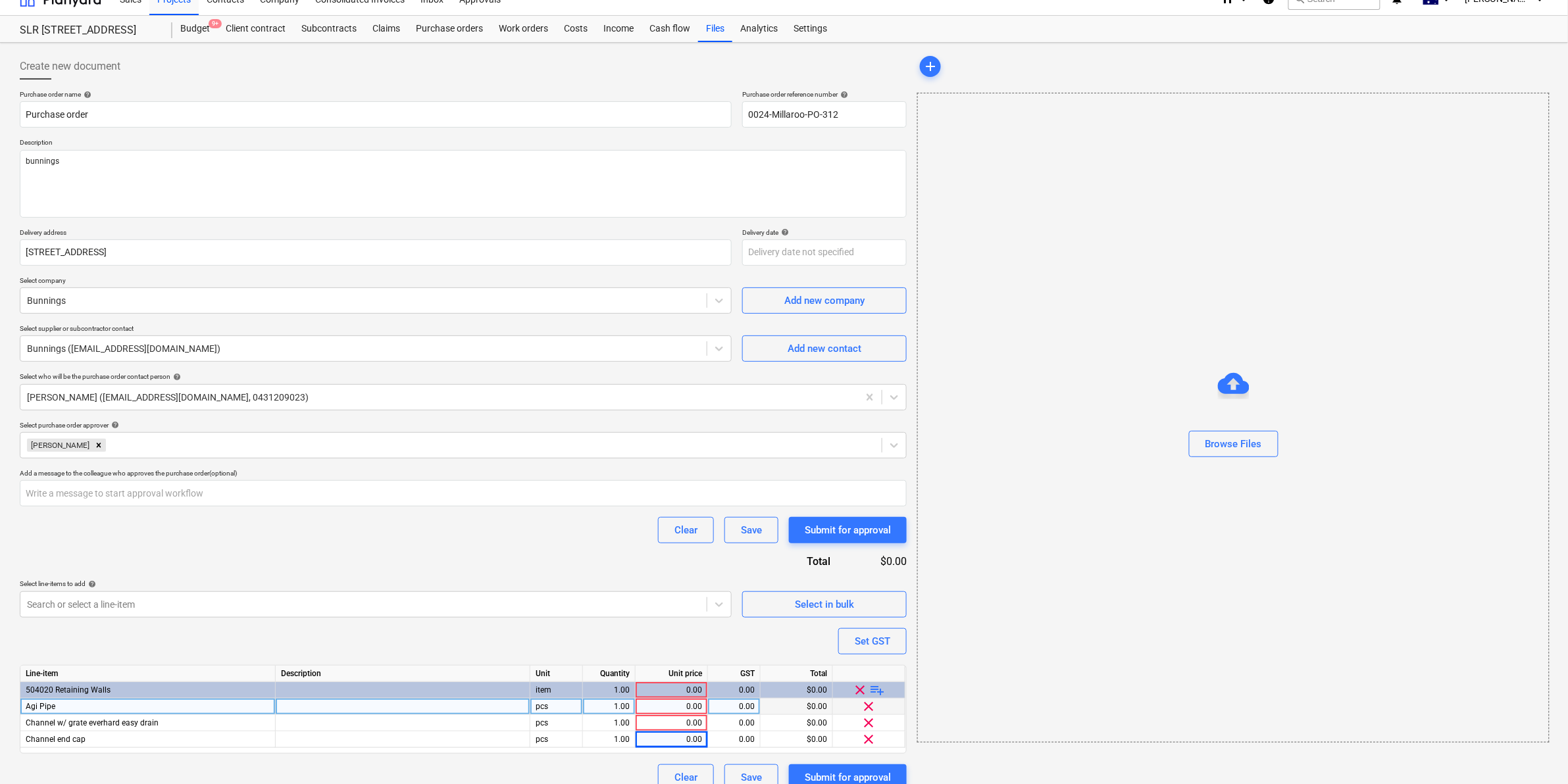
click at [681, 706] on div "0.00" at bounding box center [671, 706] width 61 height 16
type textarea "x"
click at [681, 705] on div "0.00" at bounding box center [671, 706] width 61 height 16
type input "1"
type textarea "x"
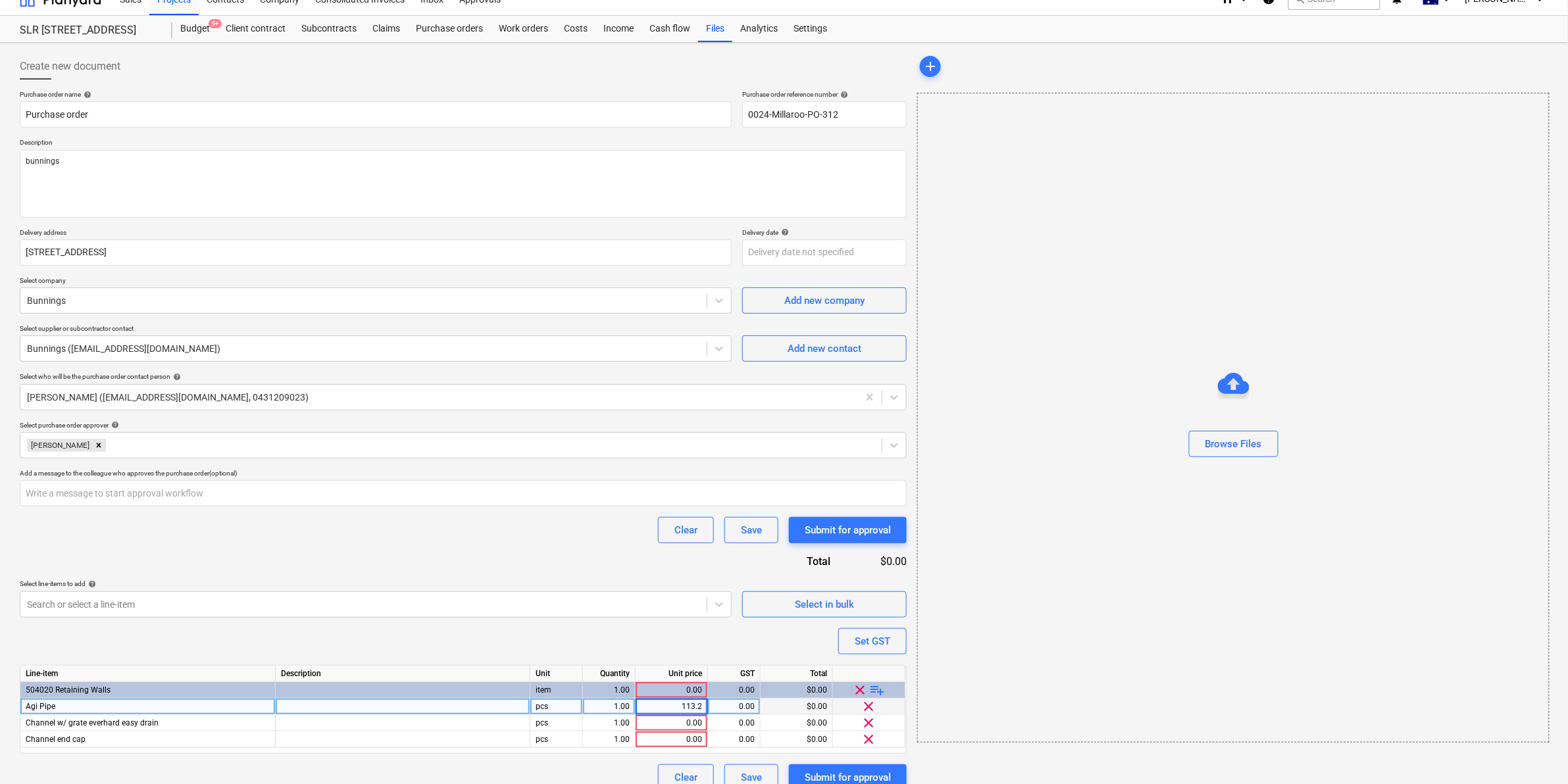
type input "113.22"
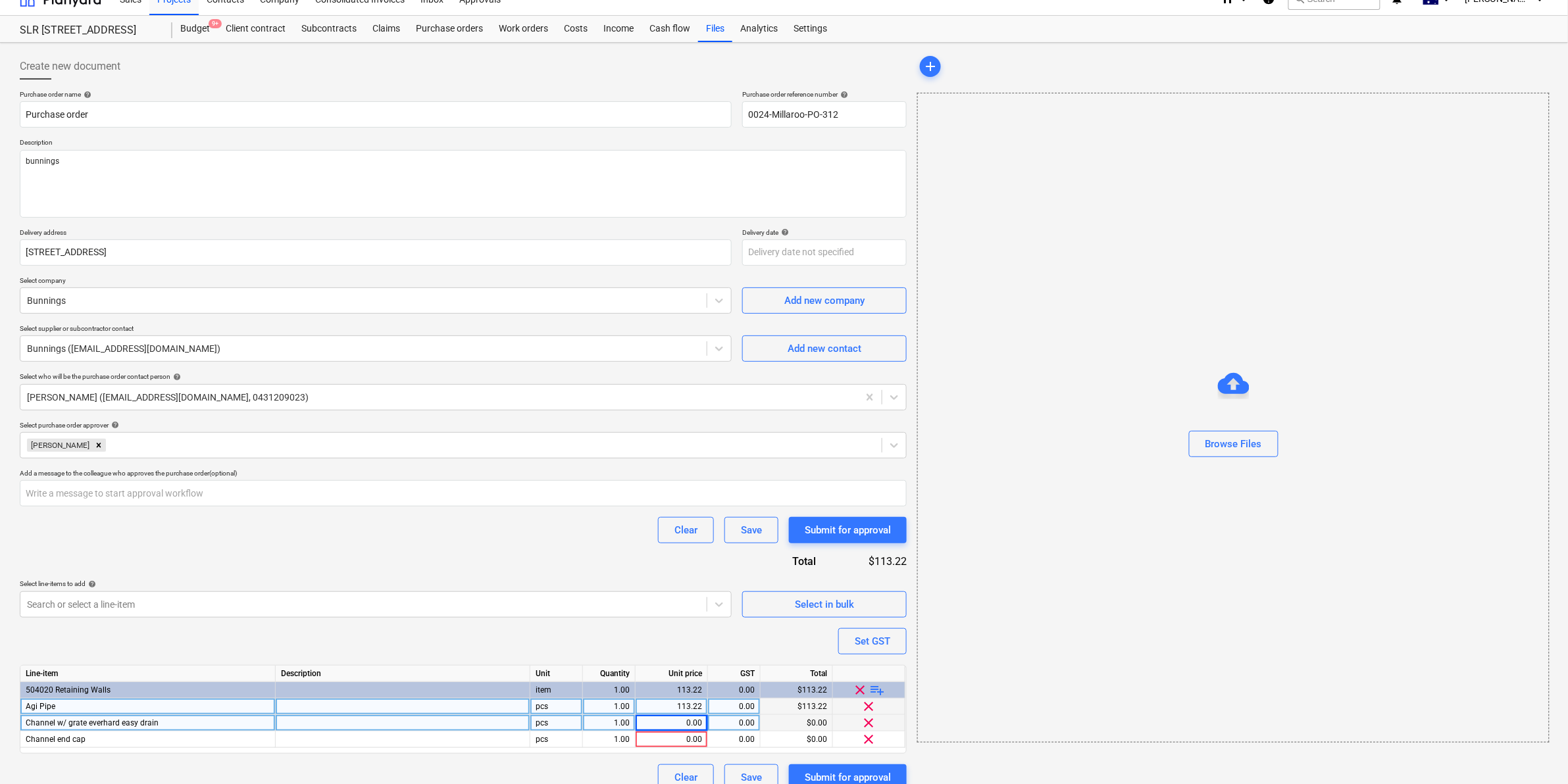
click at [691, 723] on div "0.00" at bounding box center [671, 723] width 61 height 16
type textarea "x"
type input "22.34"
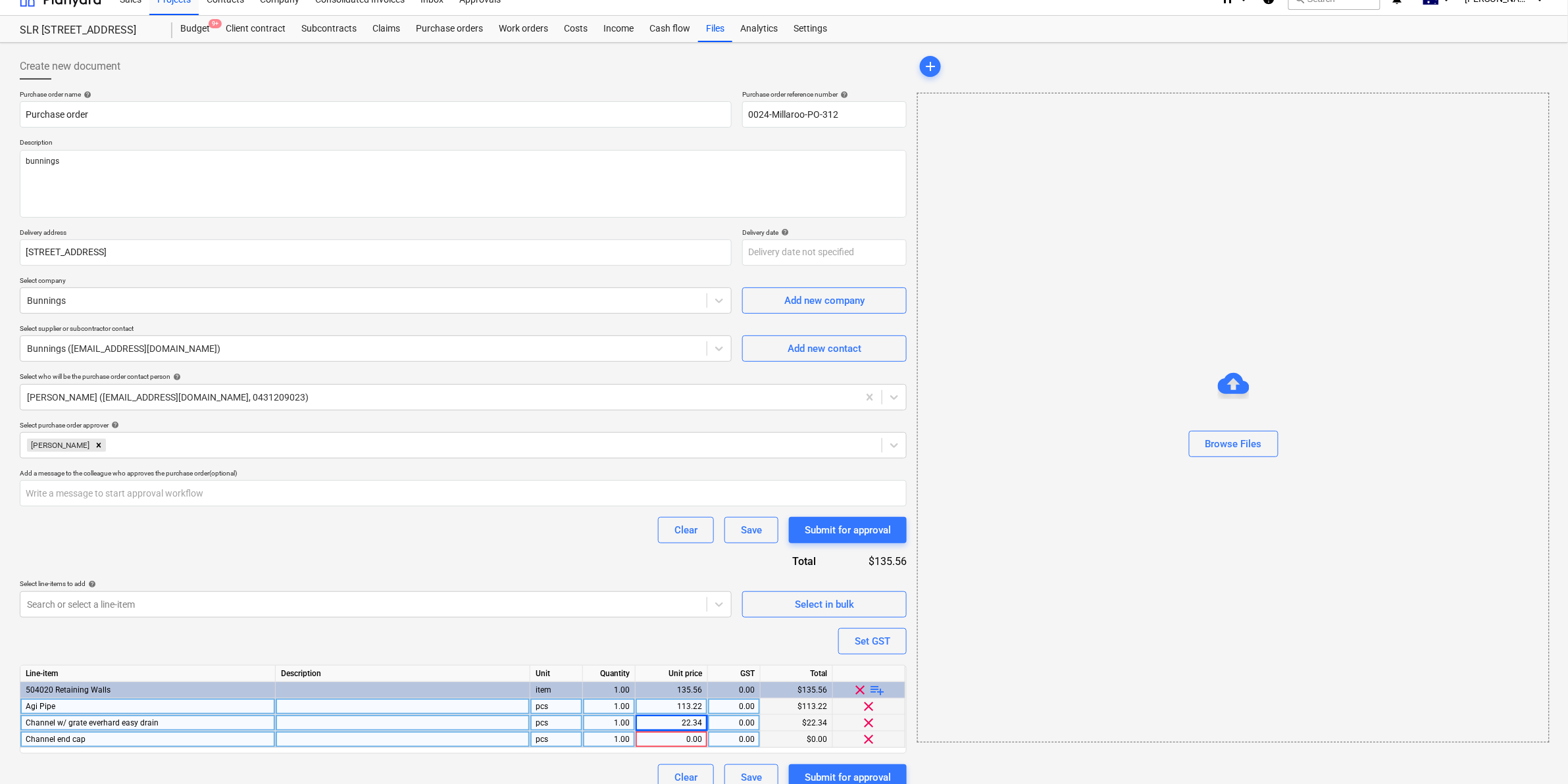
click at [692, 734] on div "0.00" at bounding box center [671, 740] width 61 height 16
type textarea "x"
type input "4.9"
type textarea "x"
type input "4.93"
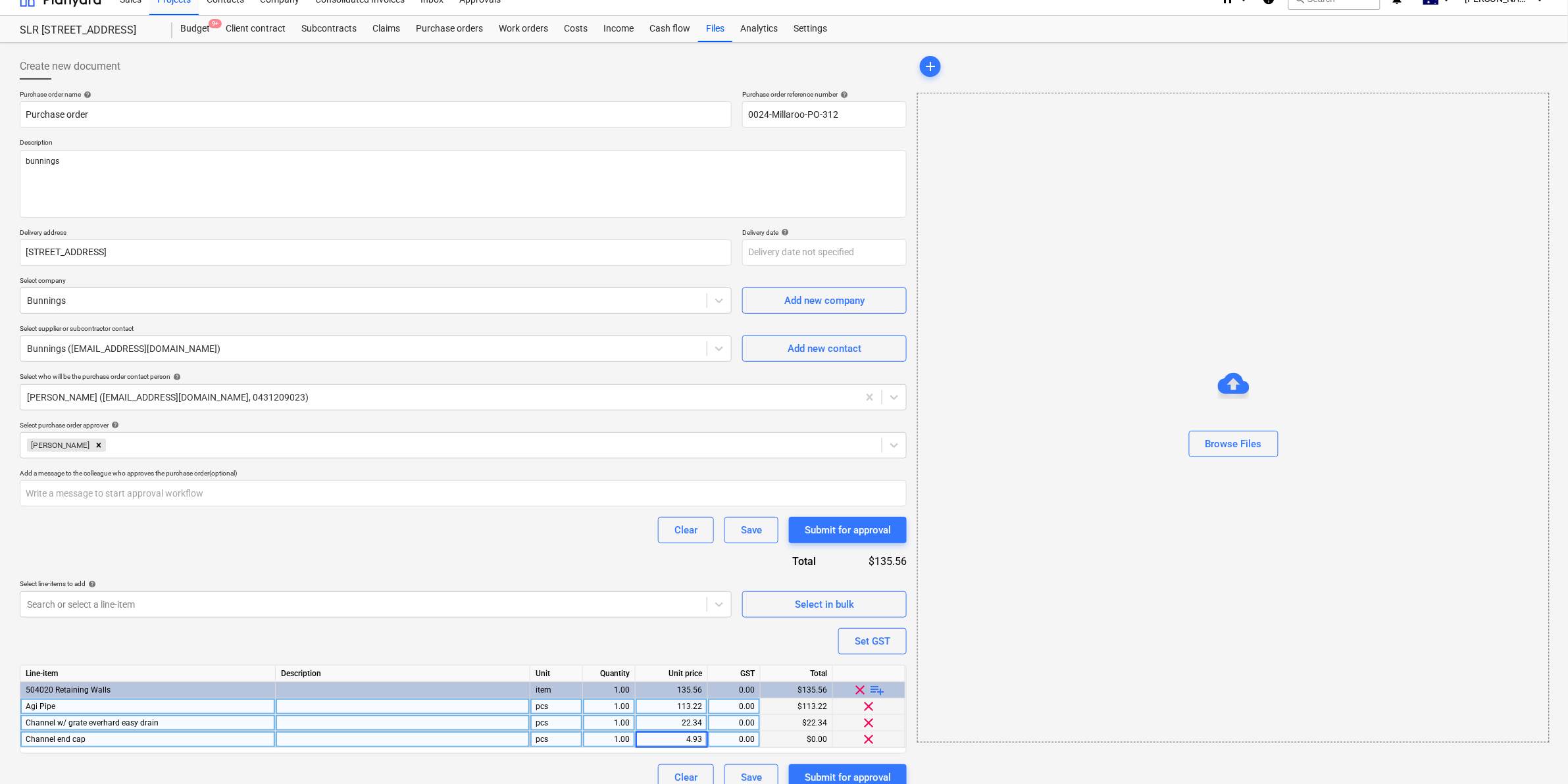
type textarea "x"
click at [538, 604] on div "Purchase order name help Purchase order Purchase order reference number help 00…" at bounding box center [463, 441] width 887 height 700
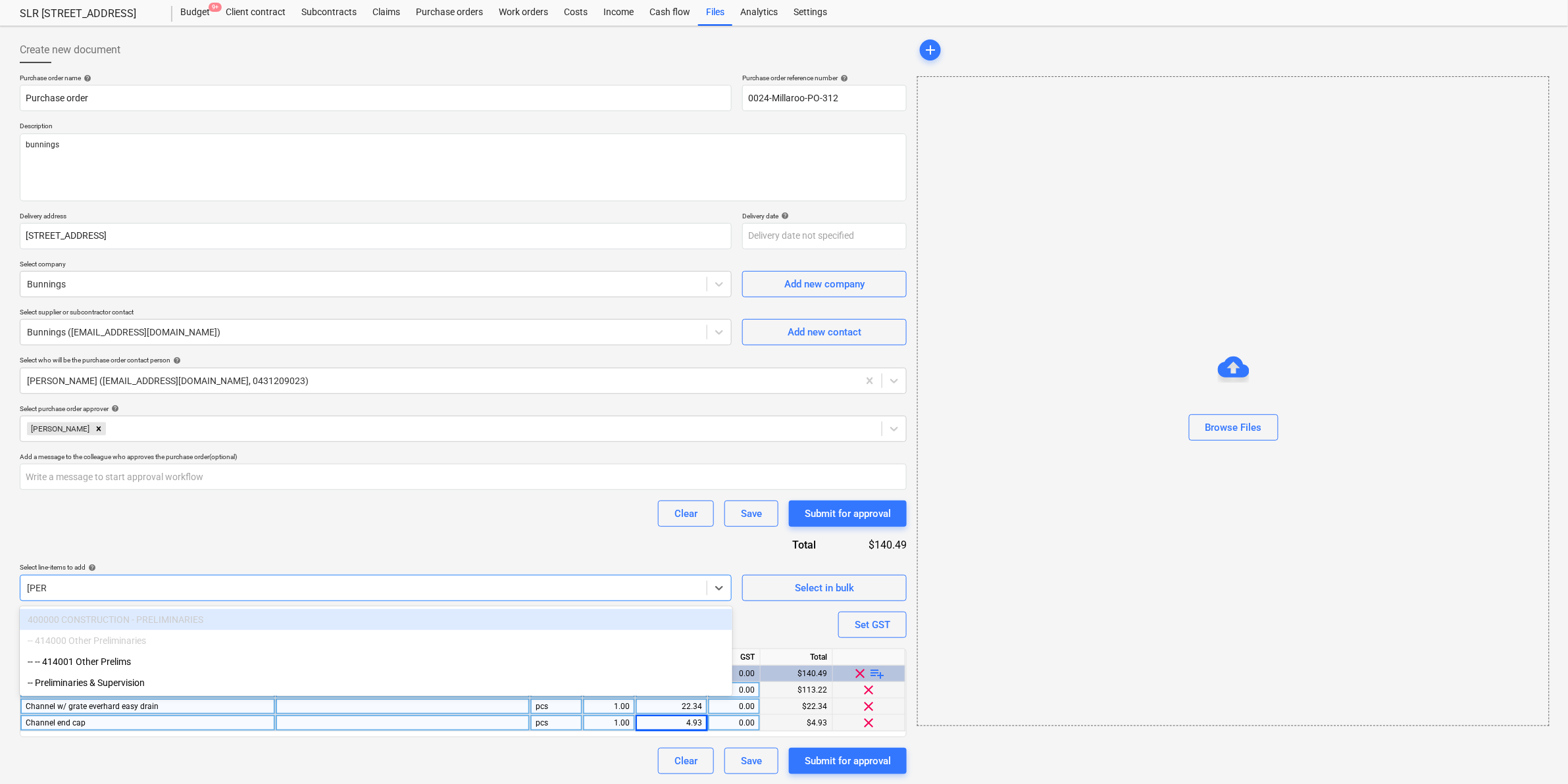
type input "prelim"
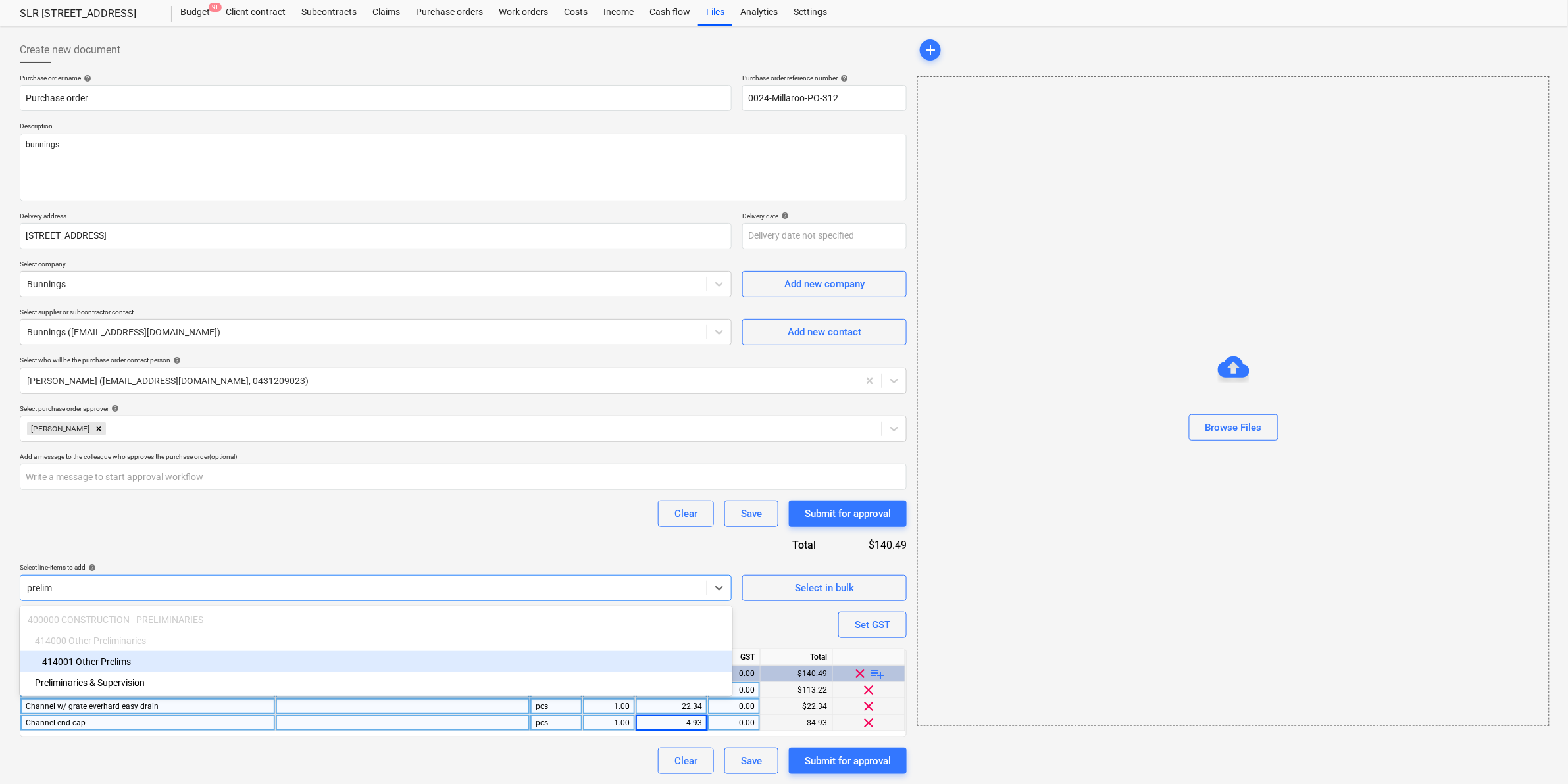
type textarea "x"
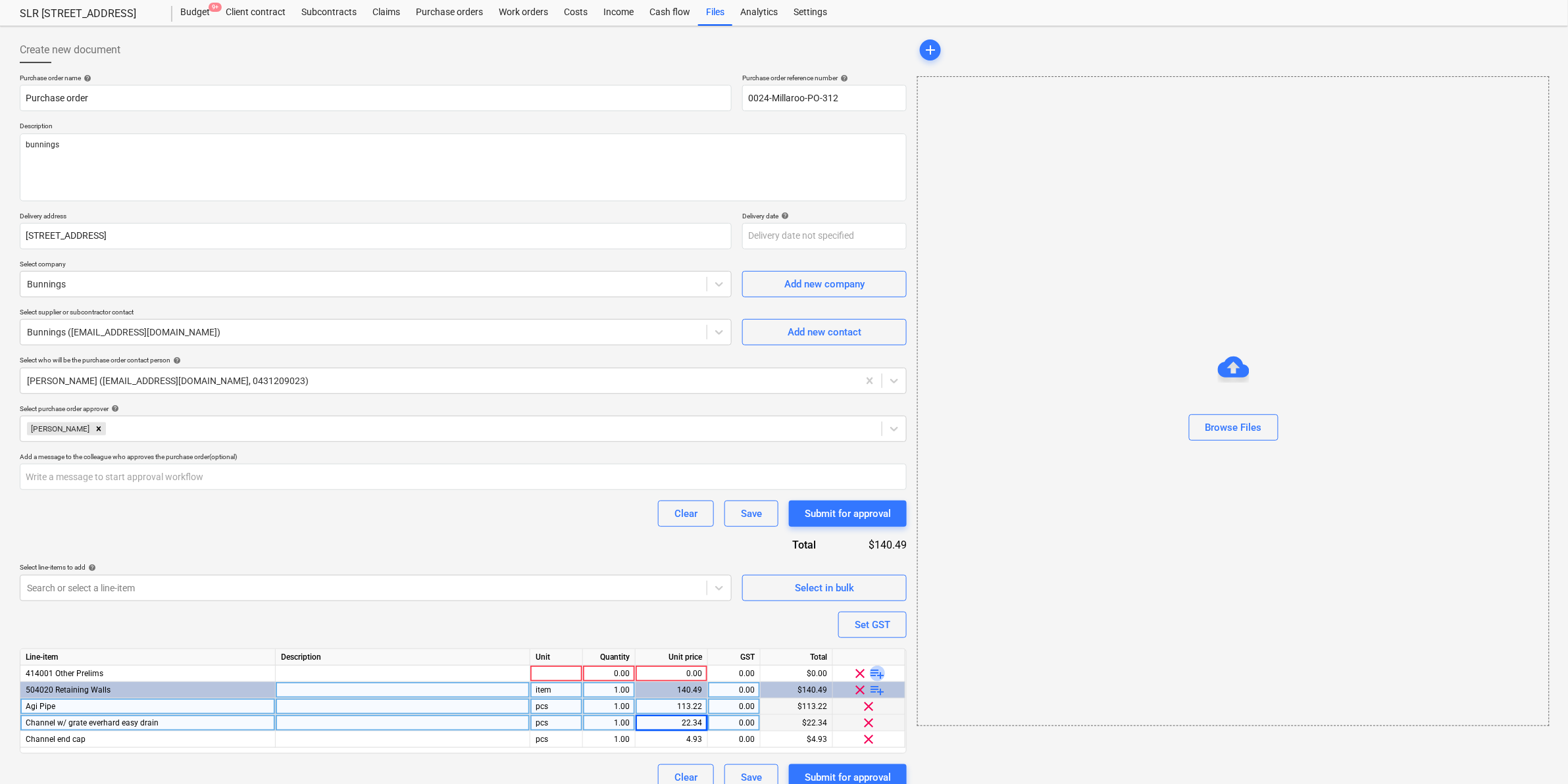
click at [878, 668] on span "playlist_add" at bounding box center [878, 673] width 16 height 16
type textarea "x"
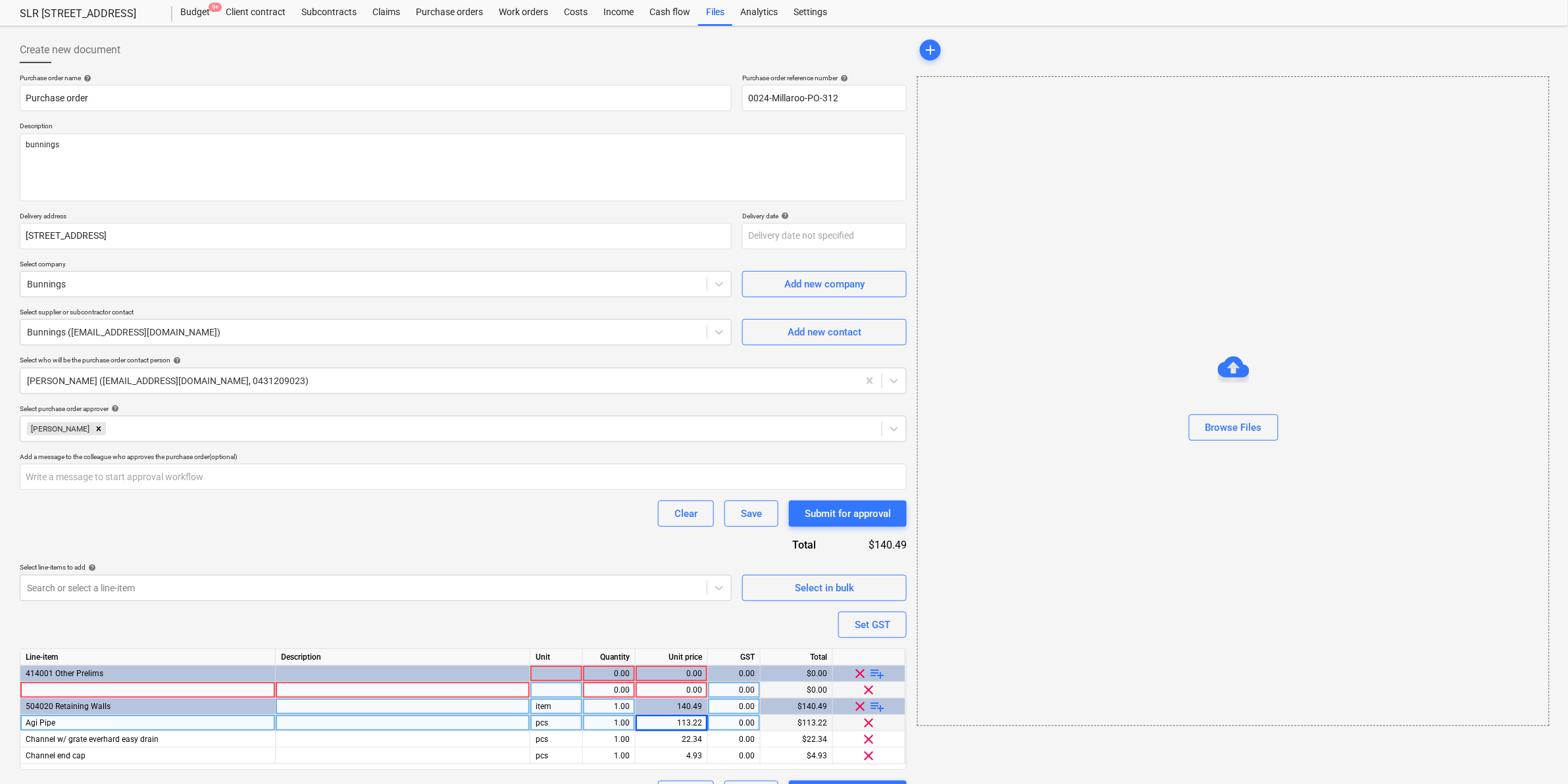
click at [169, 691] on div at bounding box center [148, 690] width 255 height 16
type input "Power board"
type textarea "x"
click at [675, 694] on div "0.00" at bounding box center [671, 690] width 61 height 16
type input "45"
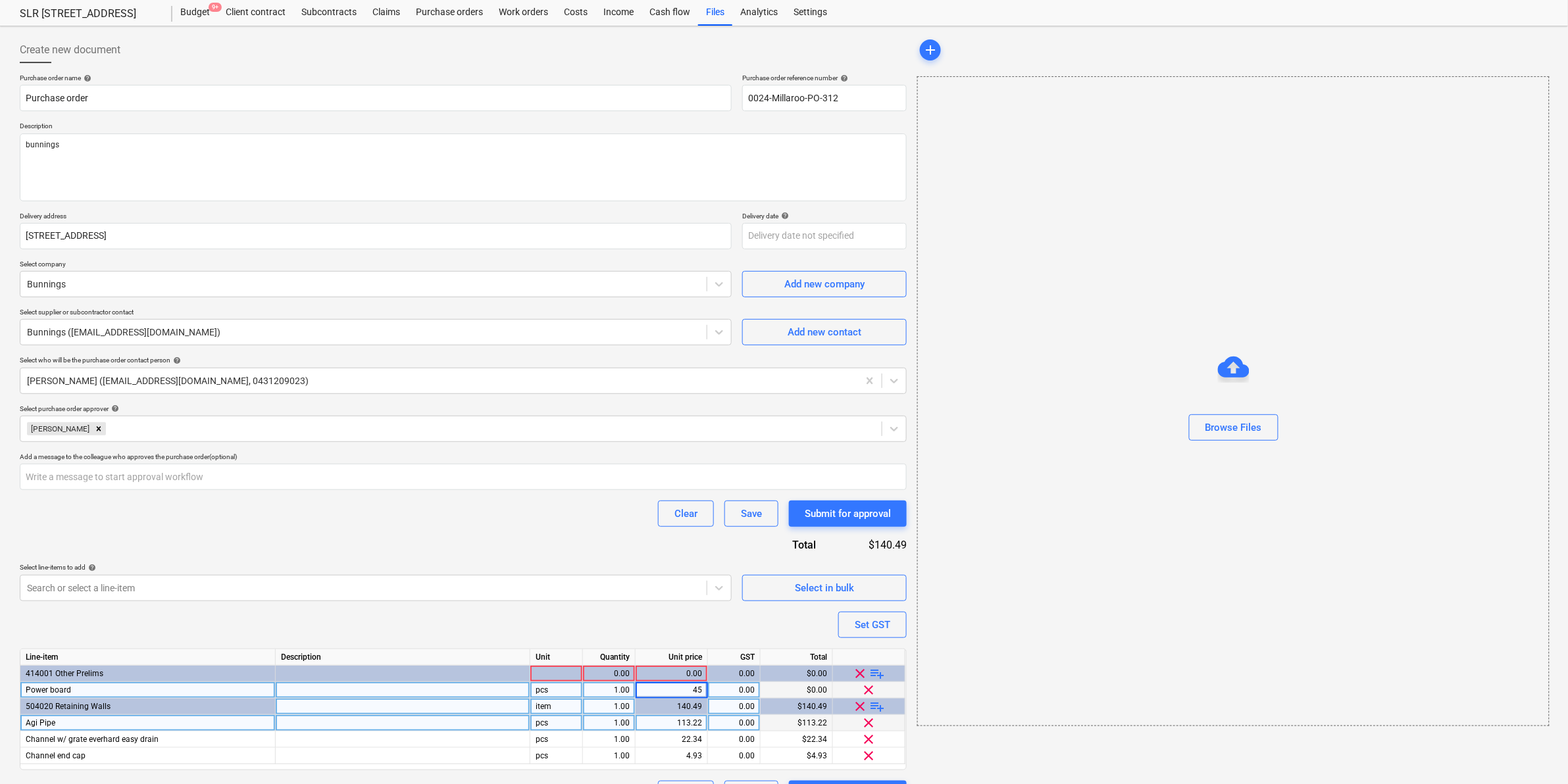
type textarea "x"
type input "45.07"
type textarea "x"
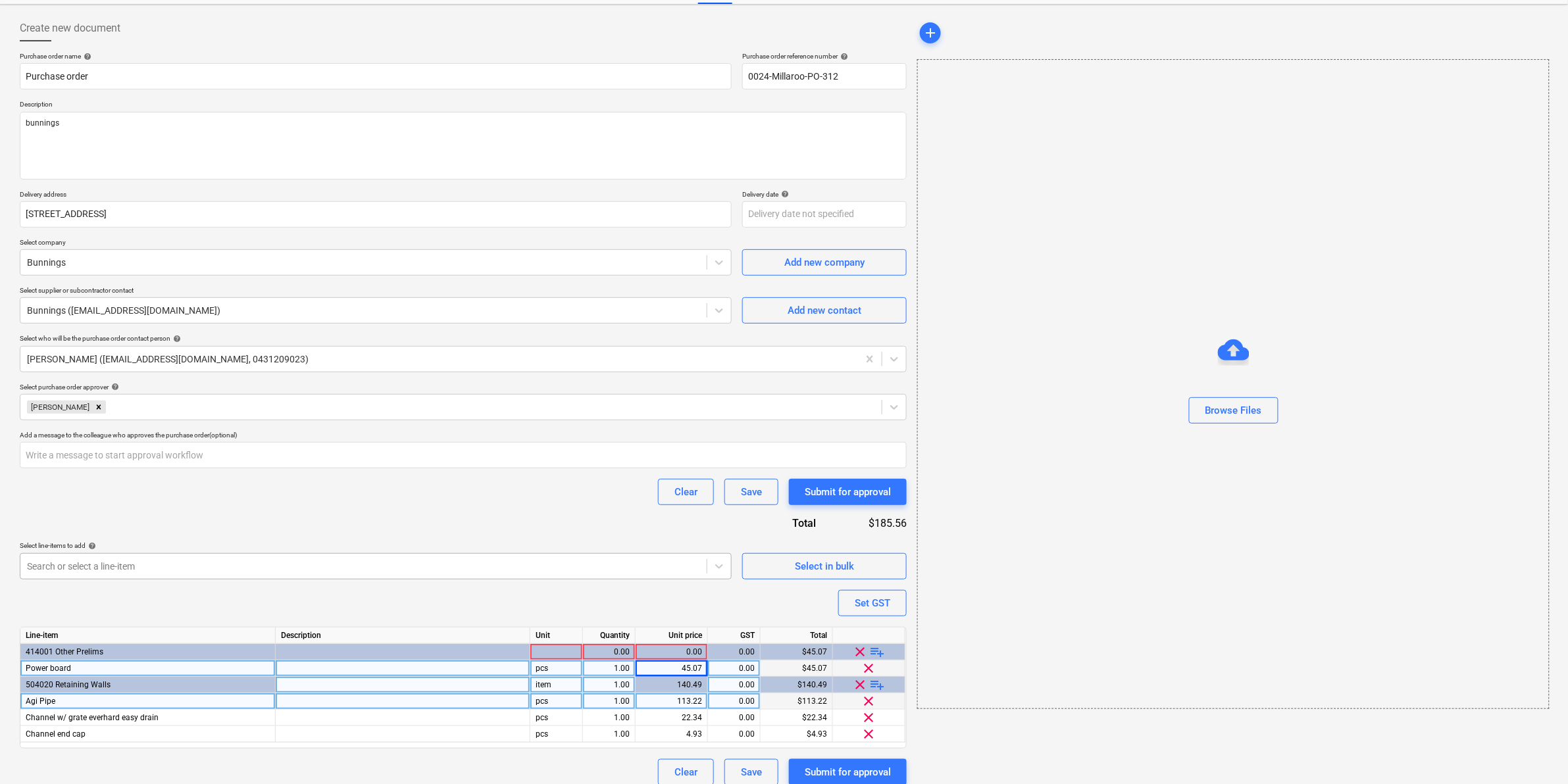
scroll to position [67, 0]
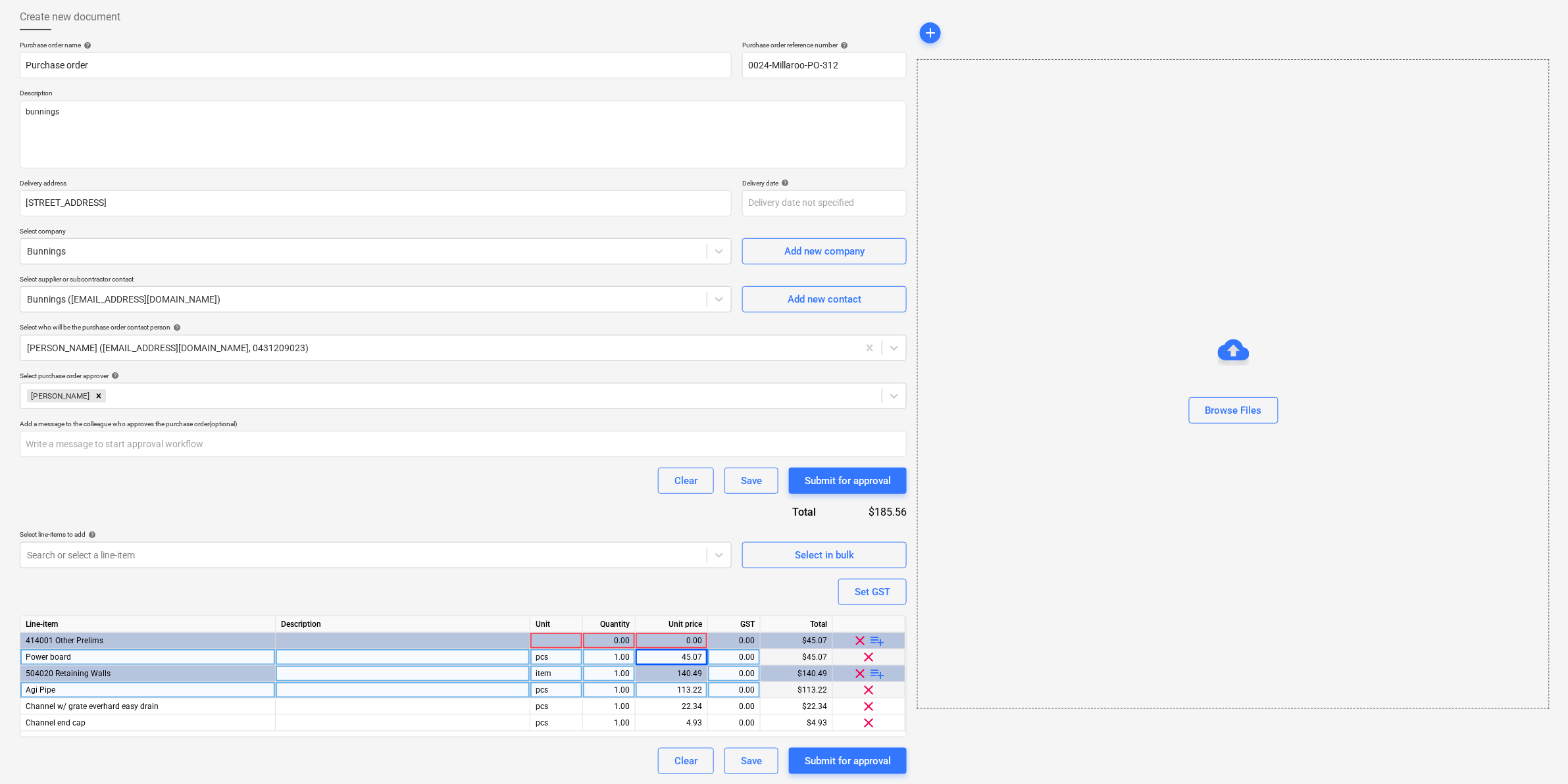
click at [704, 659] on div "45.07" at bounding box center [672, 658] width 72 height 16
click at [701, 653] on input "45.07" at bounding box center [671, 657] width 71 height 16
type input "45.06"
type textarea "x"
click at [878, 590] on div "Set GST" at bounding box center [873, 592] width 35 height 17
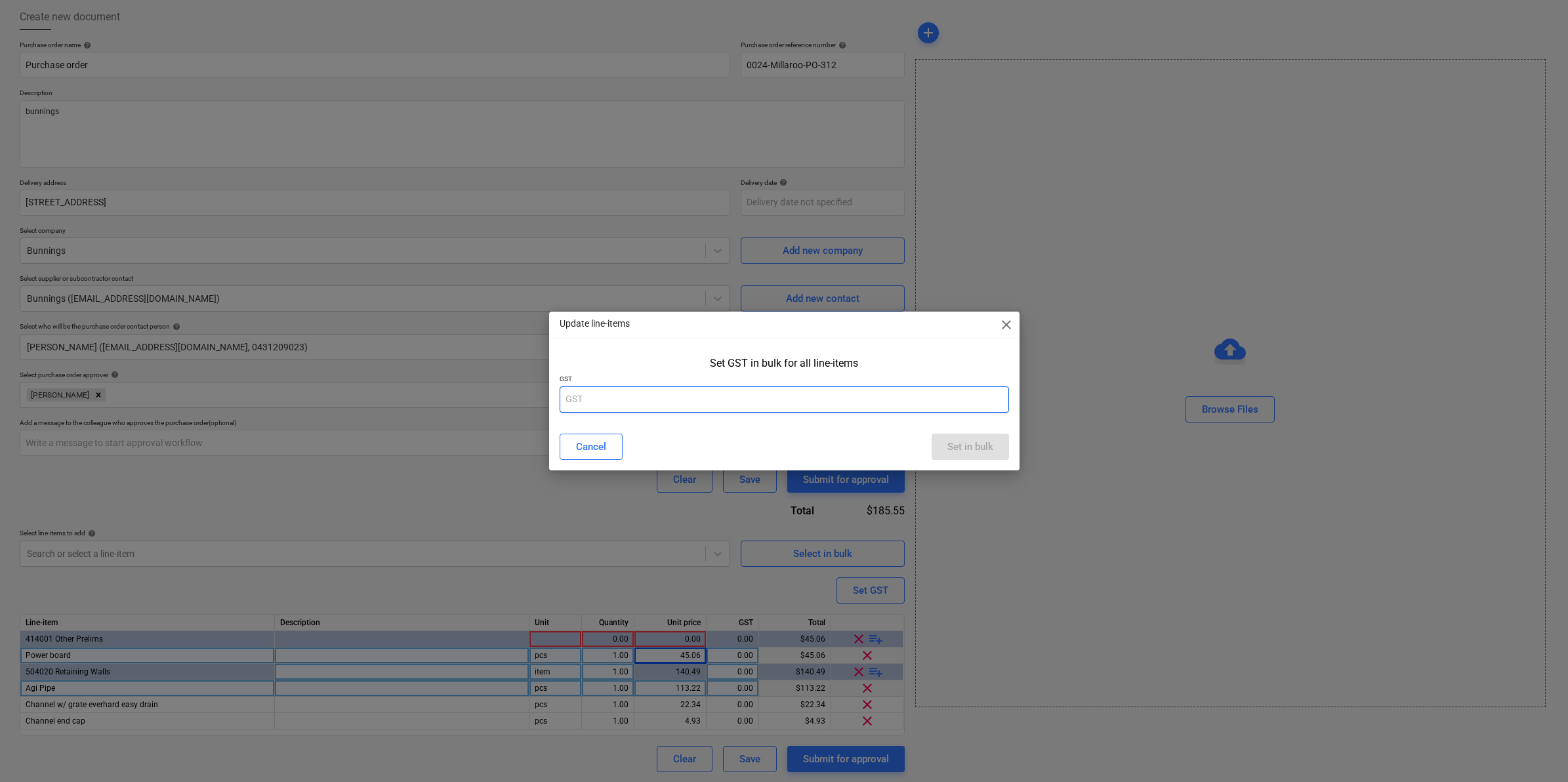
click at [635, 391] on input "text" at bounding box center [784, 399] width 450 height 26
type input "10"
click at [992, 444] on div "Set in bulk" at bounding box center [971, 446] width 46 height 17
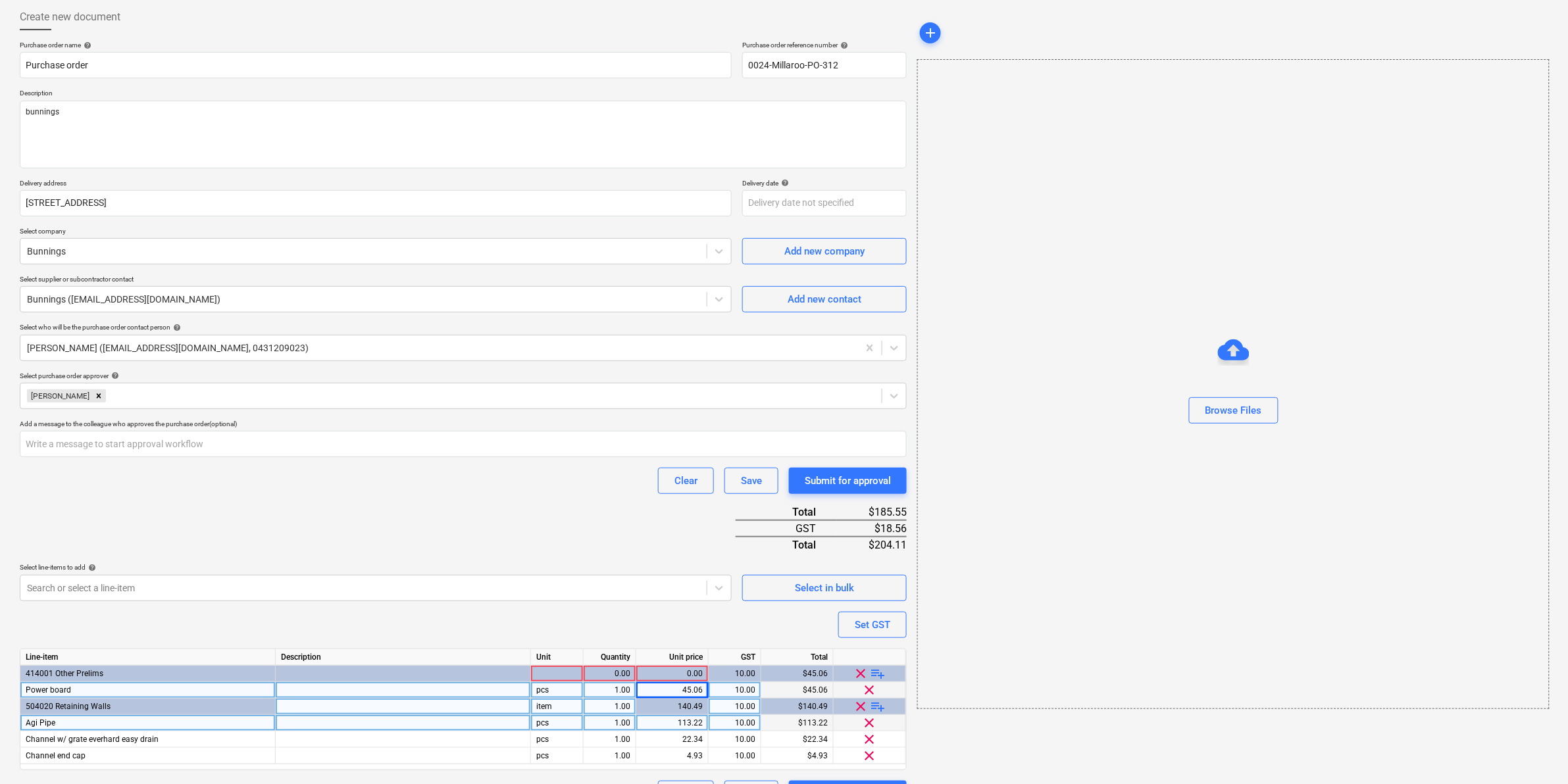
click at [582, 528] on div "Purchase order name help Purchase order Purchase order reference number help 00…" at bounding box center [463, 424] width 887 height 766
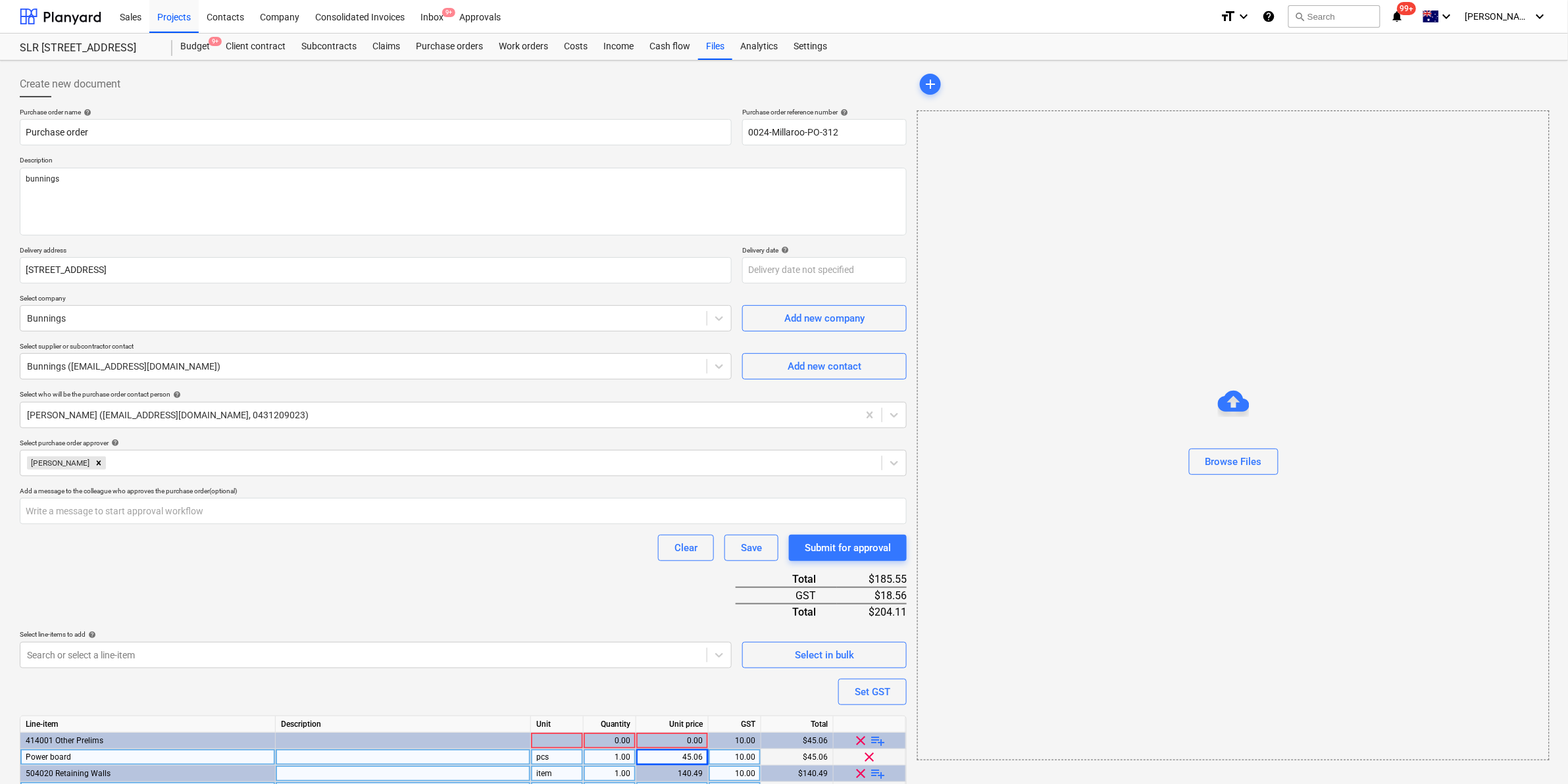
scroll to position [99, 0]
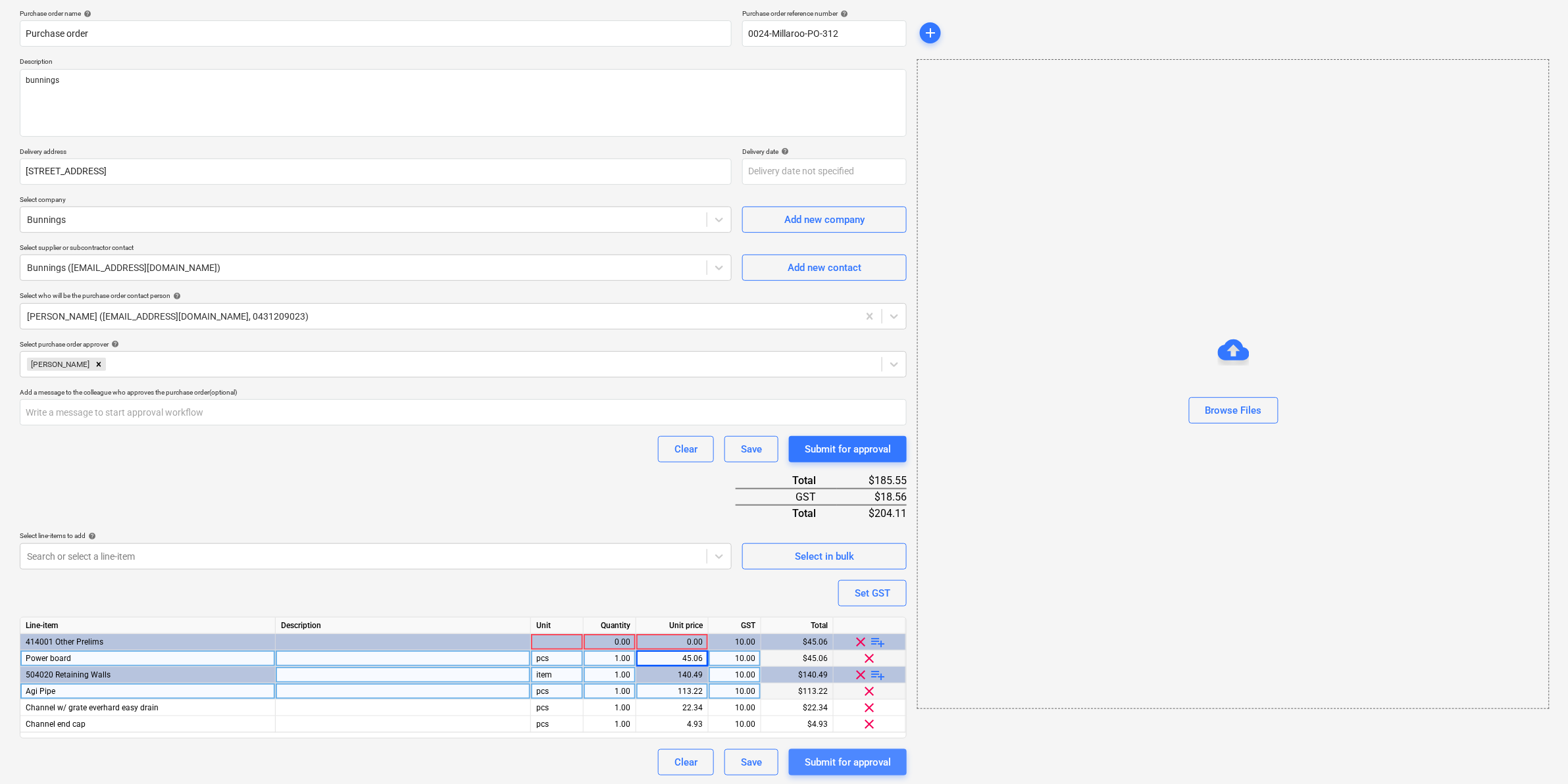
click at [844, 758] on div "Submit for approval" at bounding box center [848, 762] width 86 height 17
type textarea "x"
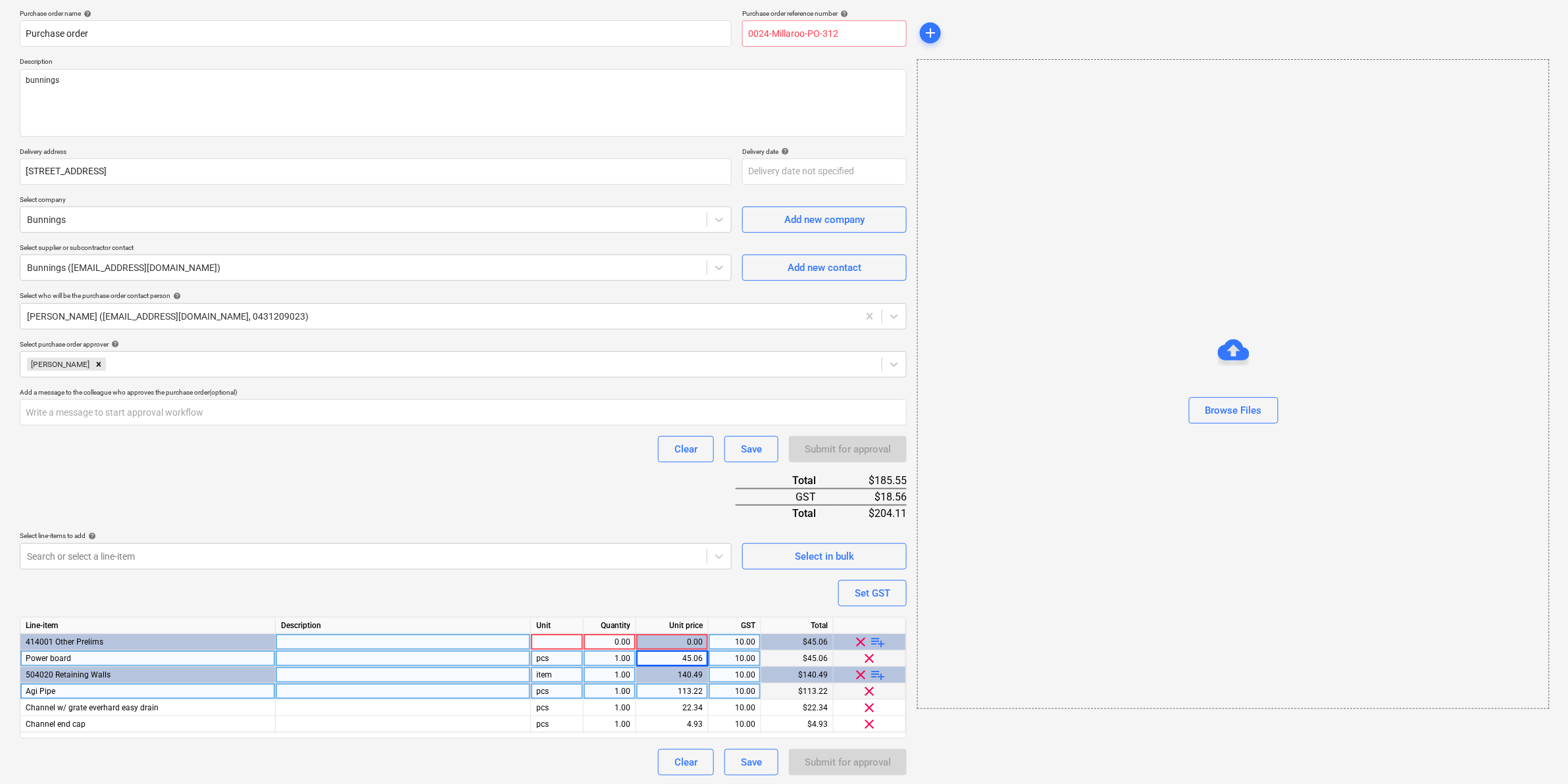
click at [627, 636] on div "0.00" at bounding box center [610, 643] width 41 height 16
type input "1"
type textarea "x"
click at [581, 432] on div "Purchase order name help Purchase order Purchase order reference number help 00…" at bounding box center [463, 392] width 887 height 766
click at [643, 441] on div "Clear Save Submit for approval" at bounding box center [463, 449] width 887 height 27
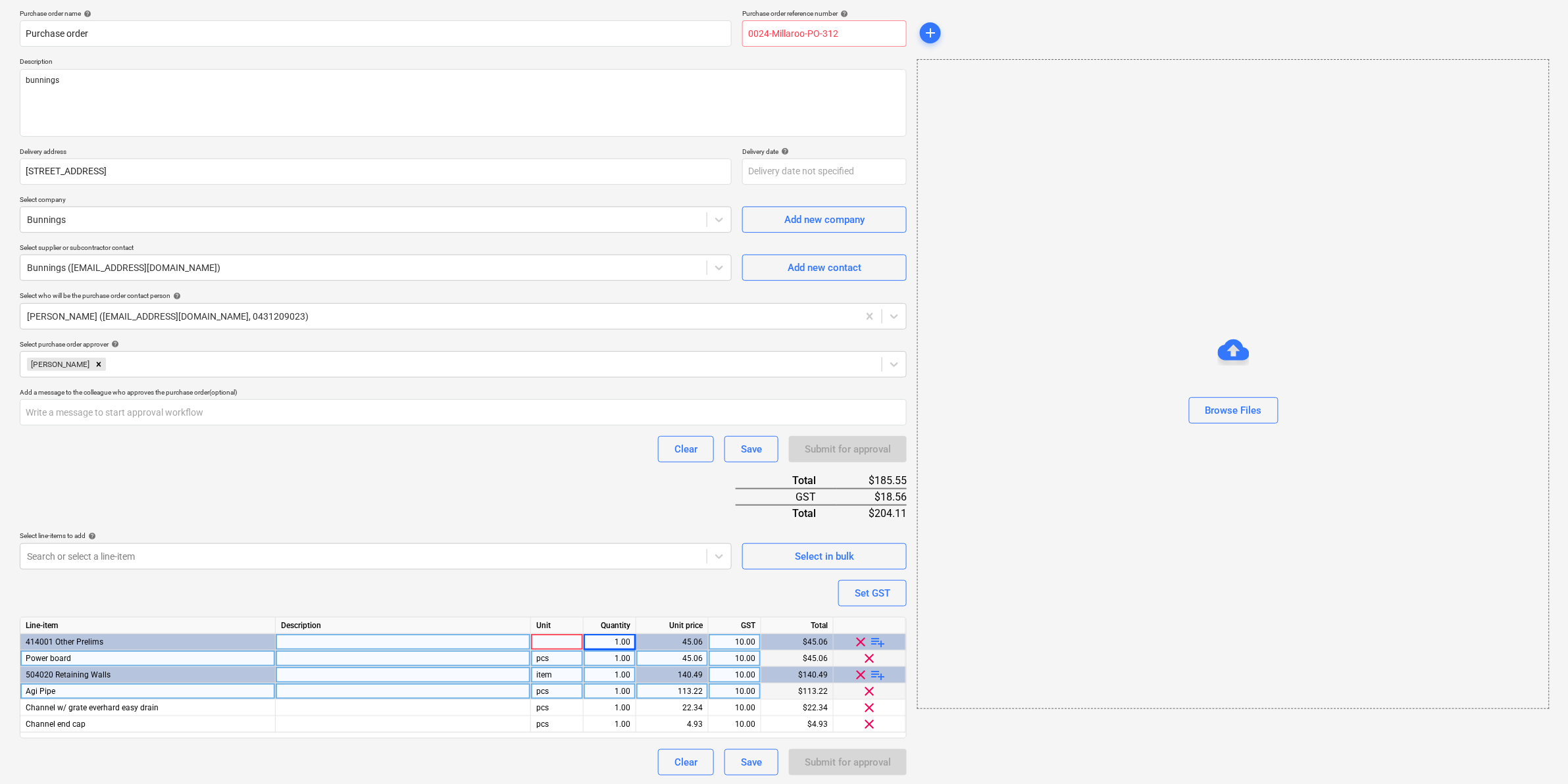
click at [563, 643] on div at bounding box center [557, 643] width 52 height 16
type input "item"
click at [541, 491] on div "Purchase order name help Purchase order Purchase order reference number help 00…" at bounding box center [463, 392] width 887 height 766
click at [588, 681] on div "1.00" at bounding box center [610, 675] width 52 height 16
click at [613, 694] on div "1.00" at bounding box center [610, 692] width 41 height 16
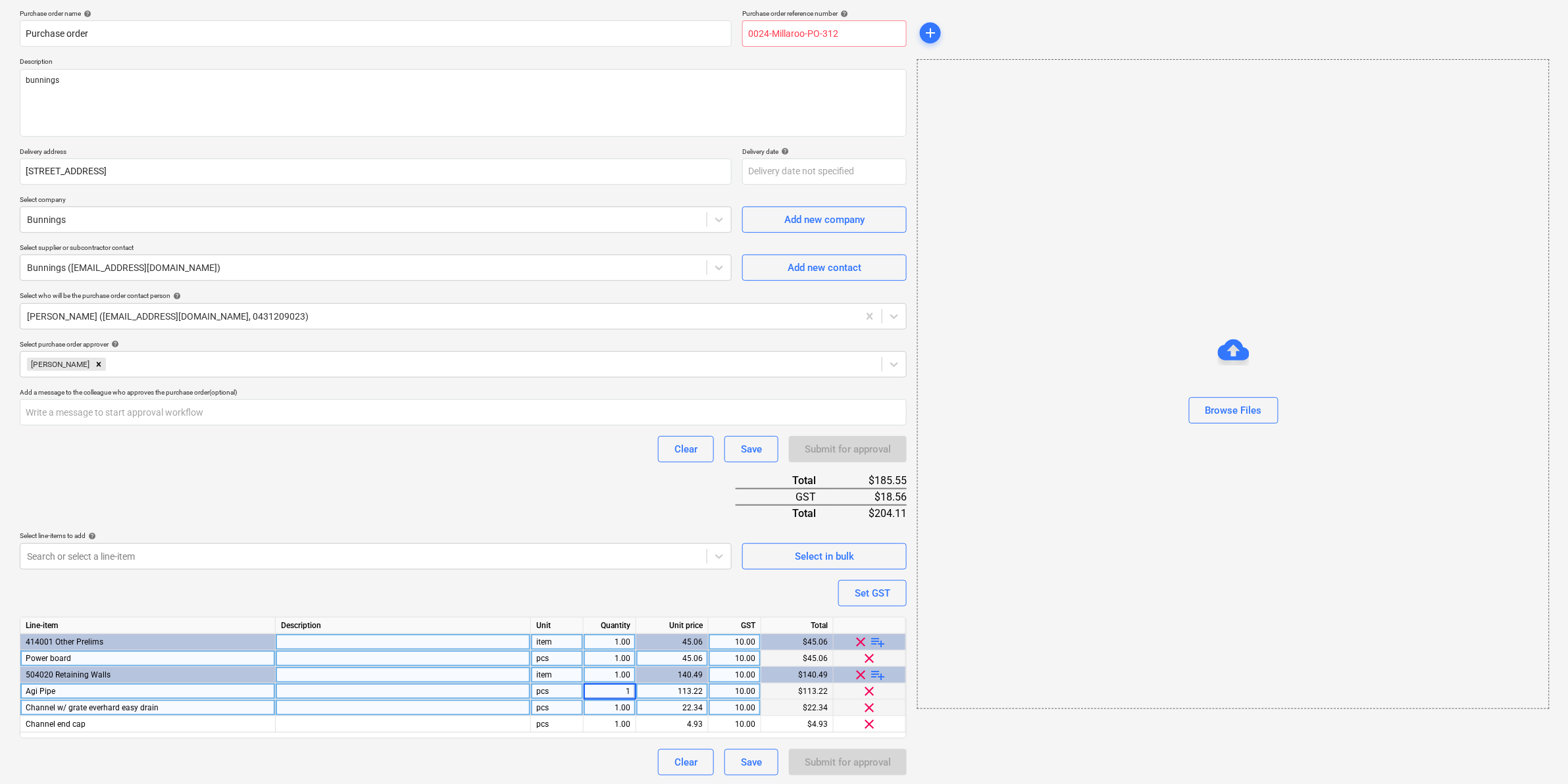
click at [610, 712] on div "1.00" at bounding box center [610, 708] width 41 height 16
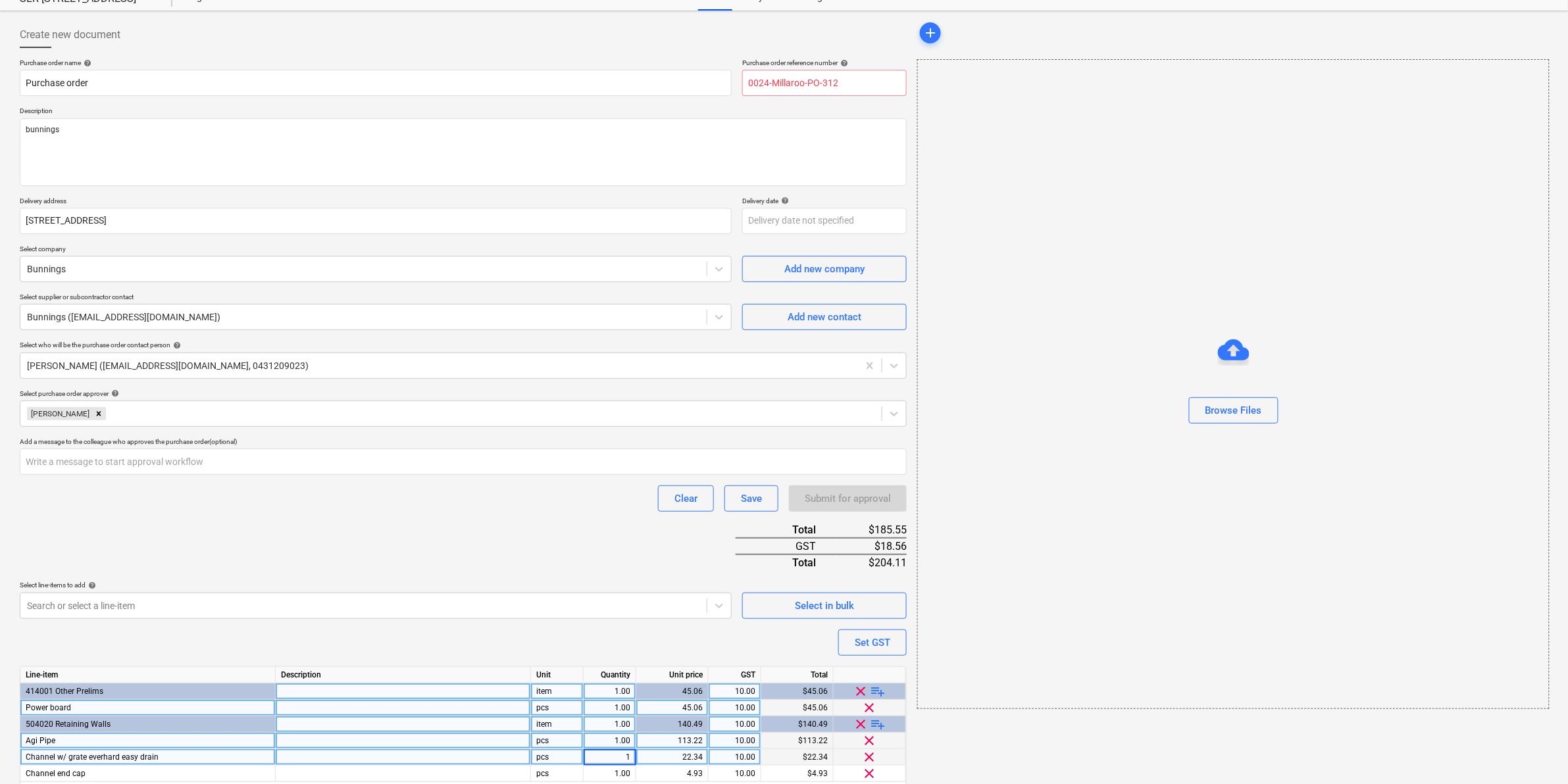
scroll to position [0, 0]
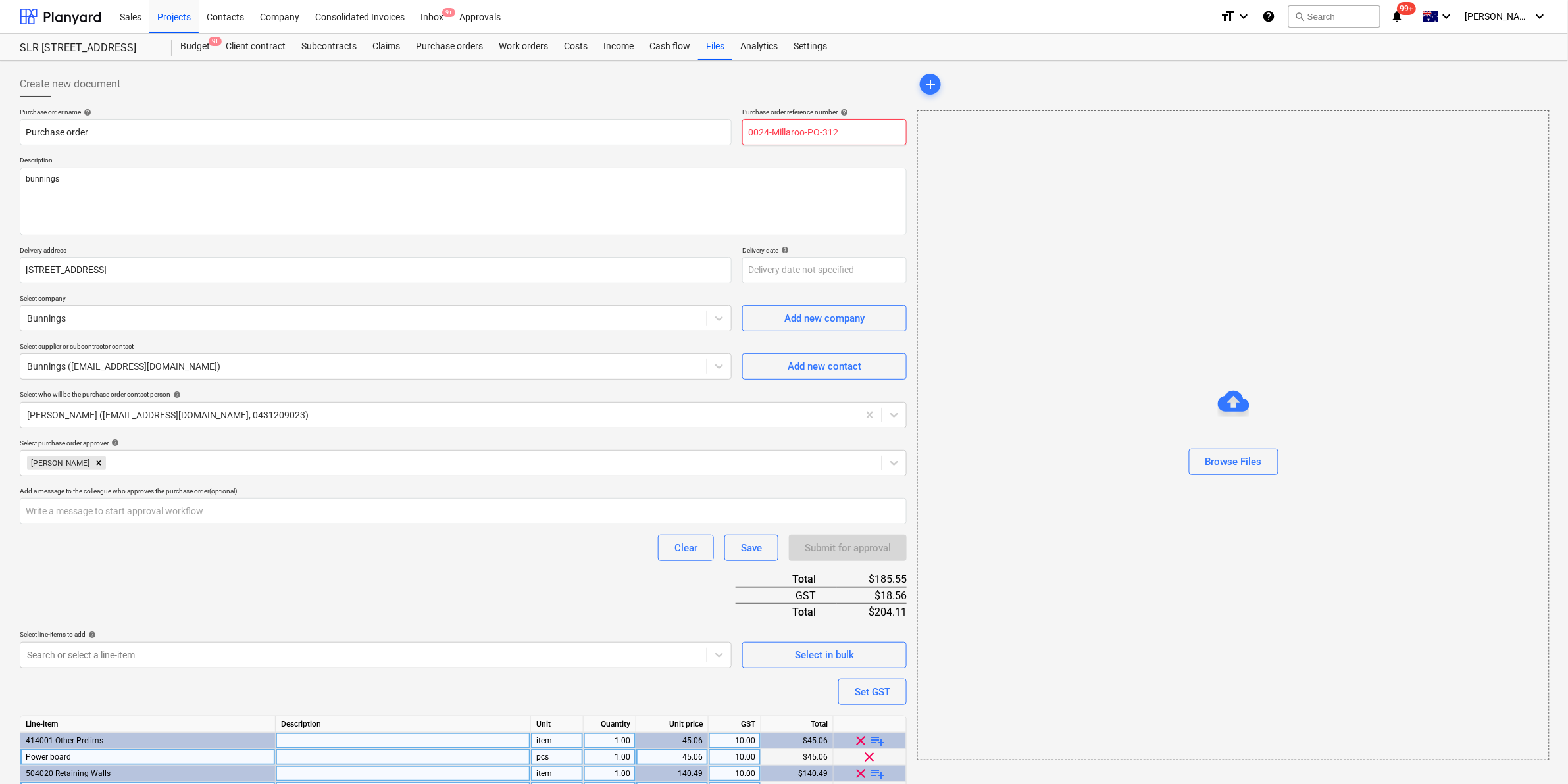
click at [867, 129] on input "0024-Millaroo-PO-312" at bounding box center [824, 132] width 165 height 27
click at [843, 138] on input "0024-Millaroo-PO-312" at bounding box center [824, 132] width 165 height 27
click at [841, 138] on input "0024-Millaroo-PO-312" at bounding box center [824, 132] width 165 height 27
click at [840, 133] on input "0024-Millaroo-PO-312" at bounding box center [824, 132] width 165 height 27
type textarea "x"
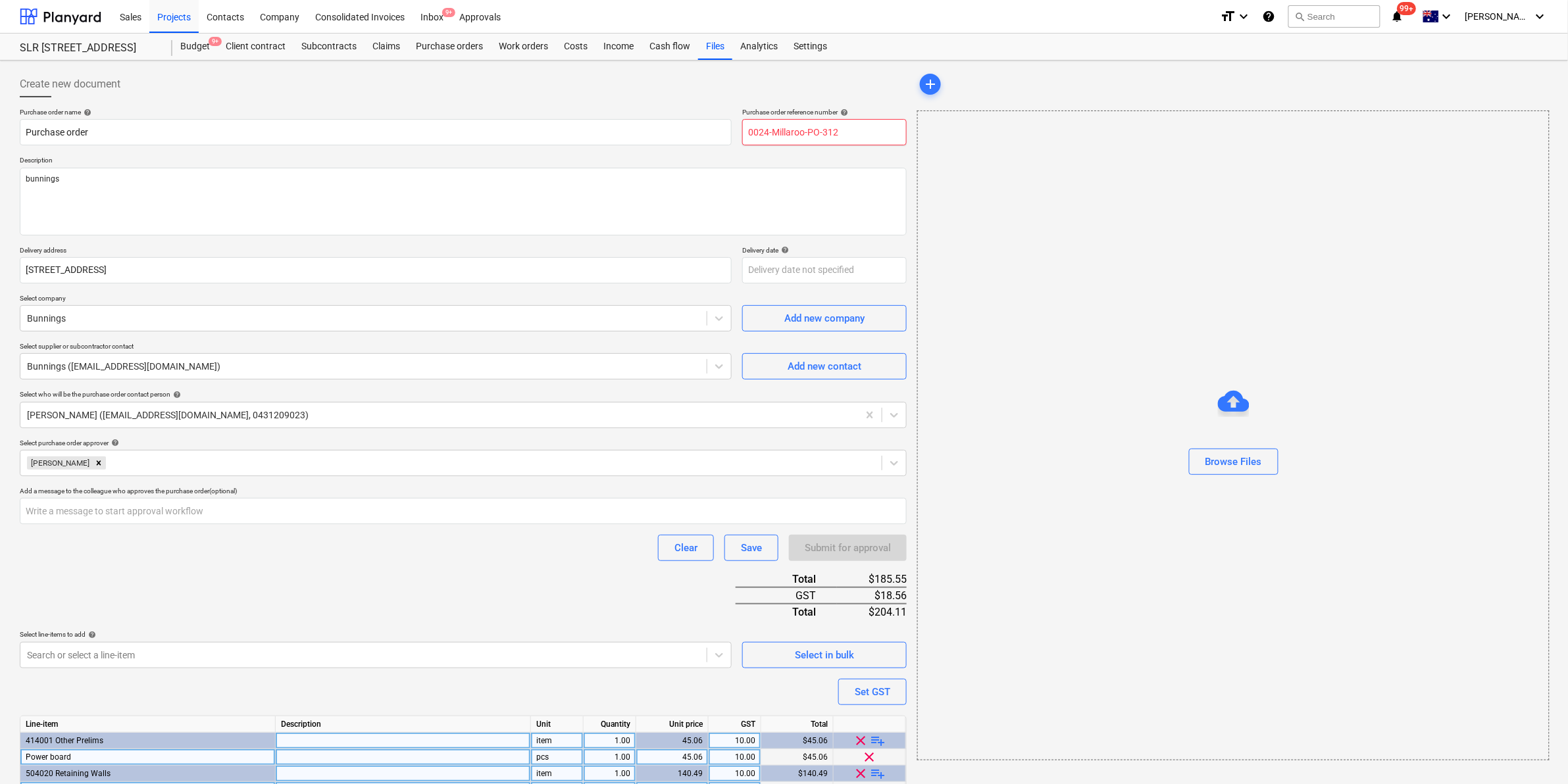
type input "0024-Millaroo-PO-31"
type textarea "x"
type input "0024-Millaroo-PO-313"
click at [786, 73] on div "Create new document" at bounding box center [463, 84] width 887 height 27
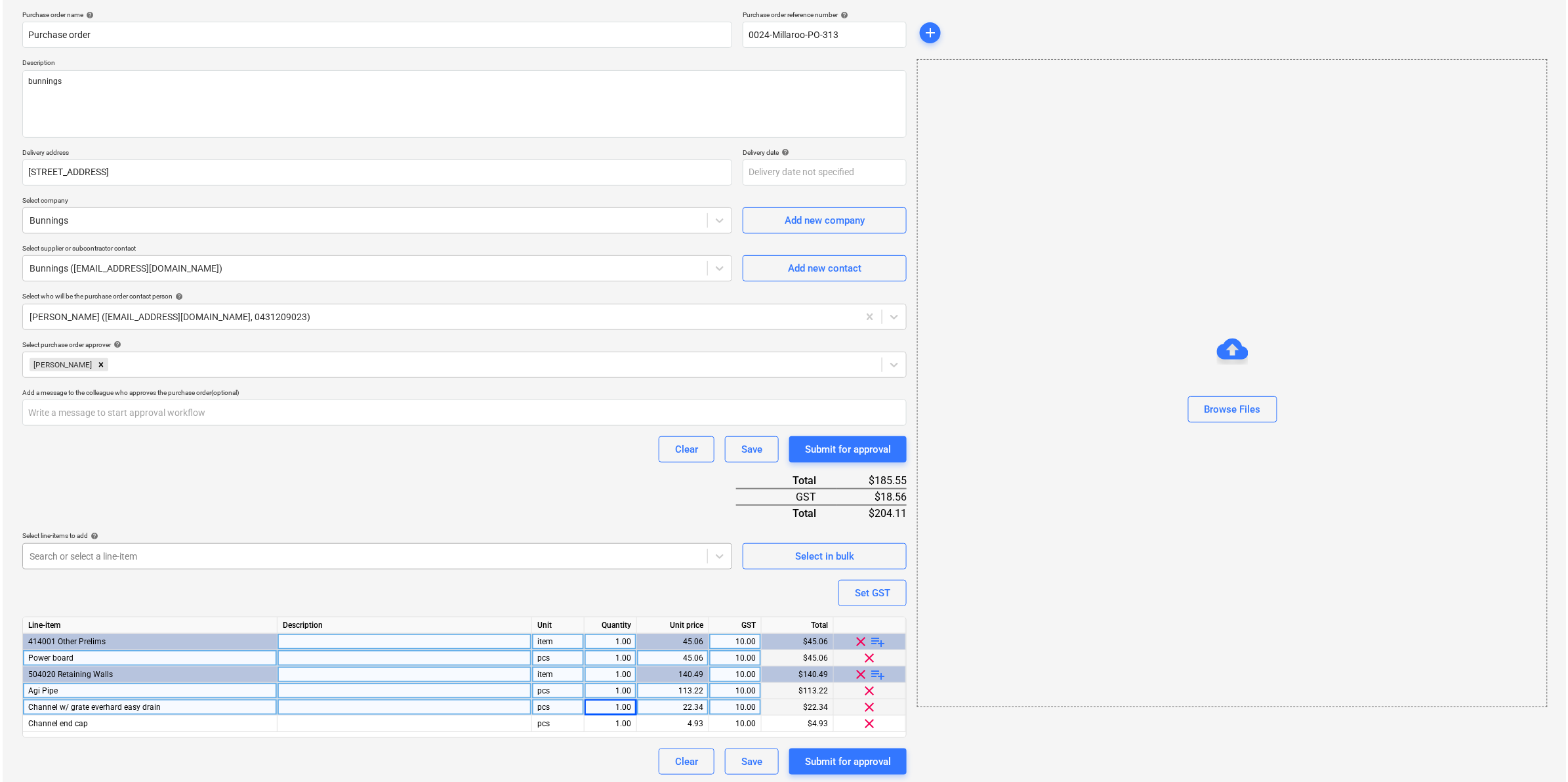
scroll to position [98, 0]
click at [820, 444] on div "Submit for approval" at bounding box center [845, 448] width 86 height 17
type textarea "x"
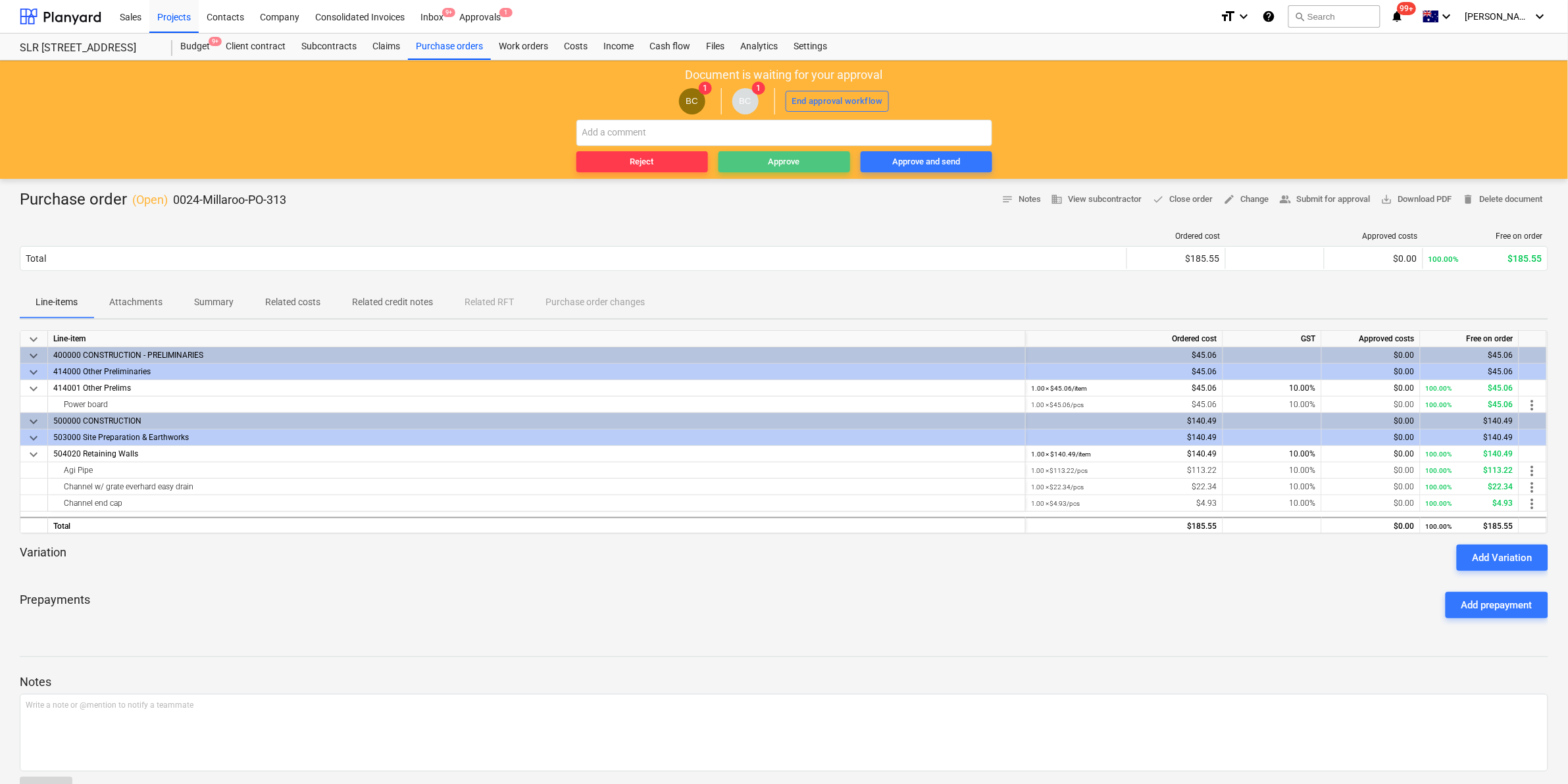
click at [803, 154] on span "Approve" at bounding box center [784, 162] width 121 height 15
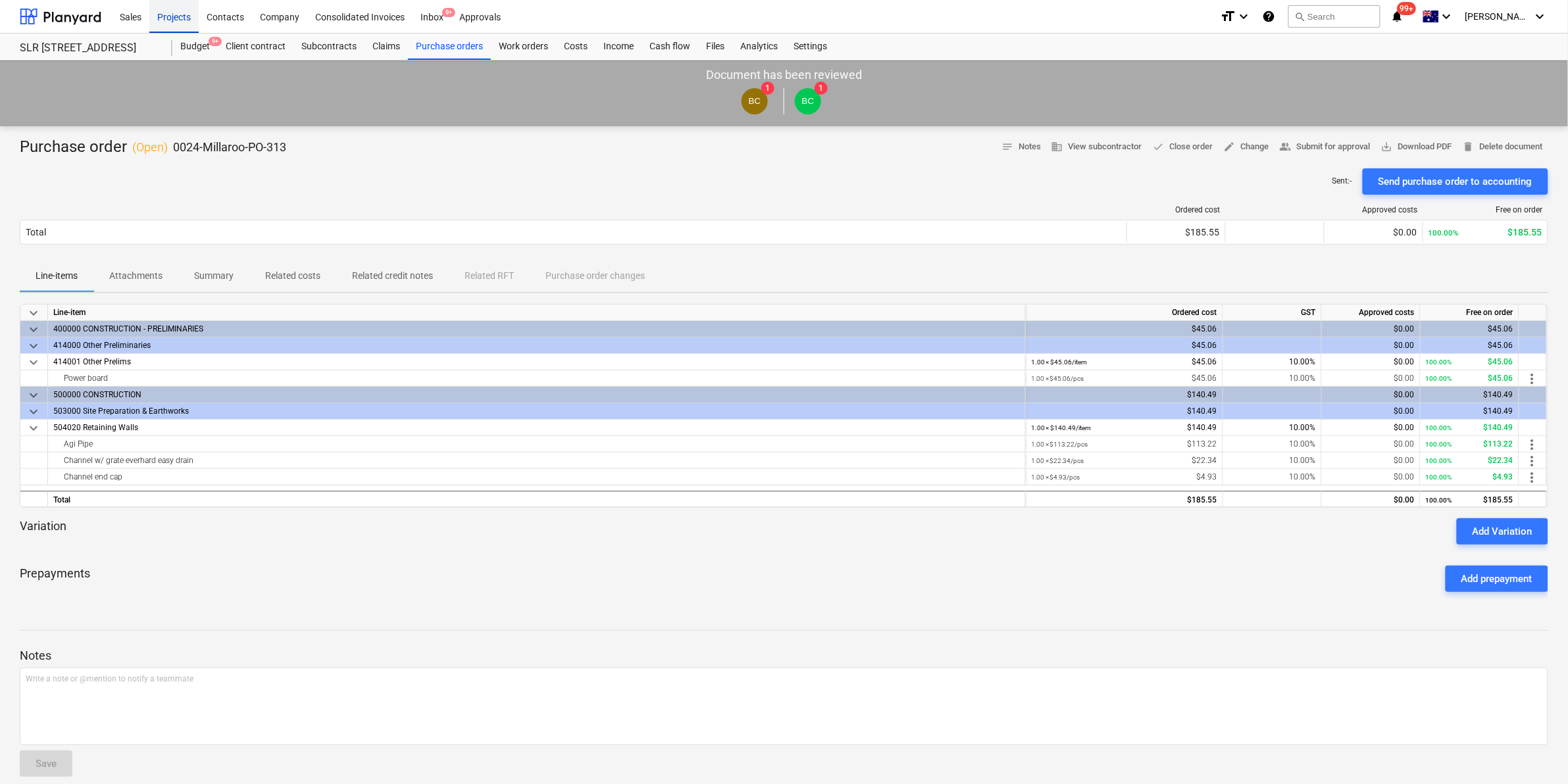
click at [176, 8] on div "Projects" at bounding box center [174, 16] width 50 height 33
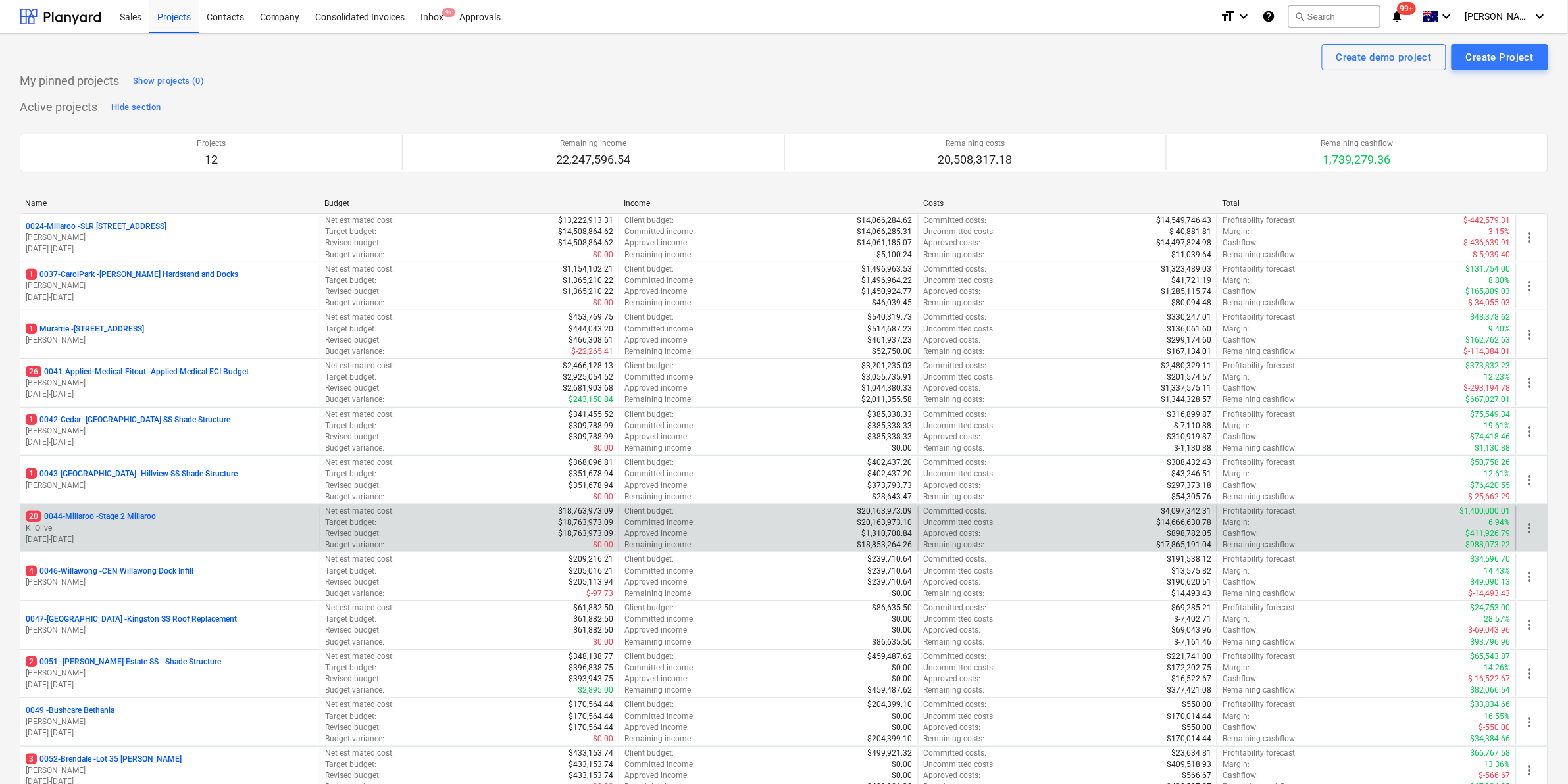
click at [112, 514] on p "20 0044-Millaroo - Stage 2 Millaroo" at bounding box center [91, 517] width 131 height 11
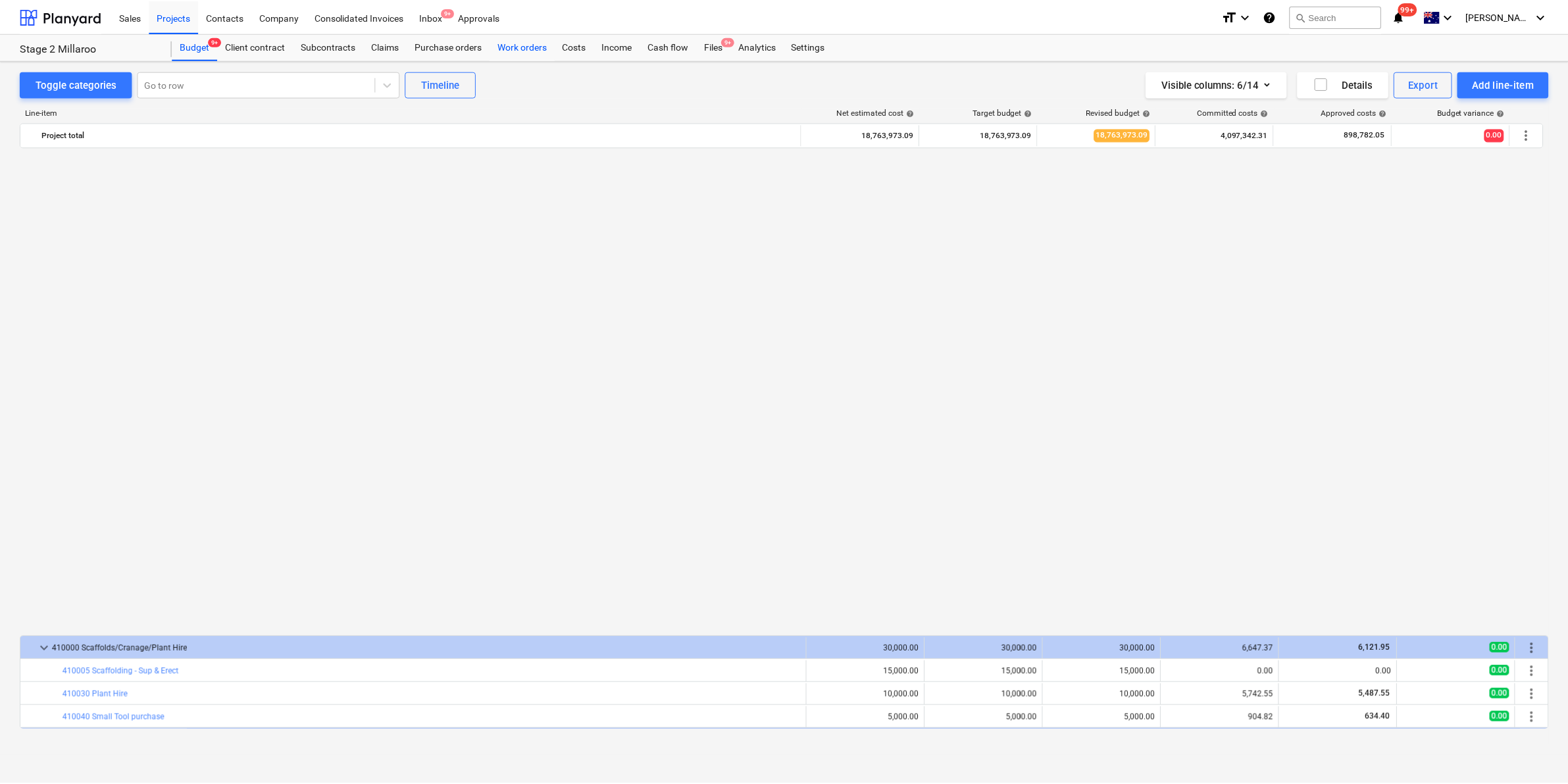
scroll to position [944, 0]
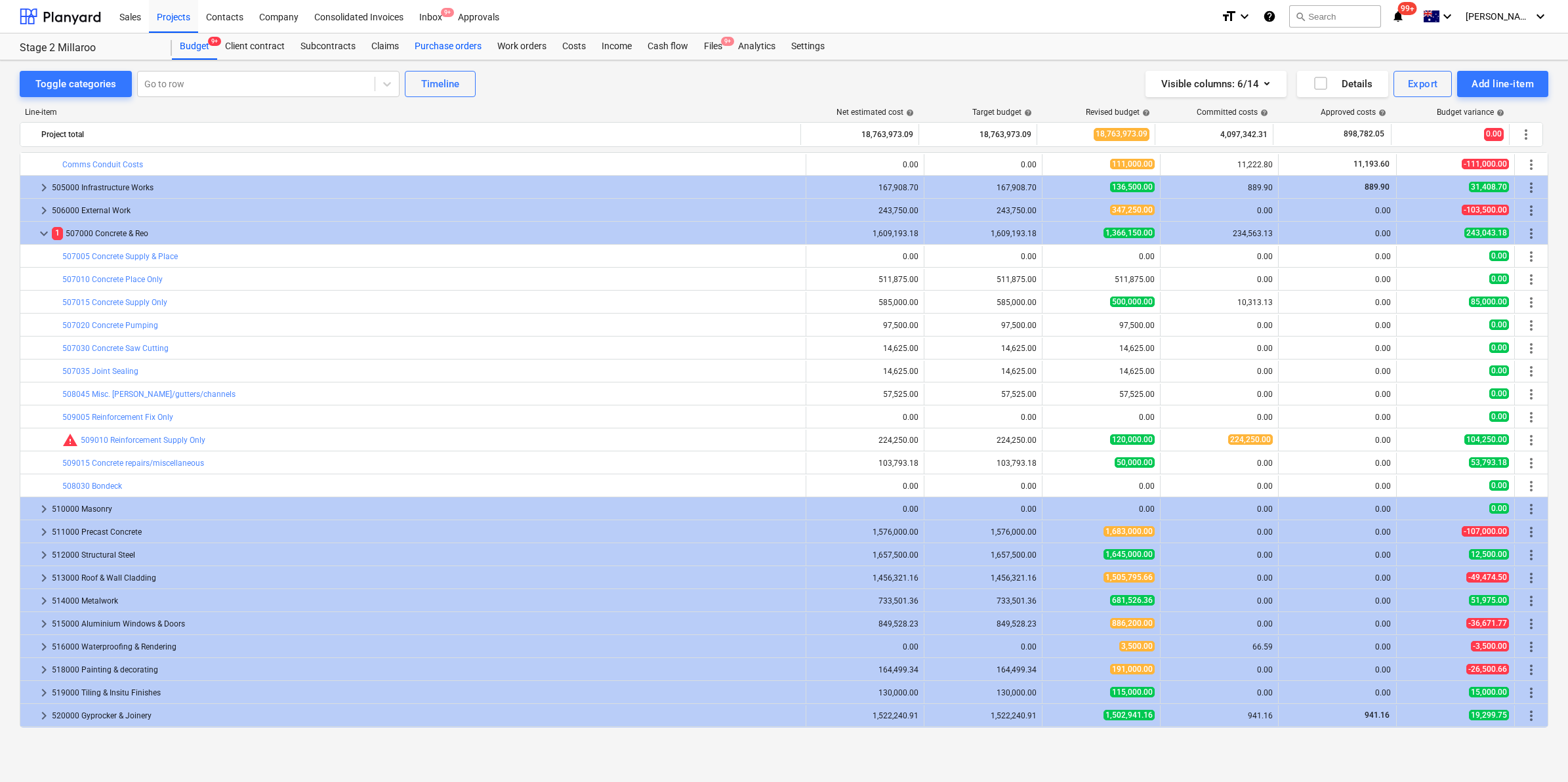
click at [448, 44] on div "Purchase orders" at bounding box center [448, 46] width 83 height 26
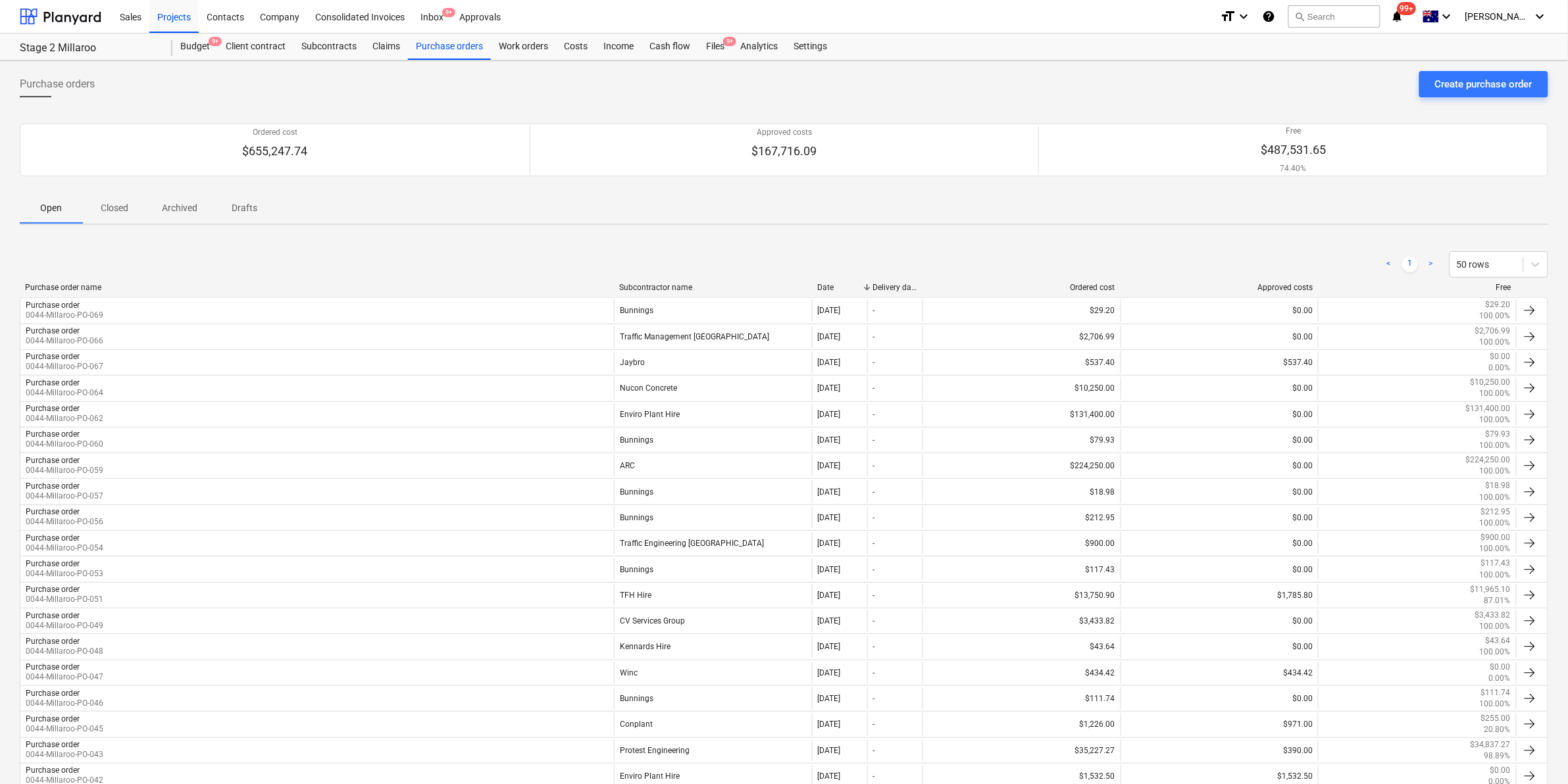
click at [698, 278] on div "< 1 > 50 rows" at bounding box center [784, 265] width 1529 height 37
click at [695, 285] on div "Subcontractor name" at bounding box center [713, 288] width 188 height 10
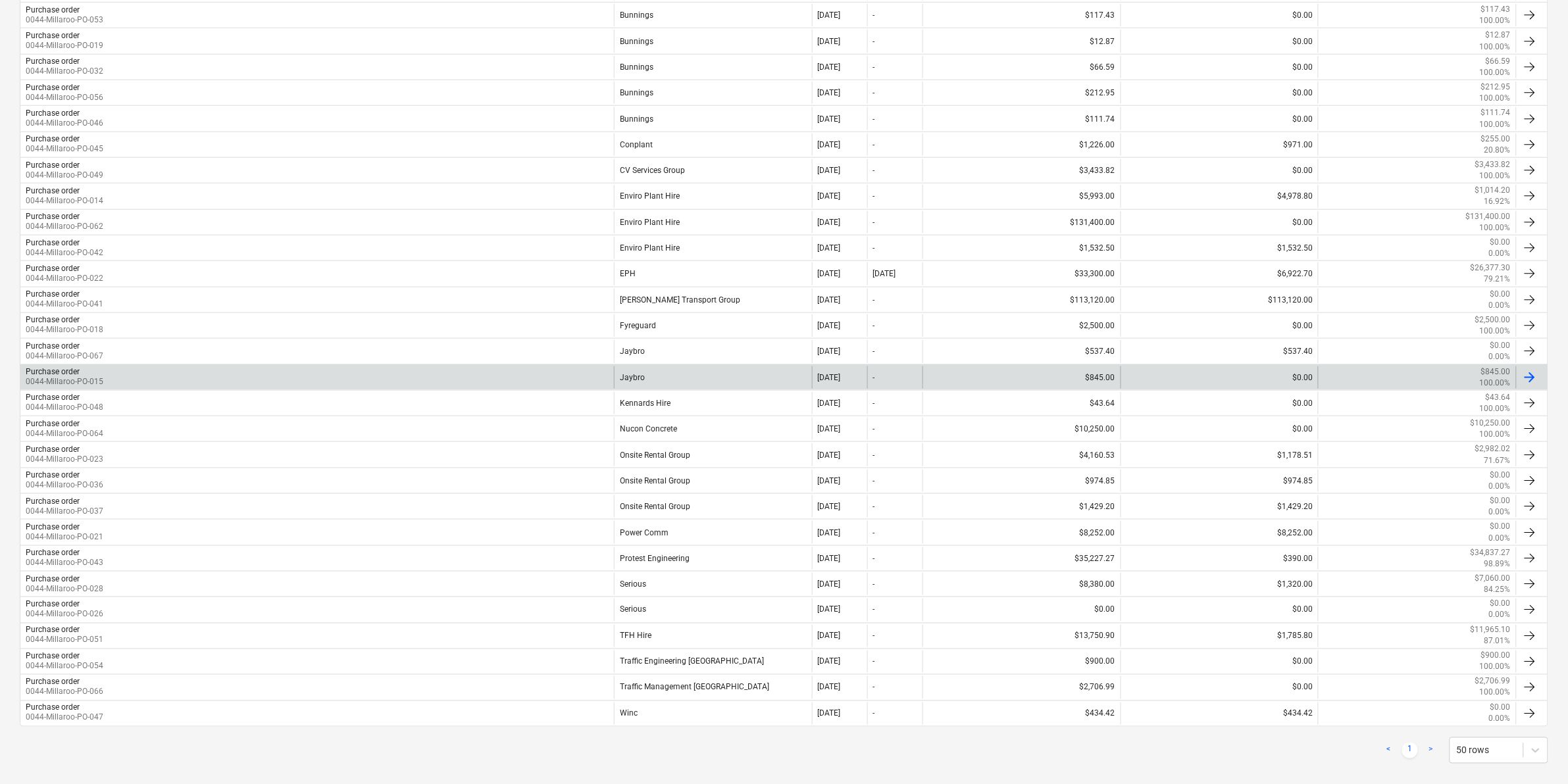
scroll to position [471, 0]
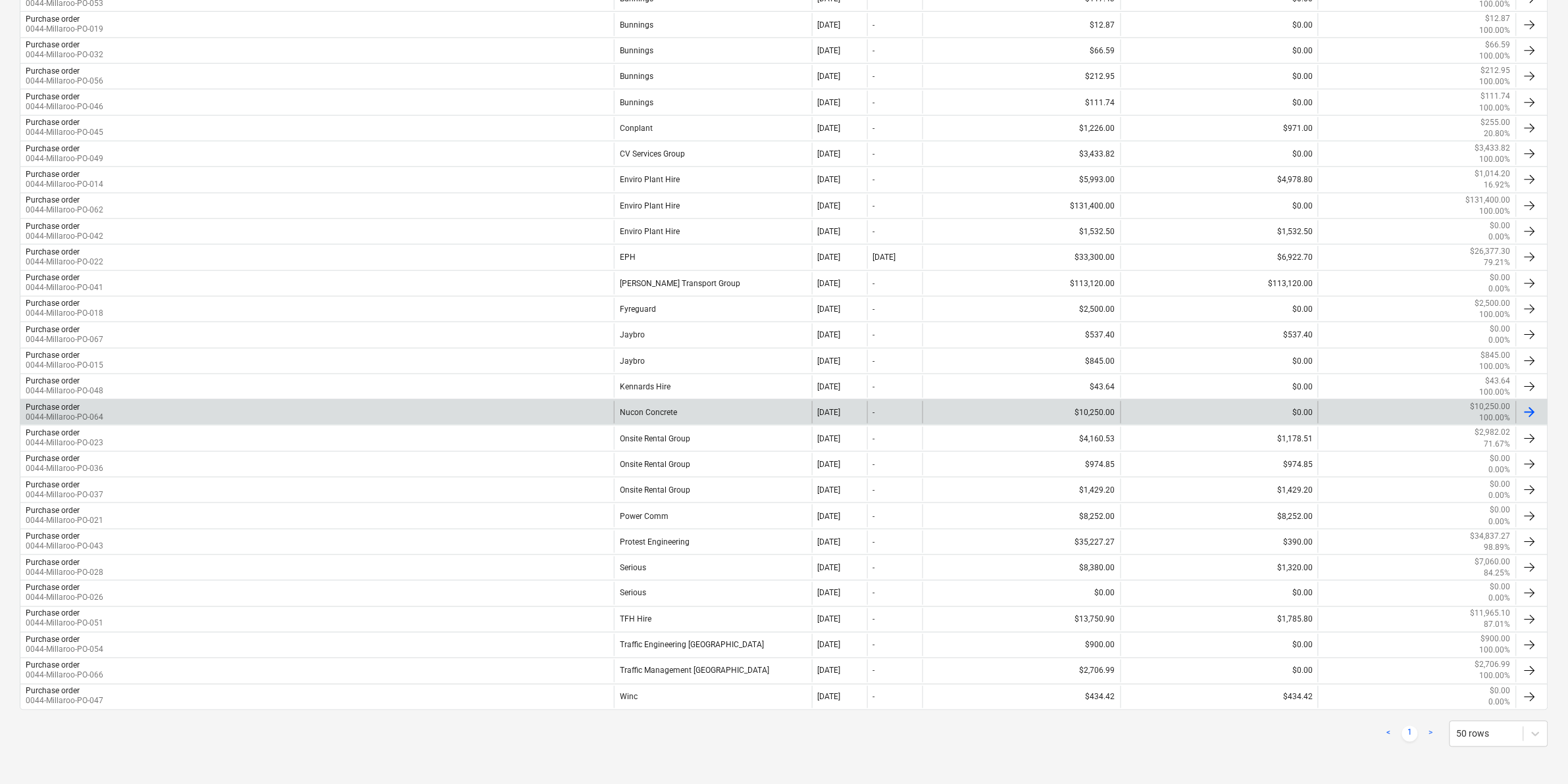
click at [537, 411] on div "Purchase order 0044-Millaroo-PO-064" at bounding box center [317, 412] width 594 height 22
